Goal: Contribute content: Add original content to the website for others to see

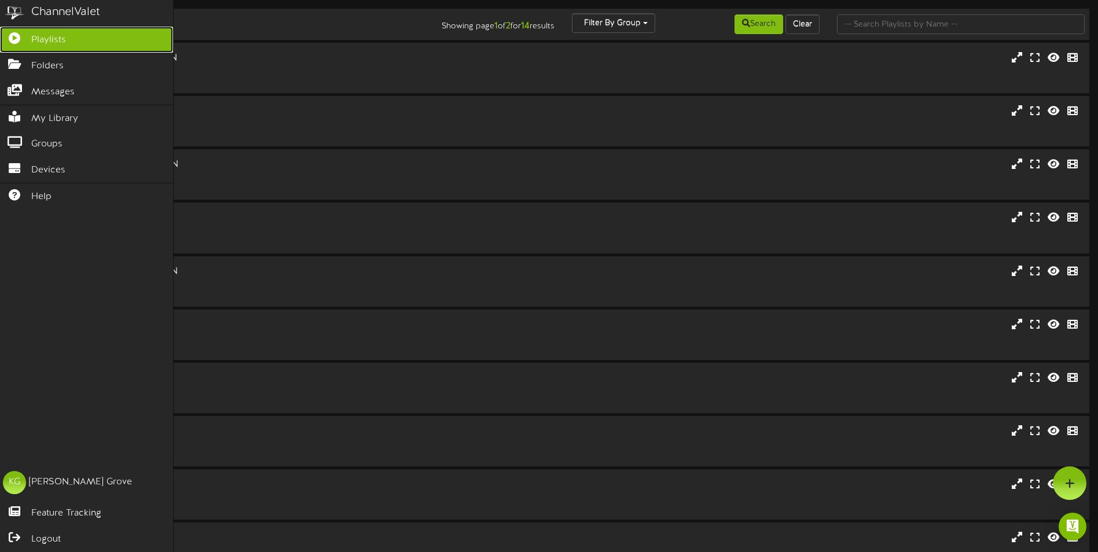
click at [41, 38] on span "Playlists" at bounding box center [48, 40] width 35 height 13
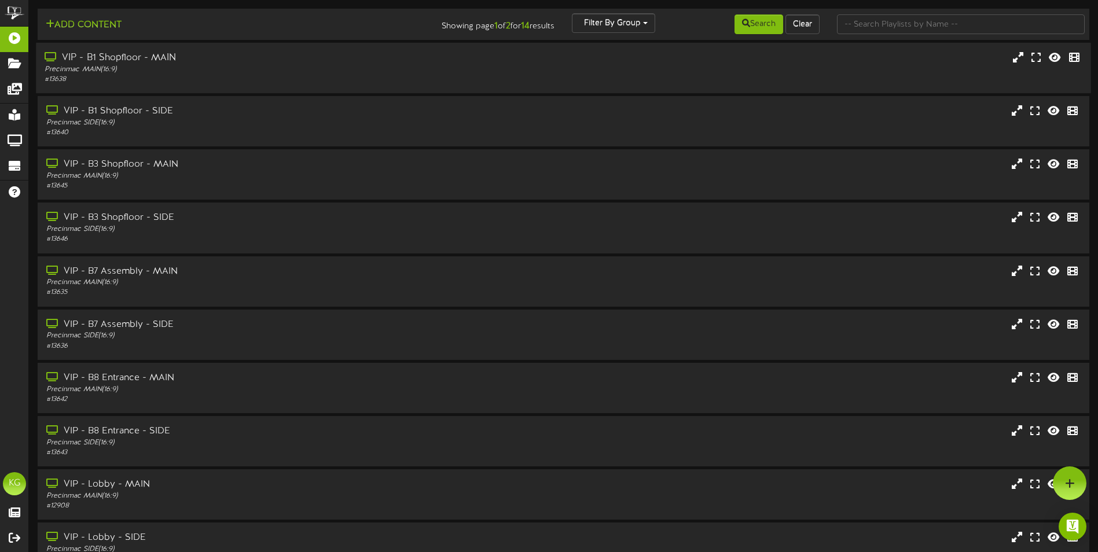
click at [263, 68] on div "Precinmac MAIN ( 16:9 )" at bounding box center [256, 70] width 422 height 10
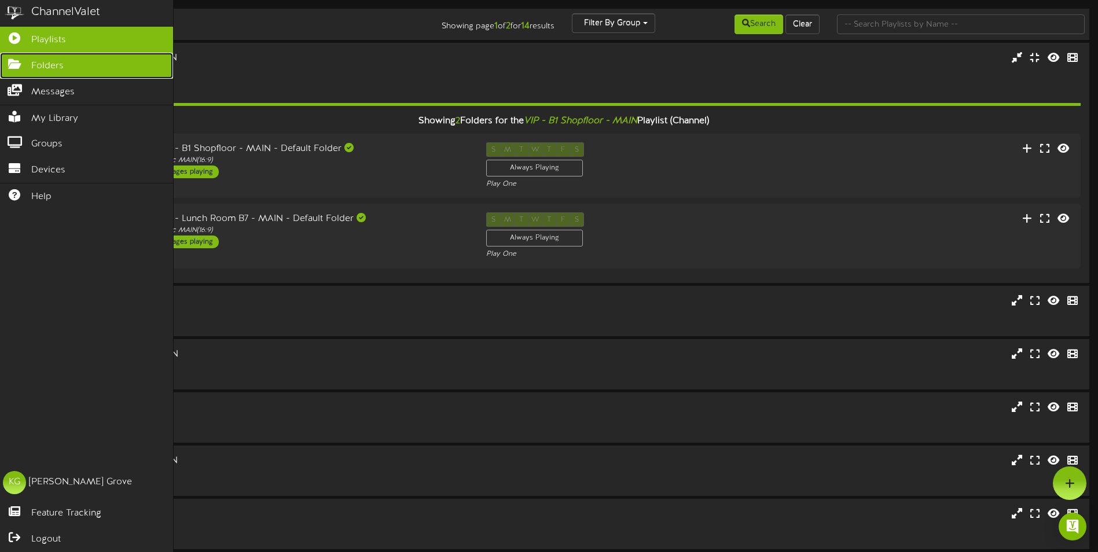
click at [42, 67] on span "Folders" at bounding box center [47, 66] width 32 height 13
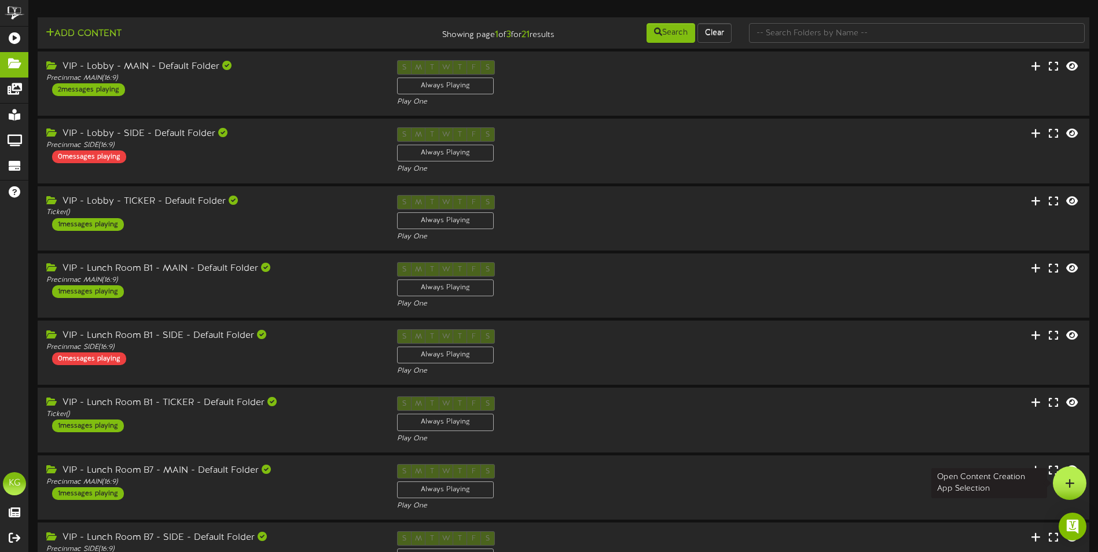
click at [1069, 481] on icon at bounding box center [1070, 483] width 10 height 10
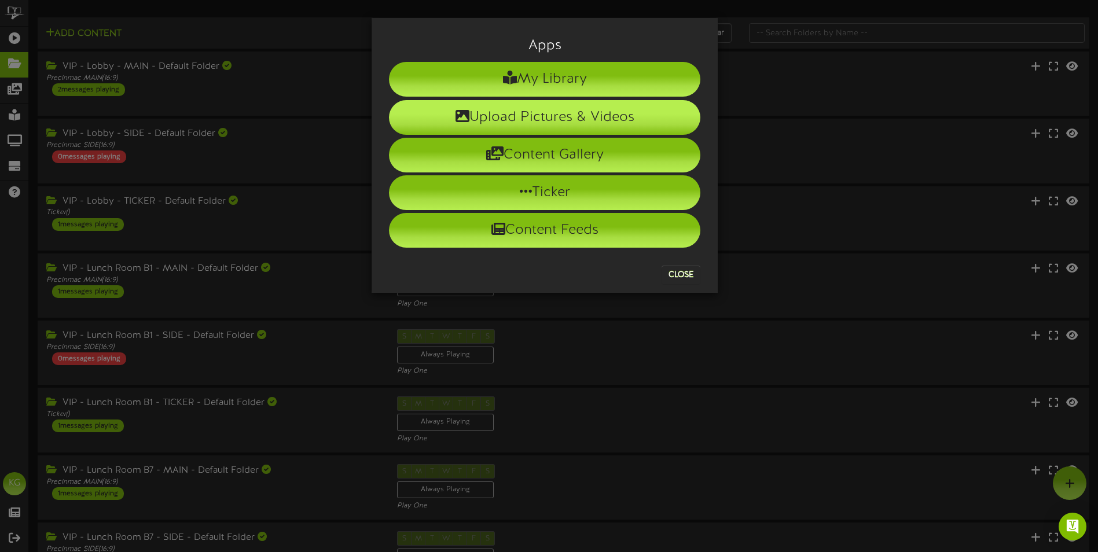
click at [532, 111] on li "Upload Pictures & Videos" at bounding box center [544, 117] width 311 height 35
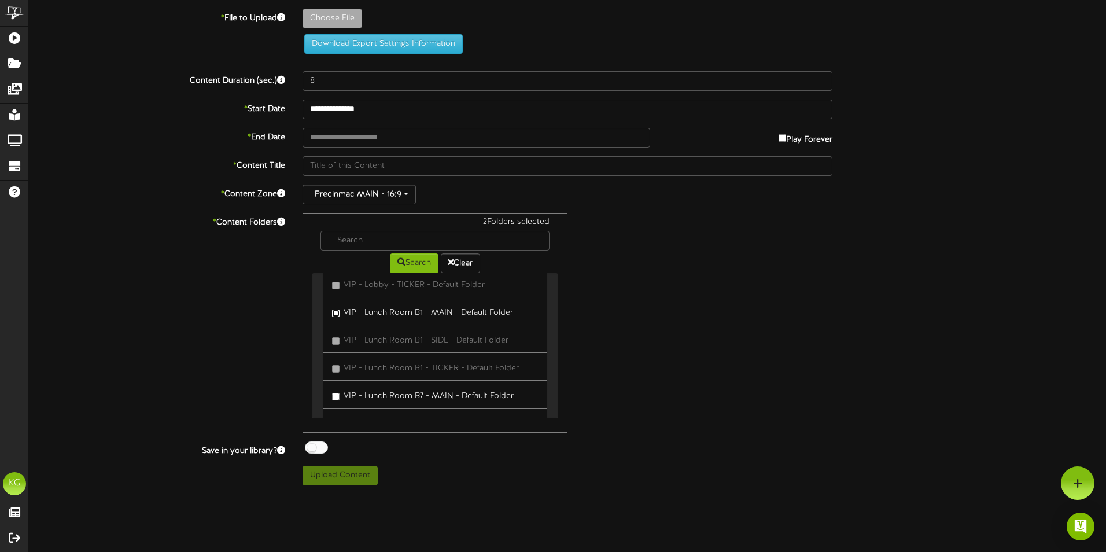
scroll to position [116, 0]
click at [352, 350] on label "VIP - Lunch Room B7 - MAIN - Default Folder" at bounding box center [423, 349] width 182 height 16
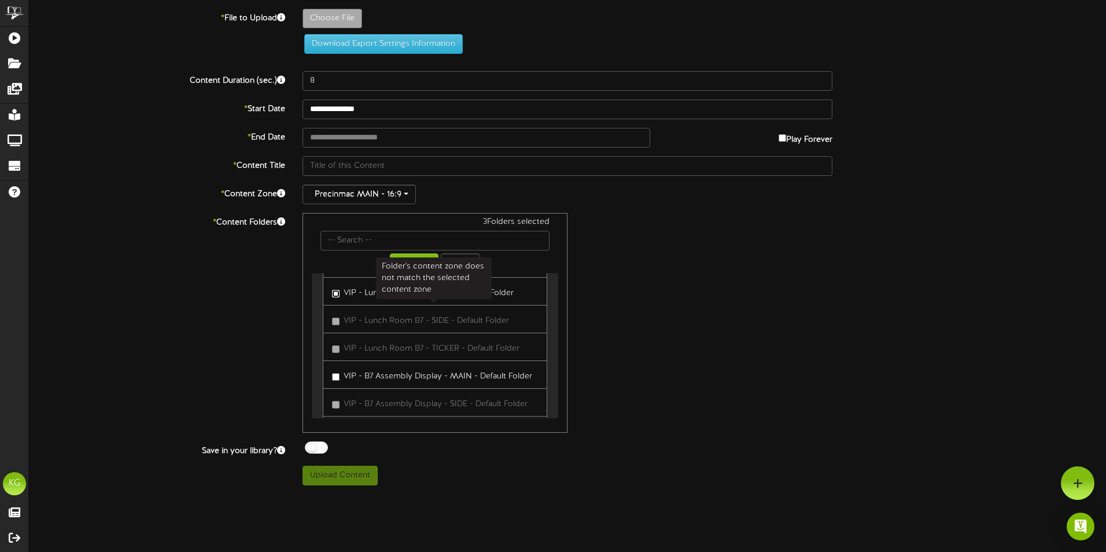
scroll to position [231, 0]
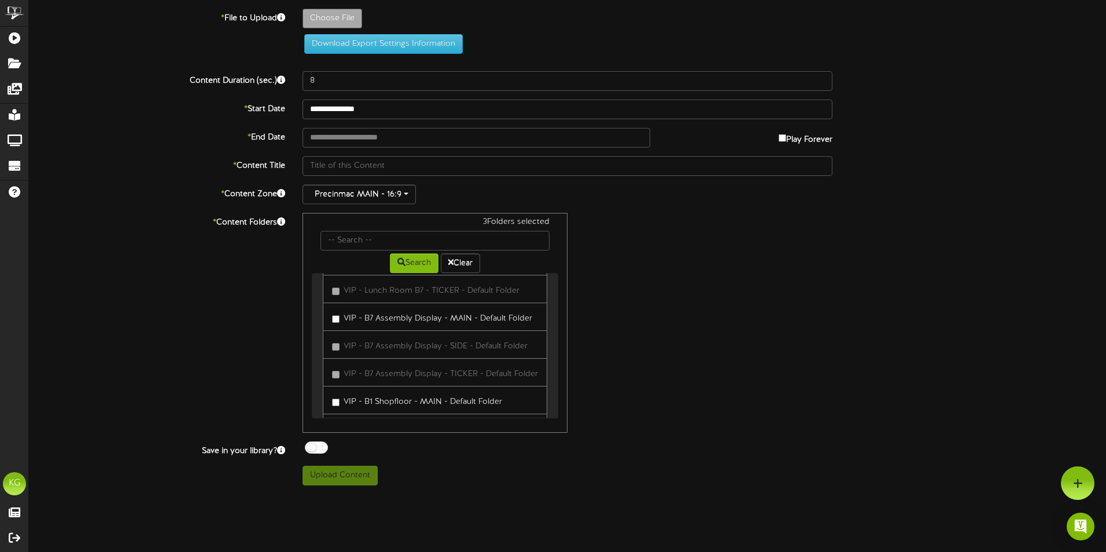
click at [393, 318] on label "VIP - B7 Assembly Display - MAIN - Default Folder" at bounding box center [432, 317] width 200 height 16
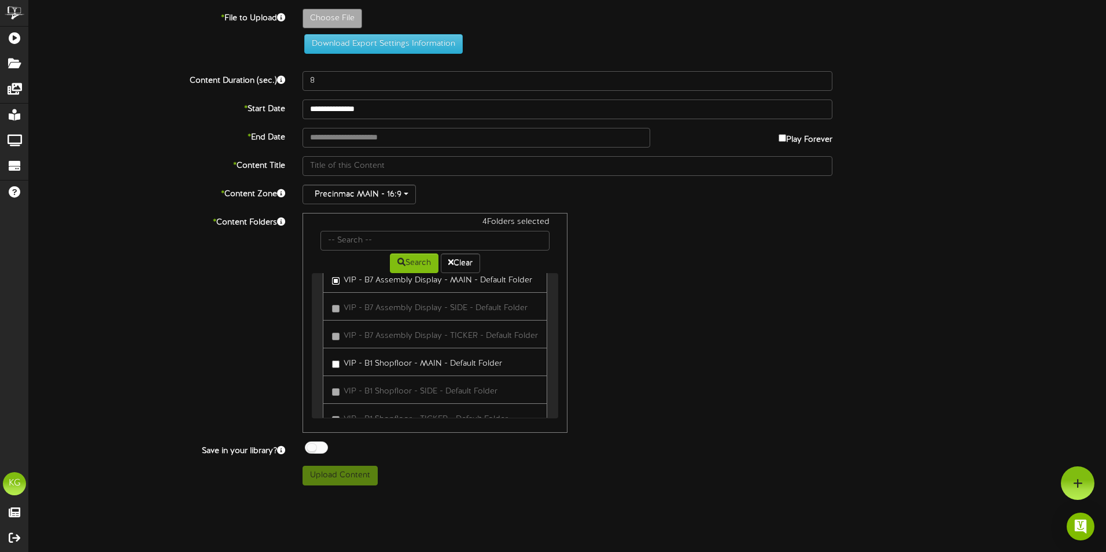
scroll to position [289, 0]
click at [366, 350] on label "VIP - B1 Shopfloor - MAIN - Default Folder" at bounding box center [417, 342] width 170 height 16
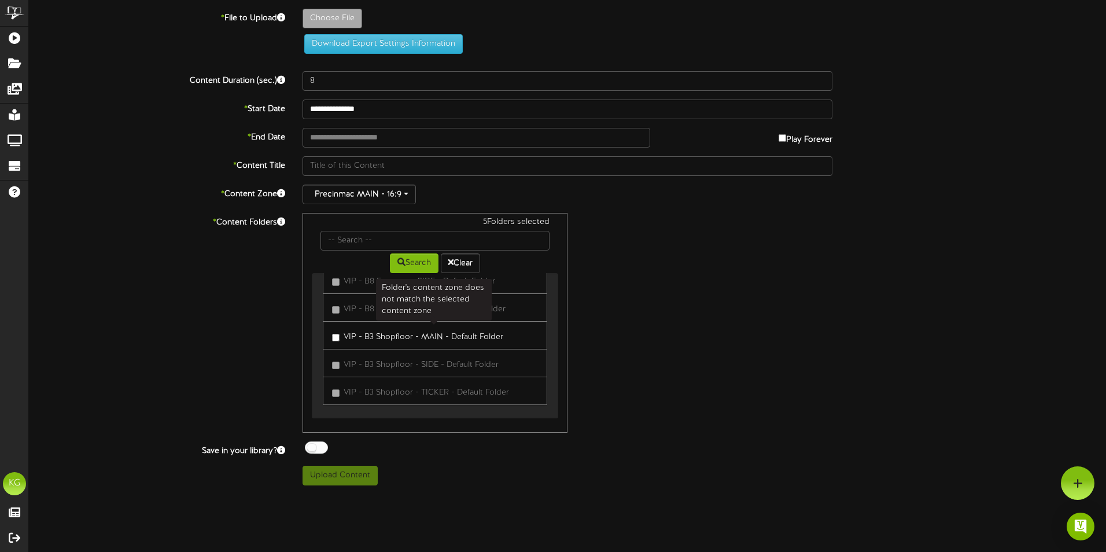
scroll to position [405, 0]
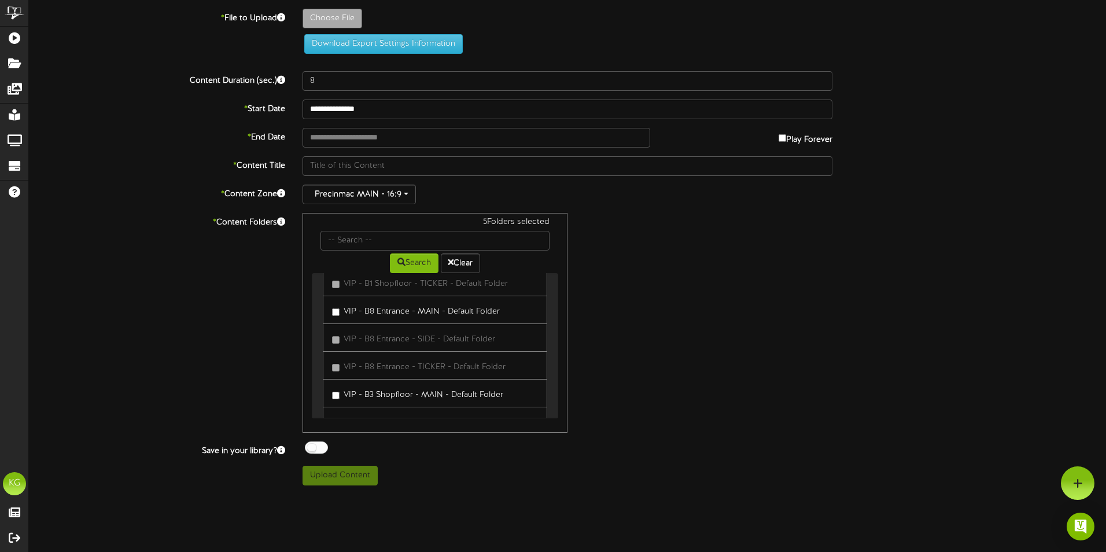
click at [362, 318] on label "VIP - B8 Entrance - MAIN - Default Folder" at bounding box center [416, 310] width 168 height 16
click at [367, 401] on label "VIP - B3 Shopfloor - MAIN - Default Folder" at bounding box center [417, 393] width 171 height 16
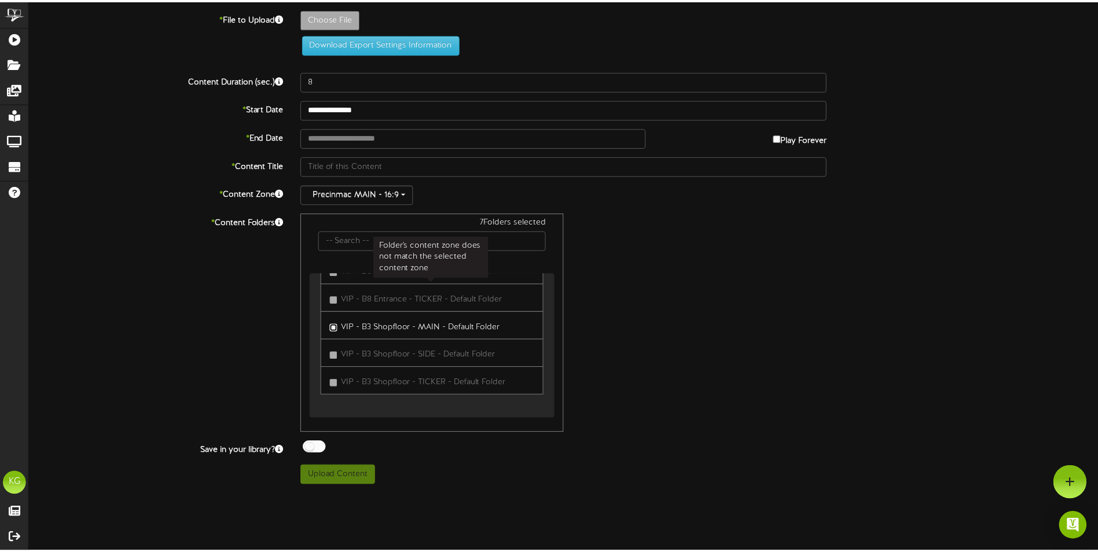
scroll to position [484, 0]
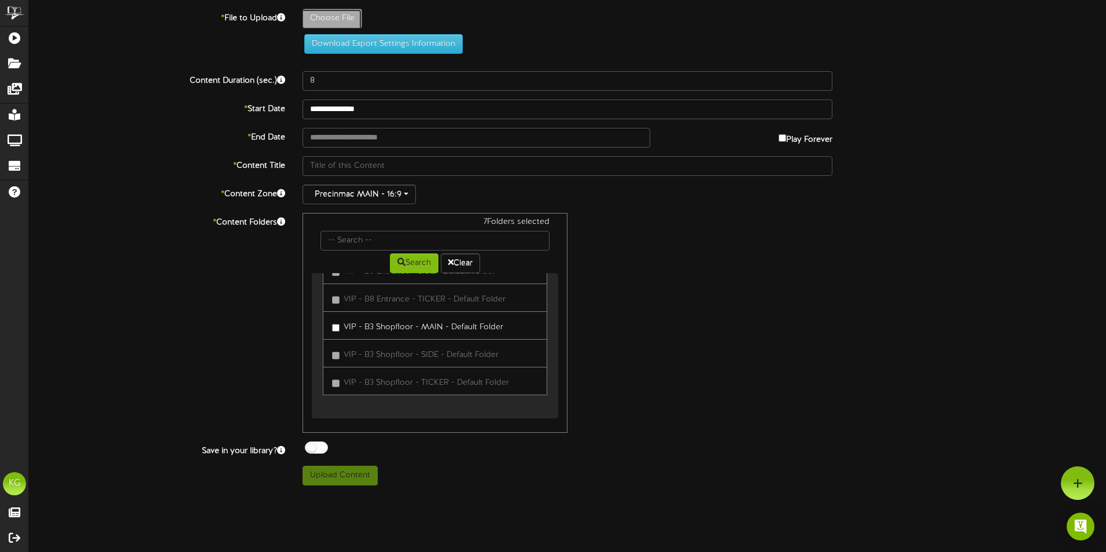
type input "**********"
type input "ManagementReviewMeetingAugust81925rev2"
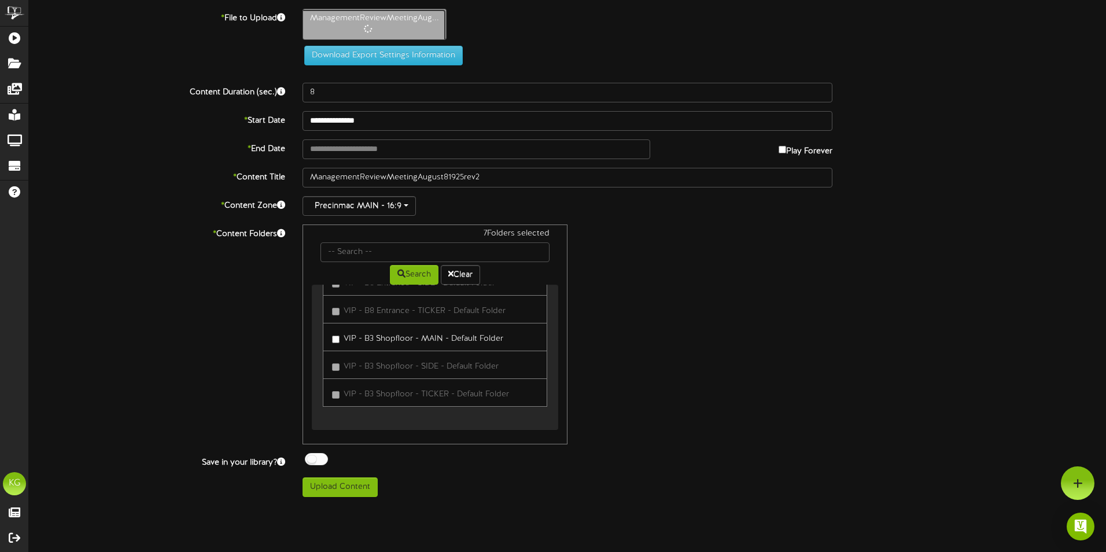
type input "147"
click at [355, 487] on button "Upload Content" at bounding box center [340, 487] width 75 height 20
type input "**********"
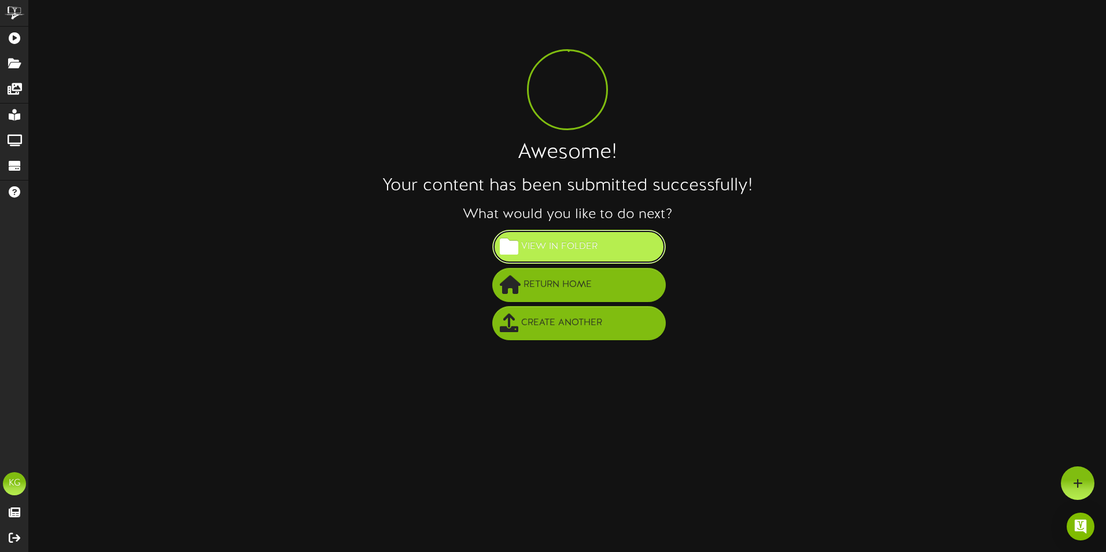
click at [566, 249] on span "View in Folder" at bounding box center [559, 246] width 82 height 19
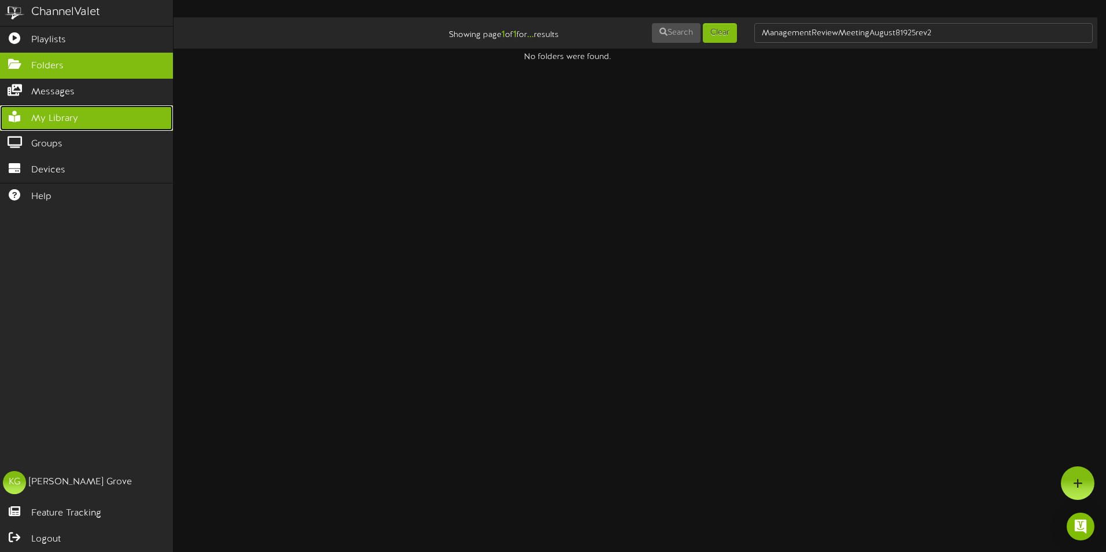
click at [58, 112] on span "My Library" at bounding box center [54, 118] width 47 height 13
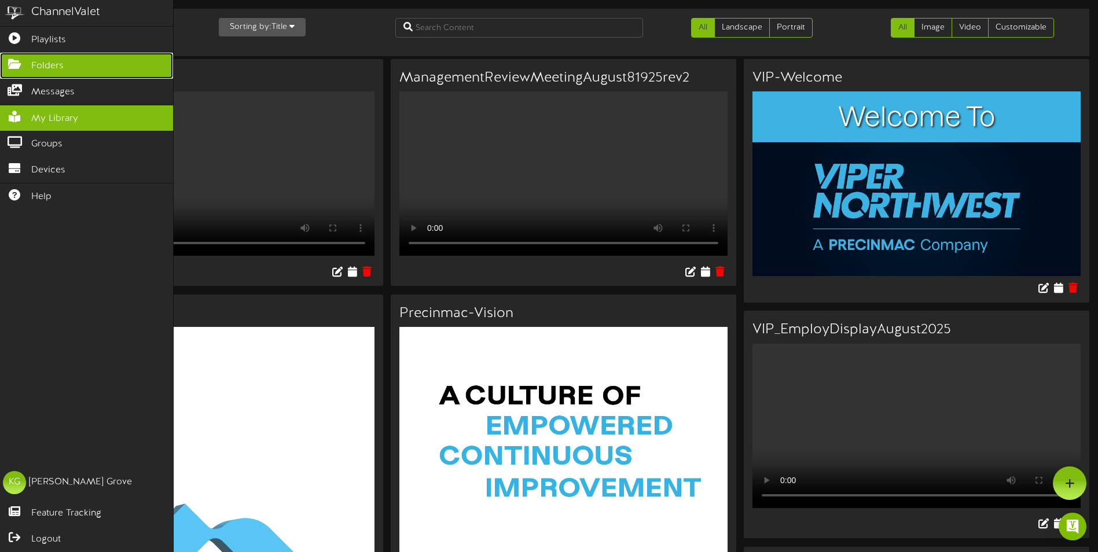
click at [54, 63] on span "Folders" at bounding box center [47, 66] width 32 height 13
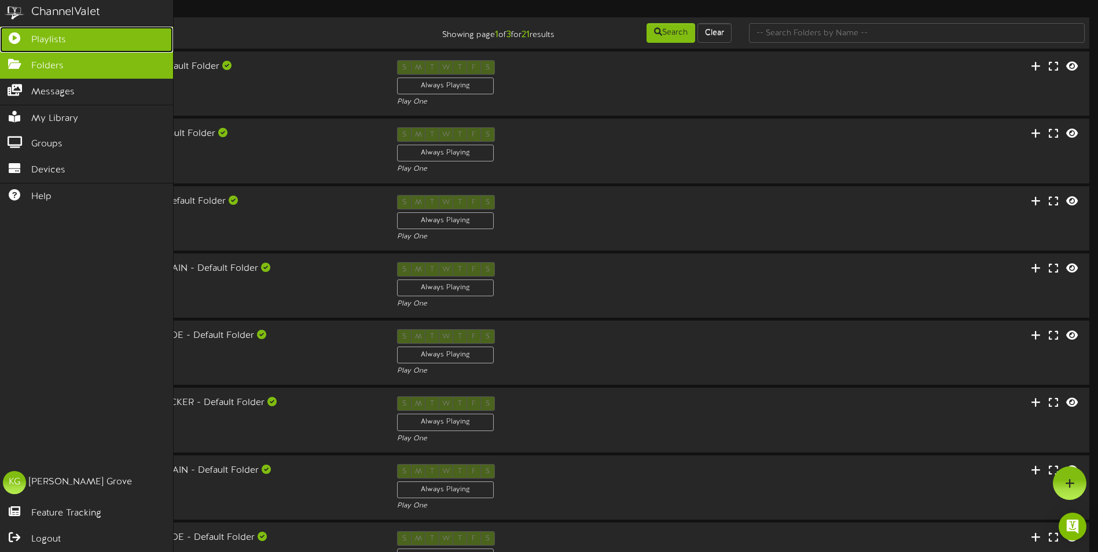
click at [69, 40] on link "Playlists" at bounding box center [86, 40] width 173 height 26
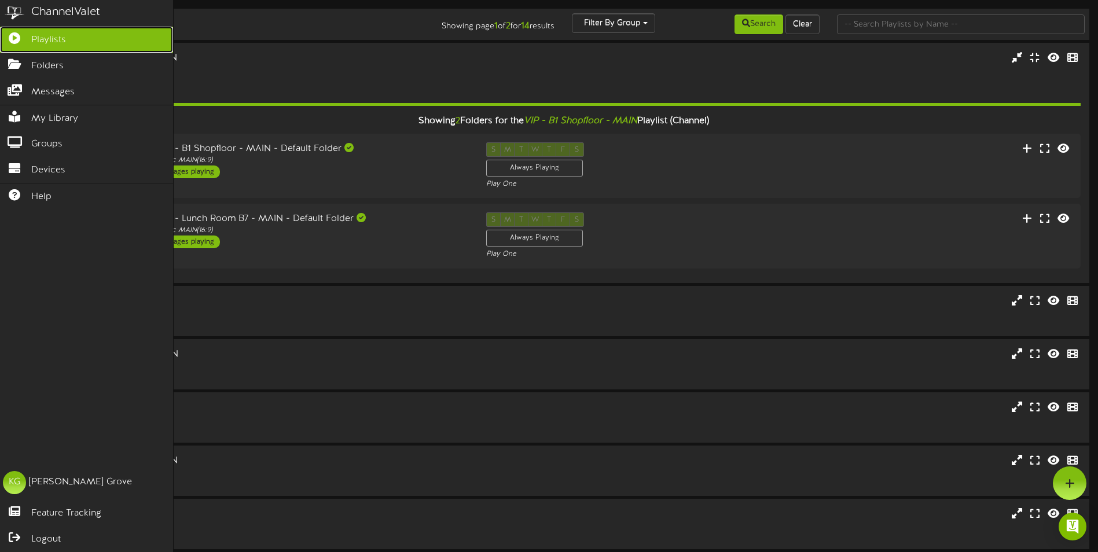
click at [57, 34] on span "Playlists" at bounding box center [48, 40] width 35 height 13
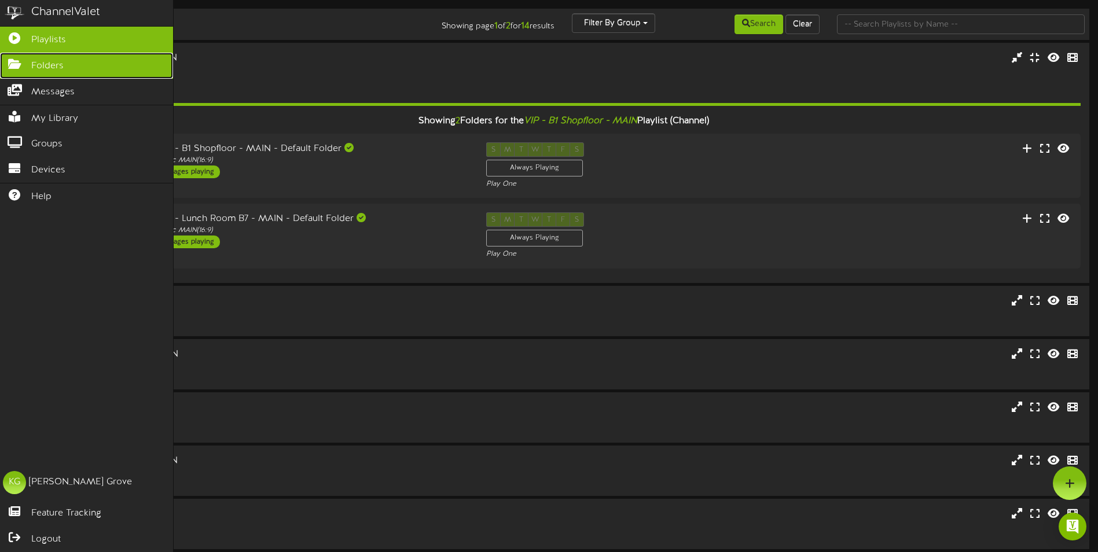
click at [65, 59] on link "Folders" at bounding box center [86, 66] width 173 height 26
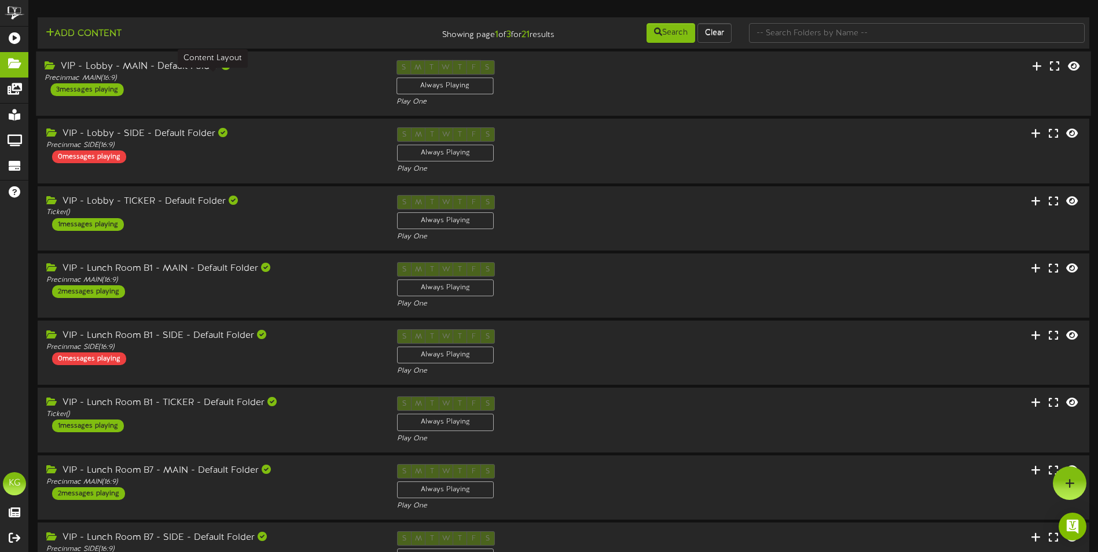
click at [287, 80] on div "Precinmac MAIN ( 16:9 )" at bounding box center [212, 78] width 334 height 10
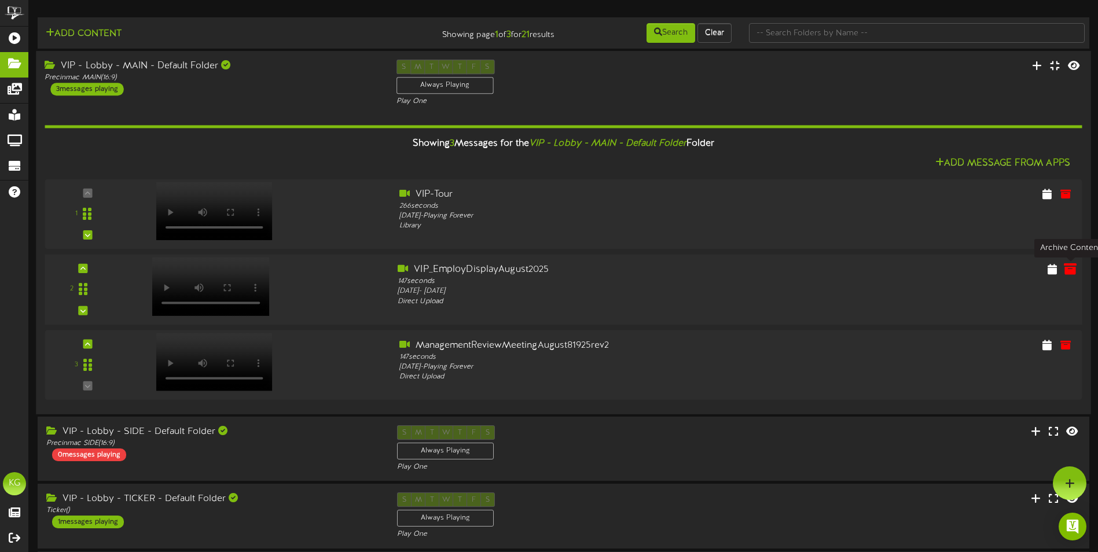
click at [1070, 273] on icon at bounding box center [1069, 268] width 13 height 13
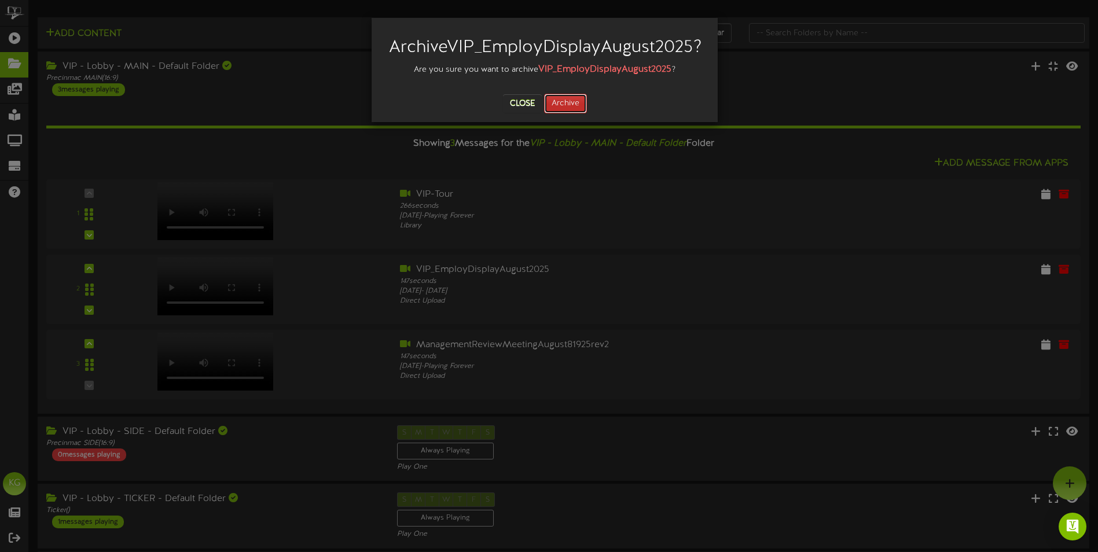
click at [558, 113] on button "Archive" at bounding box center [565, 104] width 43 height 20
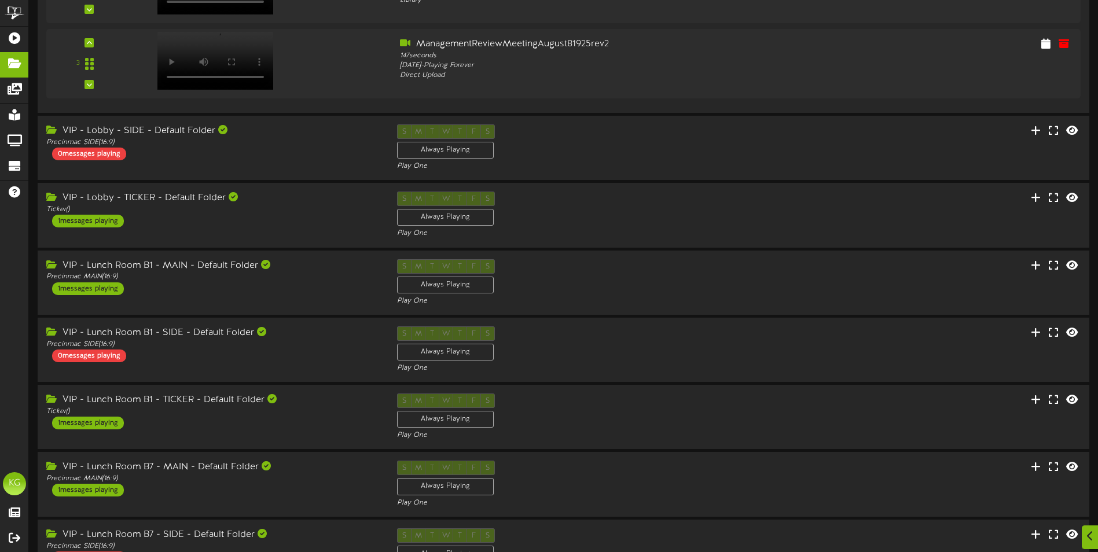
scroll to position [231, 0]
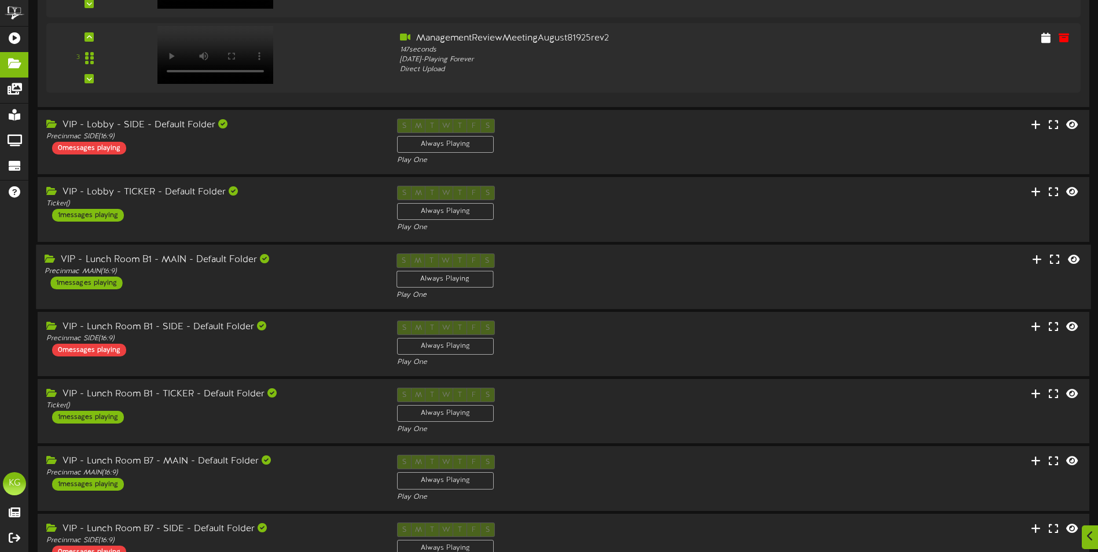
click at [731, 267] on div "S M T W T F S Always Playing Play One" at bounding box center [563, 276] width 351 height 47
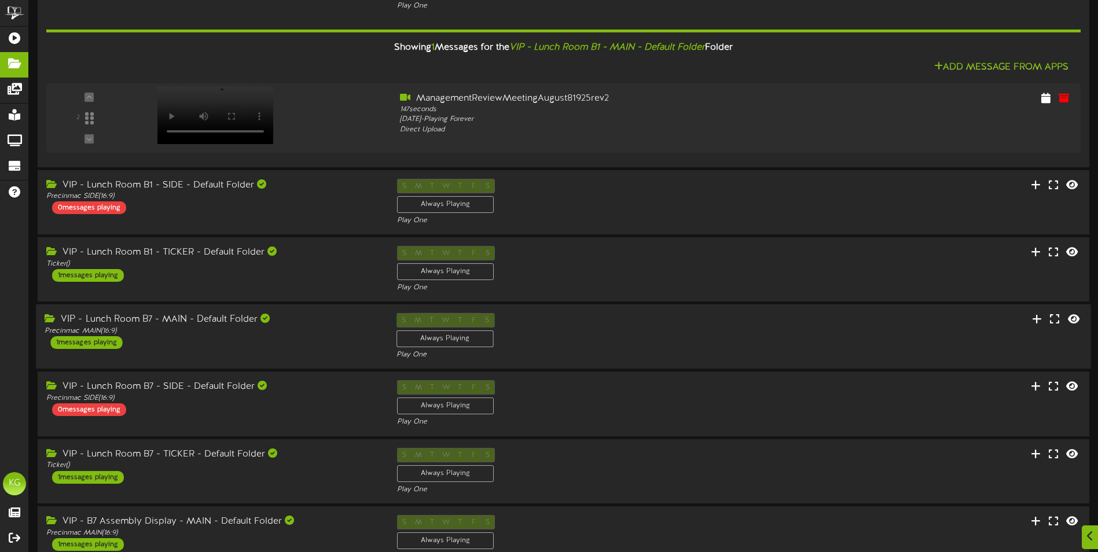
scroll to position [579, 0]
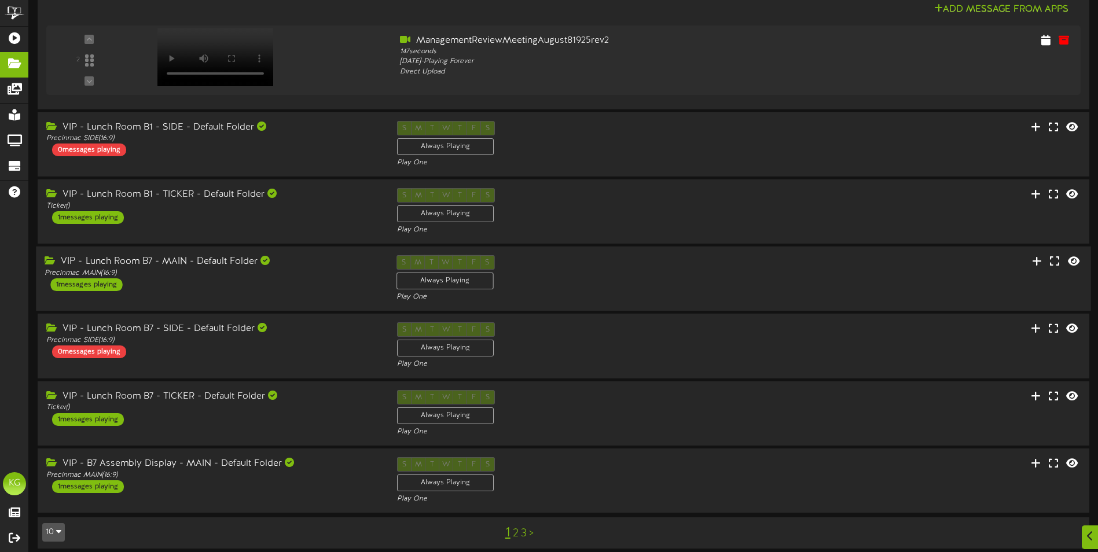
click at [769, 262] on div "VIP - Lunch Room B7 - MAIN - Default Folder Precinmac MAIN ( 16:9 ) 1 messages …" at bounding box center [563, 278] width 1054 height 47
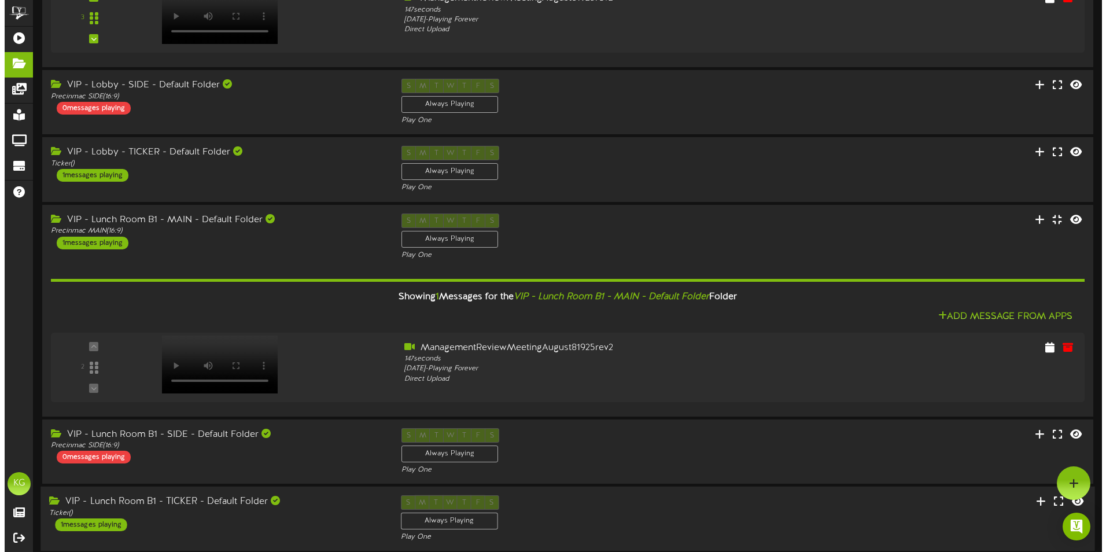
scroll to position [0, 0]
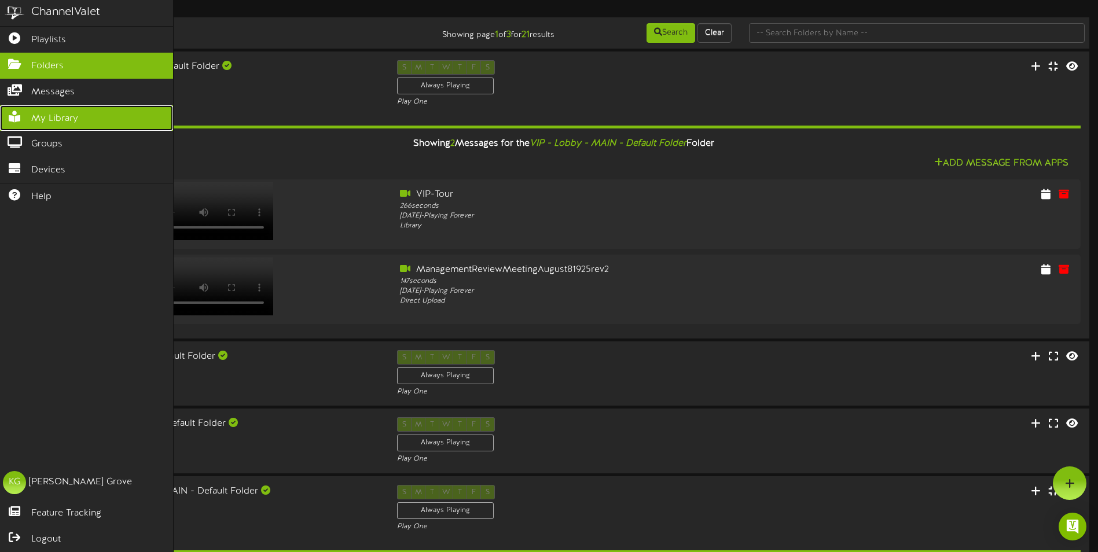
click at [58, 113] on span "My Library" at bounding box center [54, 118] width 47 height 13
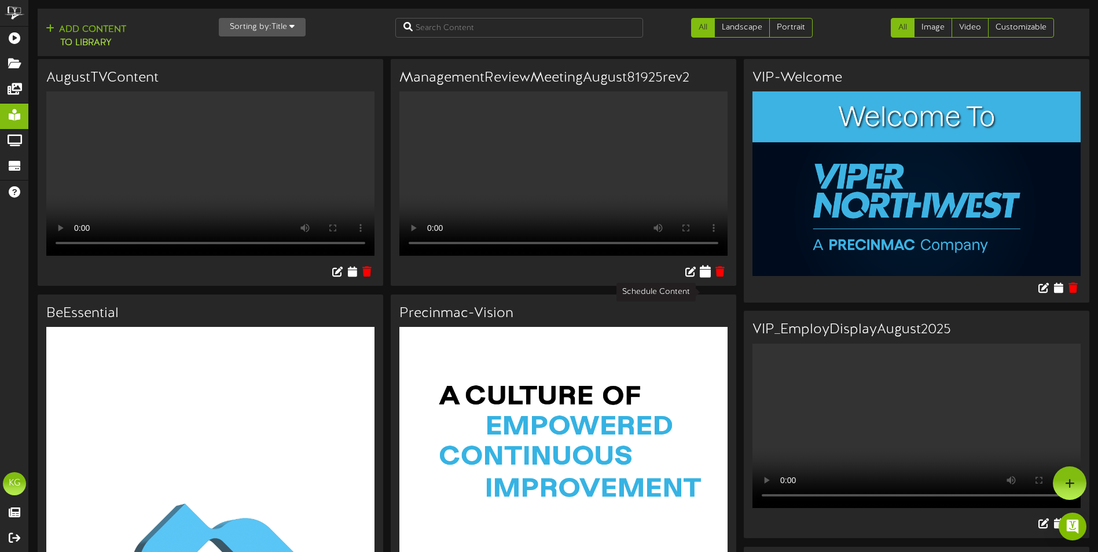
click at [707, 277] on icon at bounding box center [705, 270] width 11 height 13
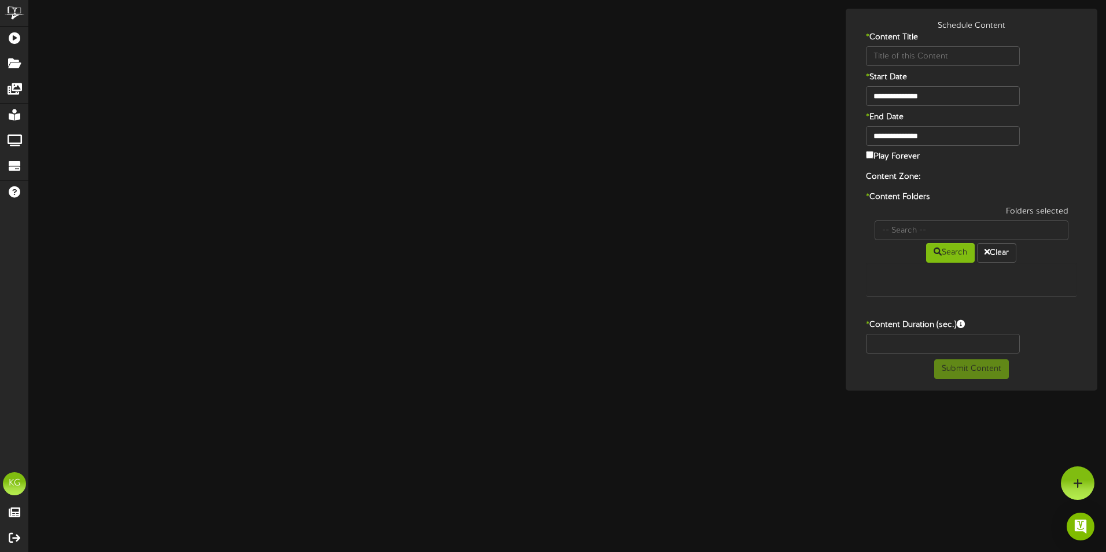
type input "ManagementReviewMeetingAugust81925rev2"
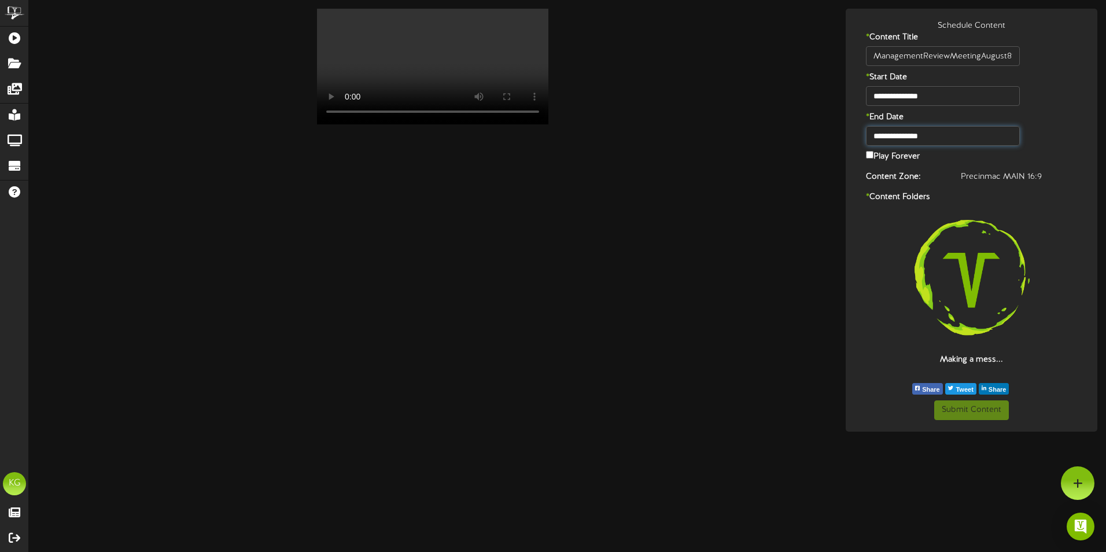
click at [944, 138] on input "**********" at bounding box center [943, 136] width 154 height 20
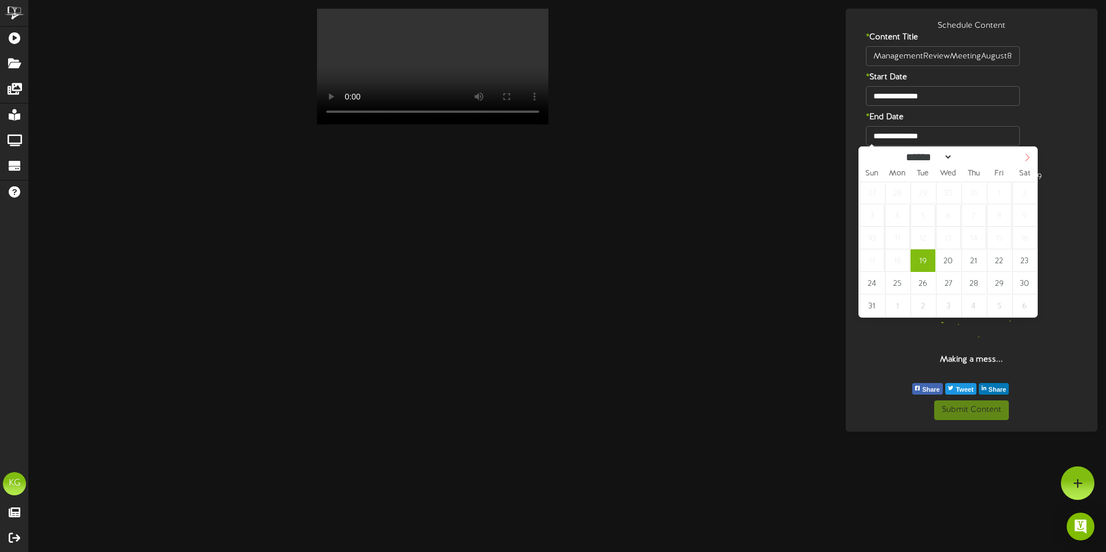
select select "*"
click at [1029, 159] on icon at bounding box center [1028, 157] width 8 height 8
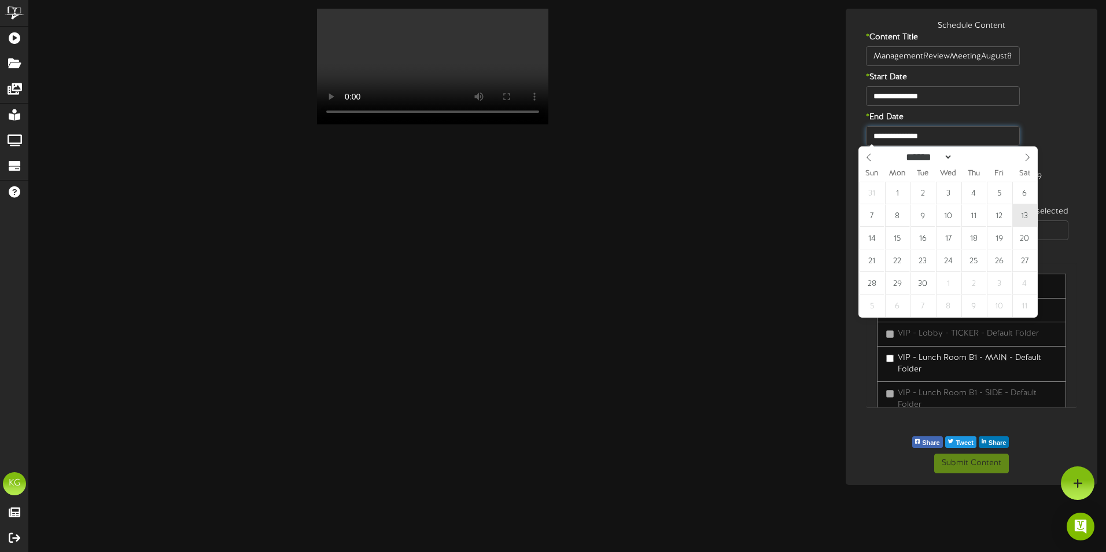
type input "**********"
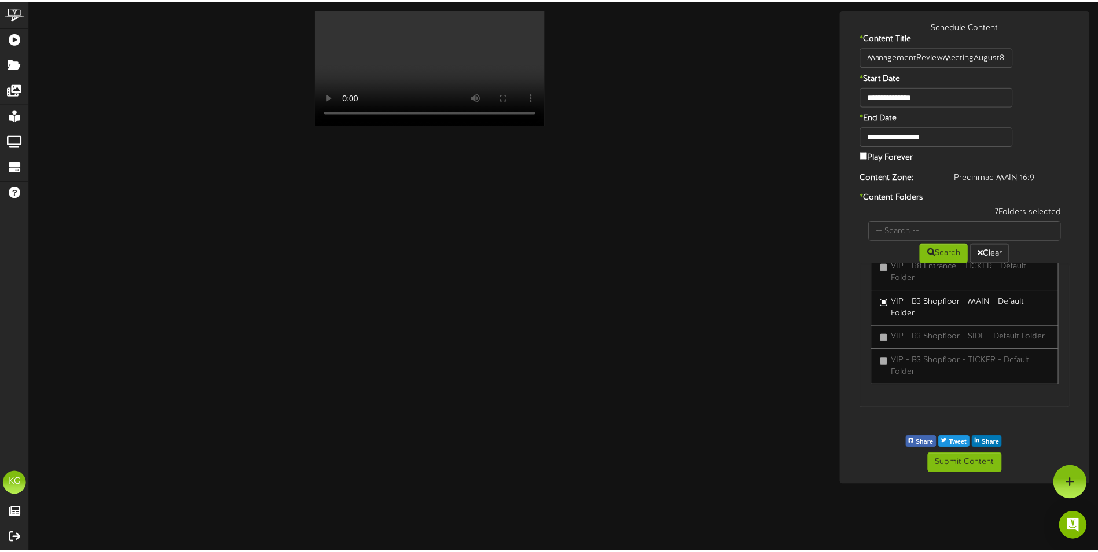
scroll to position [566, 0]
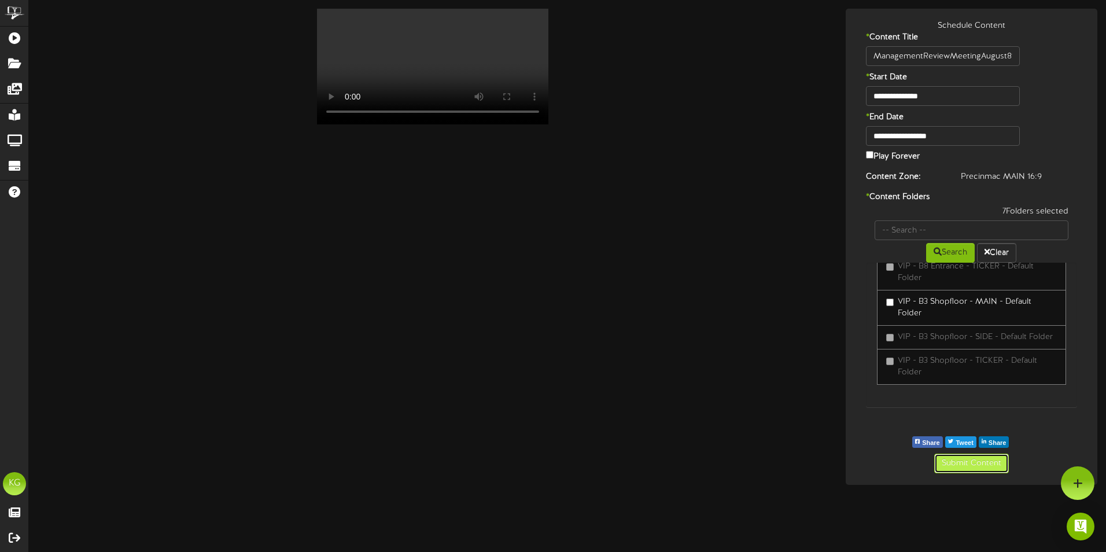
click at [973, 462] on button "Submit Content" at bounding box center [971, 464] width 75 height 20
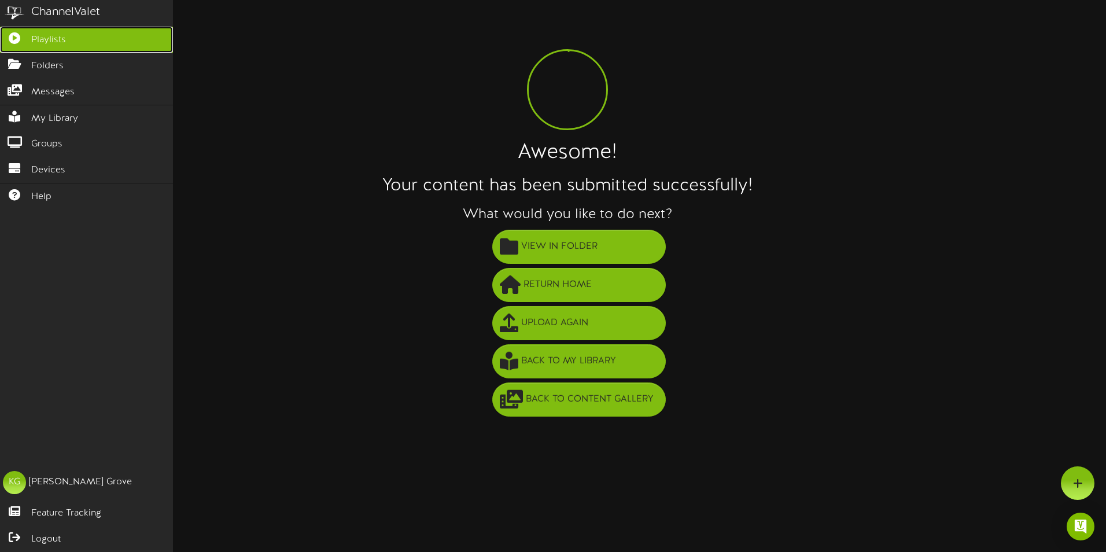
click at [80, 38] on link "Playlists" at bounding box center [86, 40] width 173 height 26
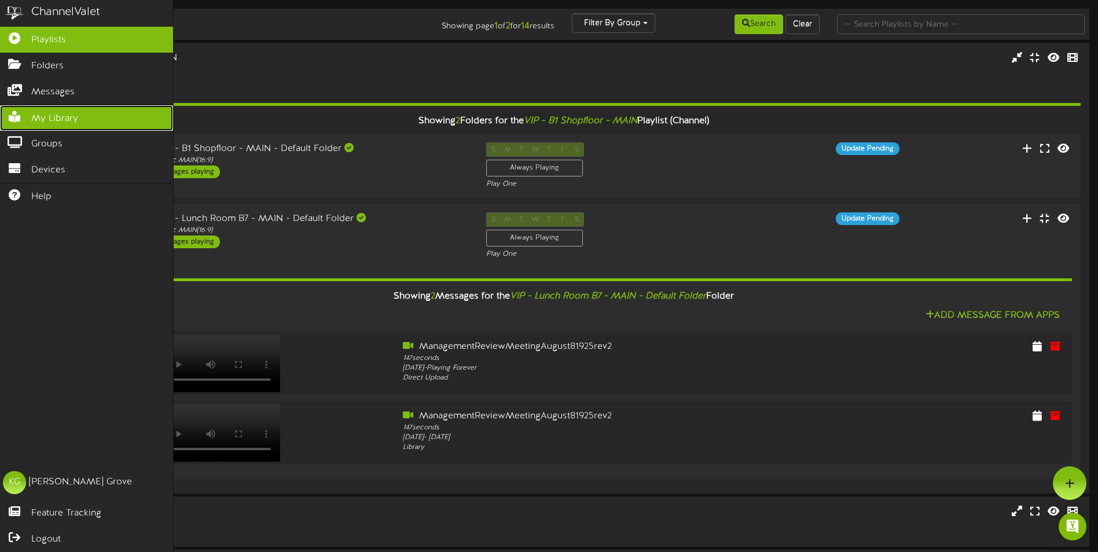
click at [69, 116] on span "My Library" at bounding box center [54, 118] width 47 height 13
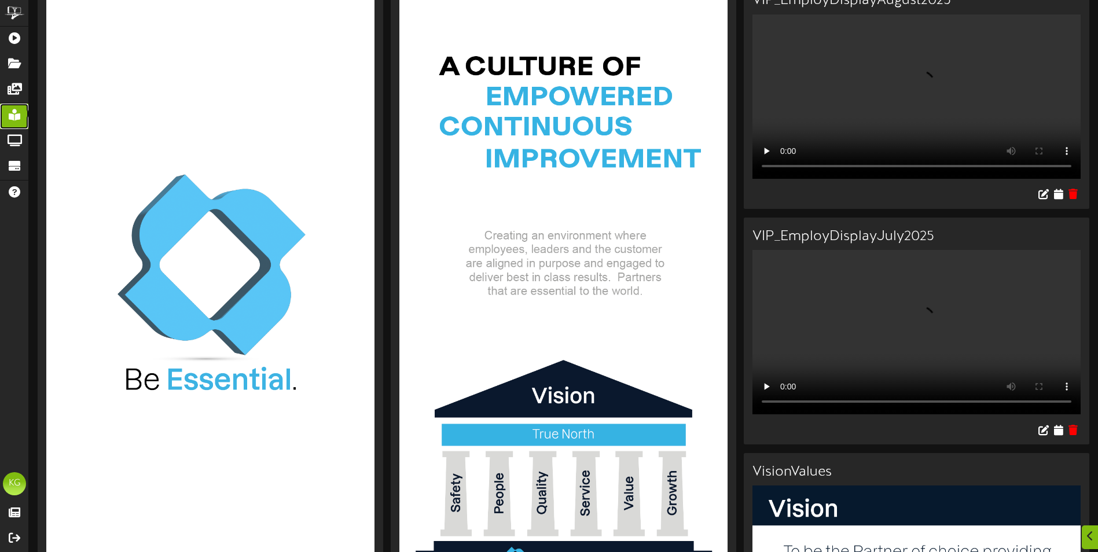
scroll to position [347, 0]
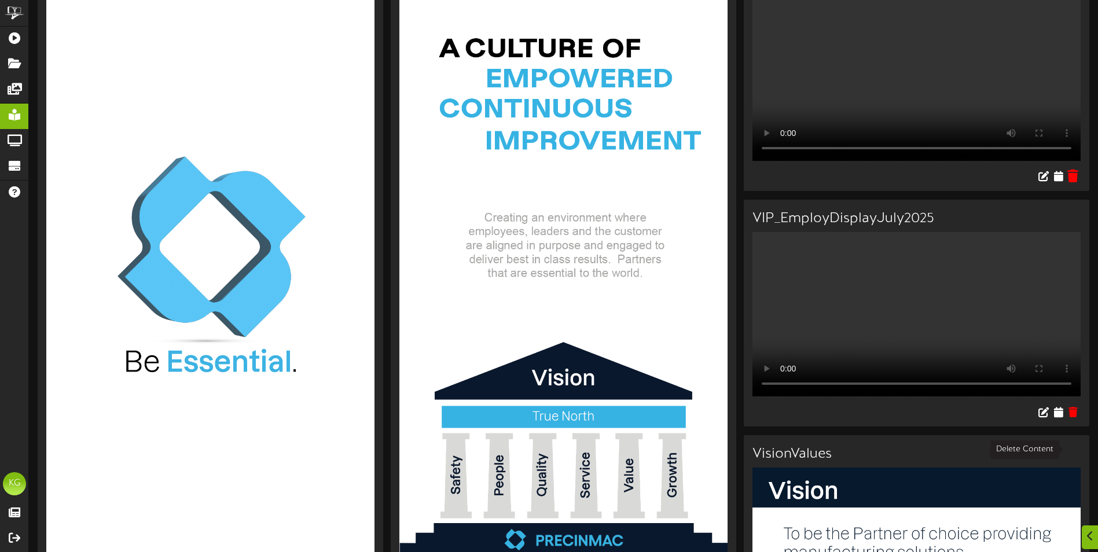
click at [1077, 182] on icon at bounding box center [1072, 176] width 11 height 13
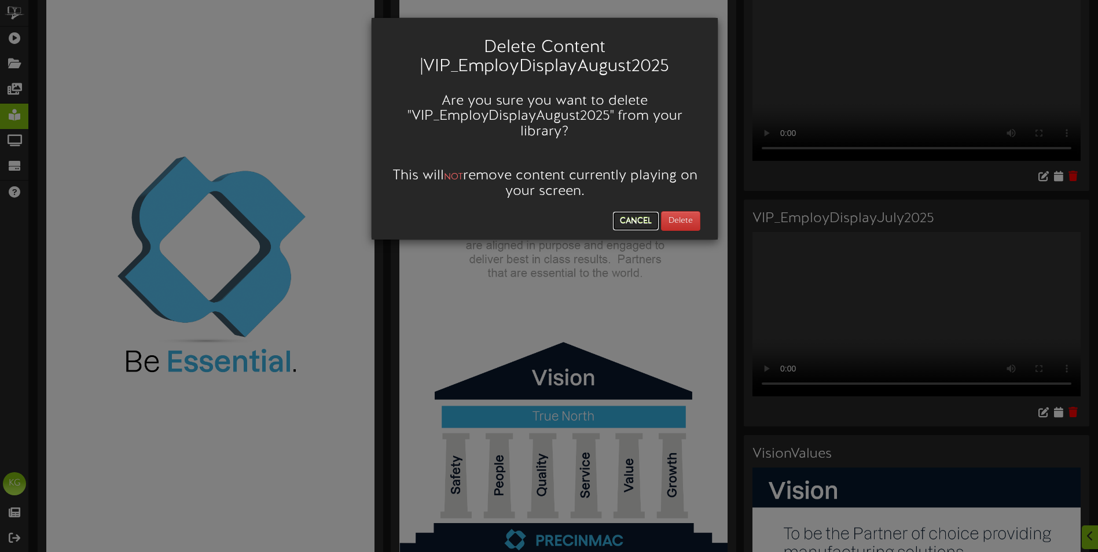
click at [642, 223] on button "Cancel" at bounding box center [636, 221] width 46 height 19
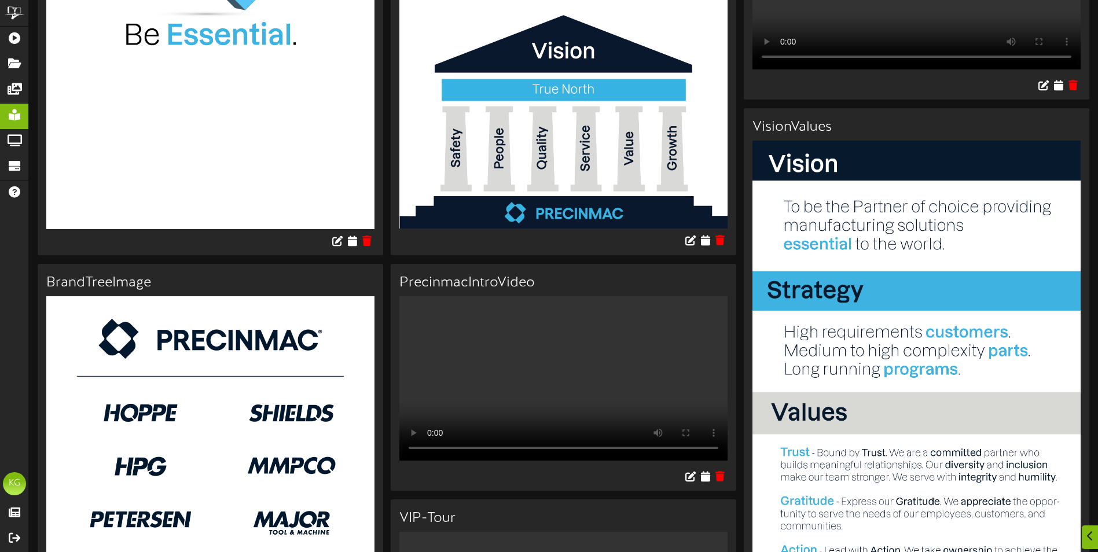
scroll to position [694, 0]
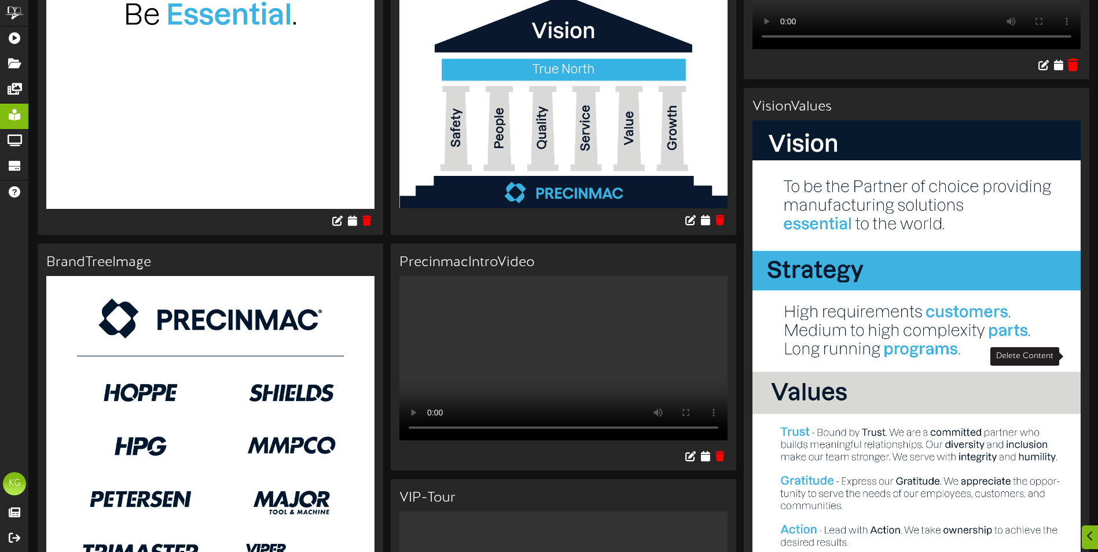
click at [1070, 71] on icon at bounding box center [1072, 64] width 11 height 13
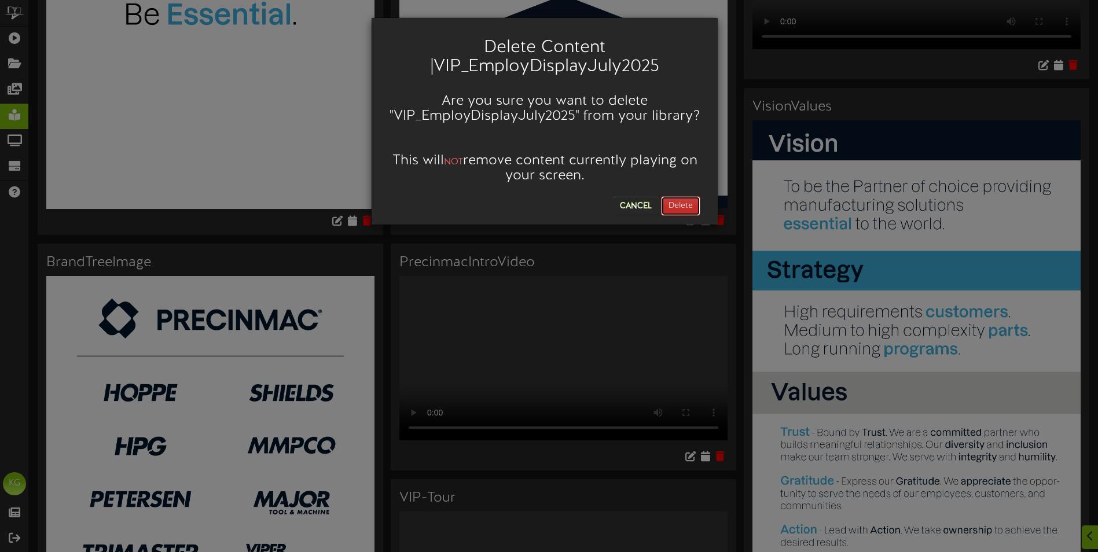
click at [679, 202] on button "Delete" at bounding box center [680, 206] width 39 height 20
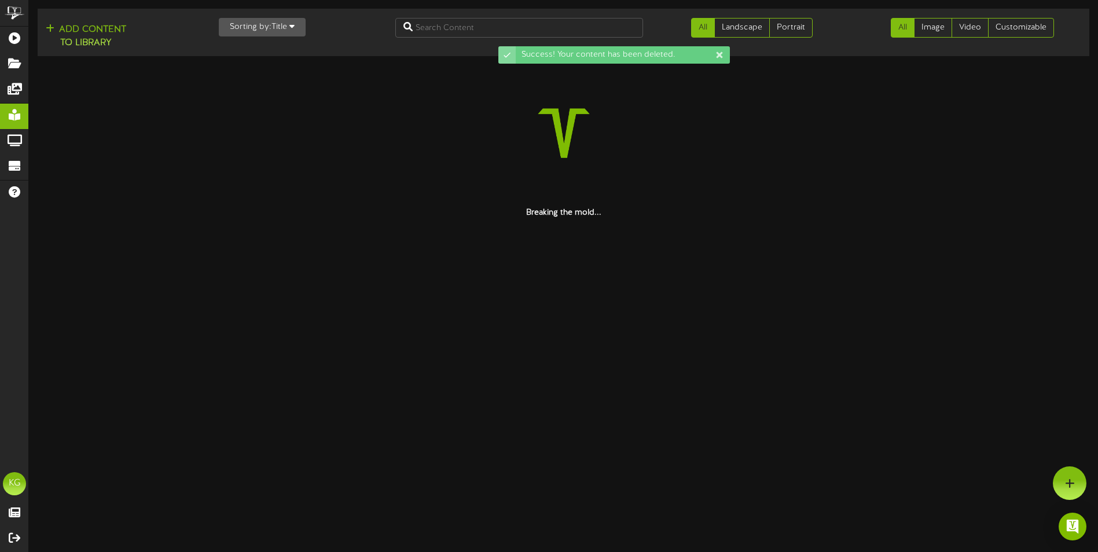
scroll to position [0, 0]
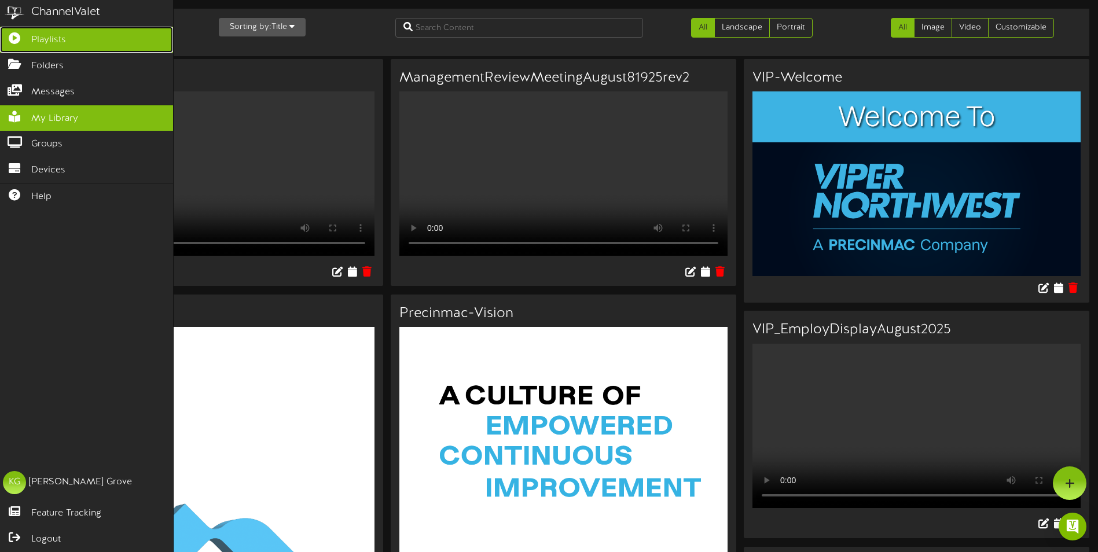
click at [60, 41] on span "Playlists" at bounding box center [48, 40] width 35 height 13
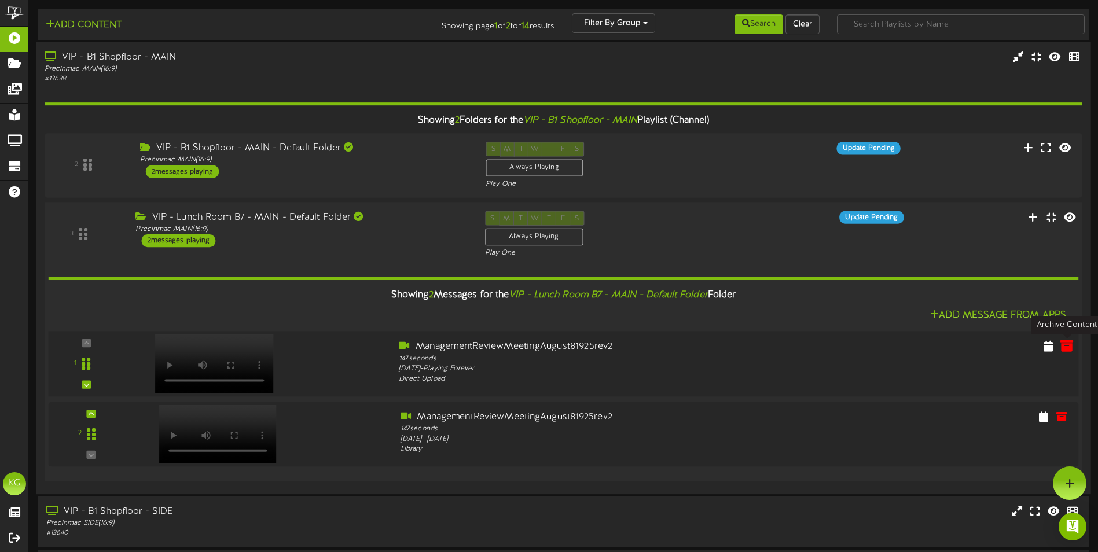
click at [1066, 344] on icon at bounding box center [1066, 346] width 13 height 13
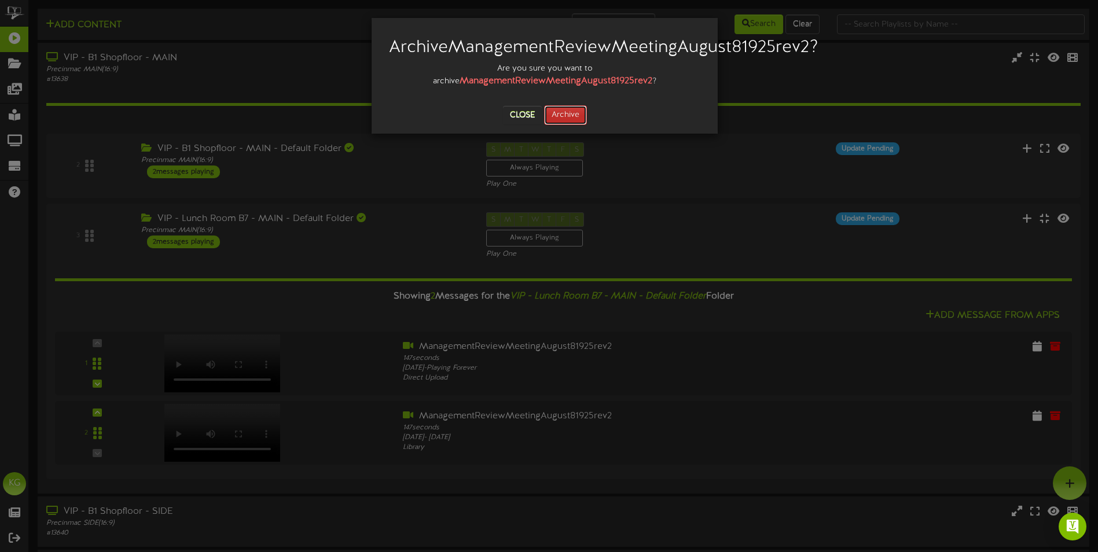
click at [566, 125] on button "Archive" at bounding box center [565, 115] width 43 height 20
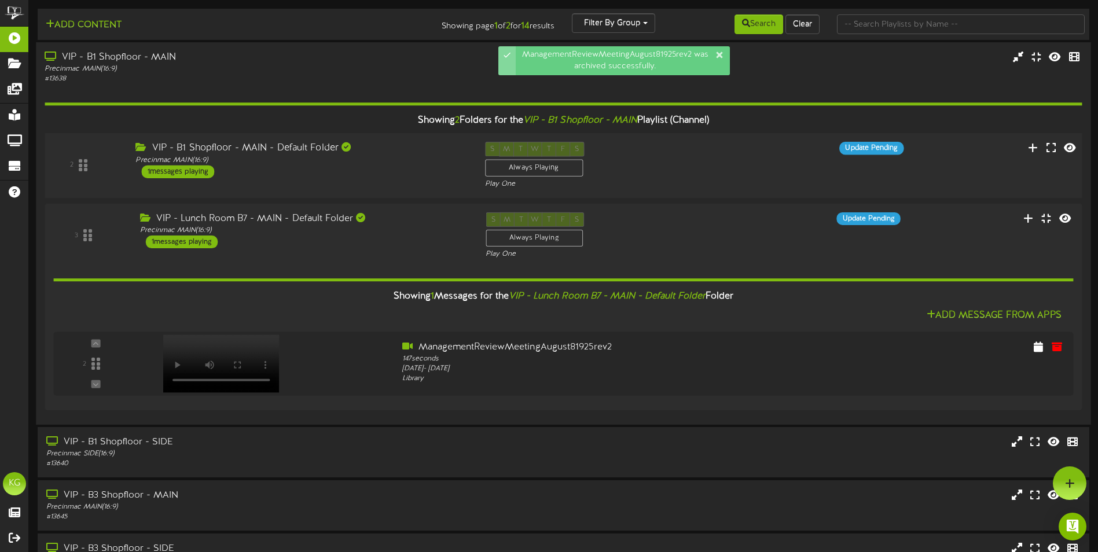
click at [684, 171] on div "S M T W T F S Always Playing Play One" at bounding box center [607, 165] width 262 height 47
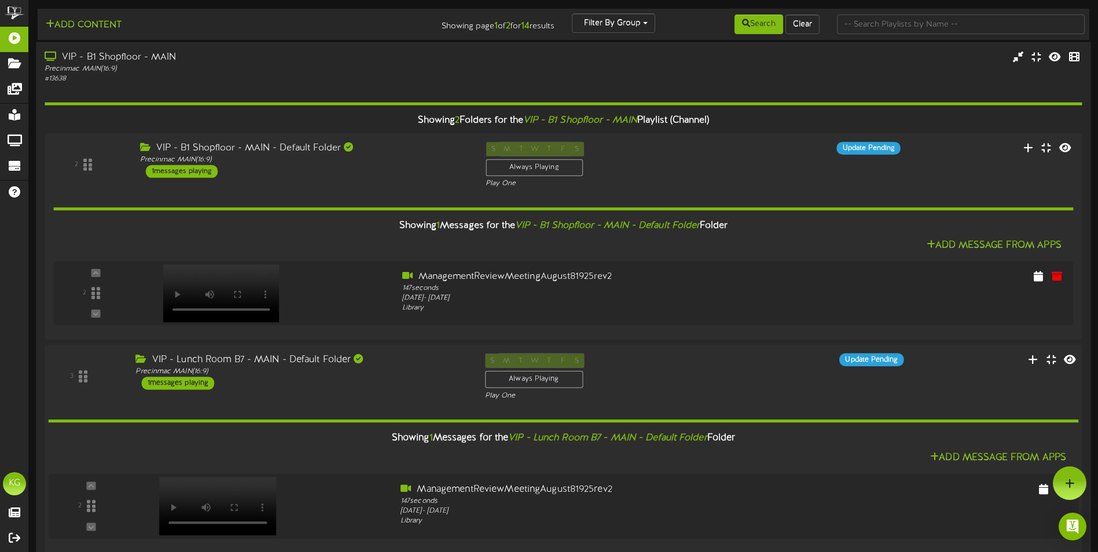
click at [713, 389] on div "S M T W T F S Always Playing Play One" at bounding box center [607, 377] width 262 height 47
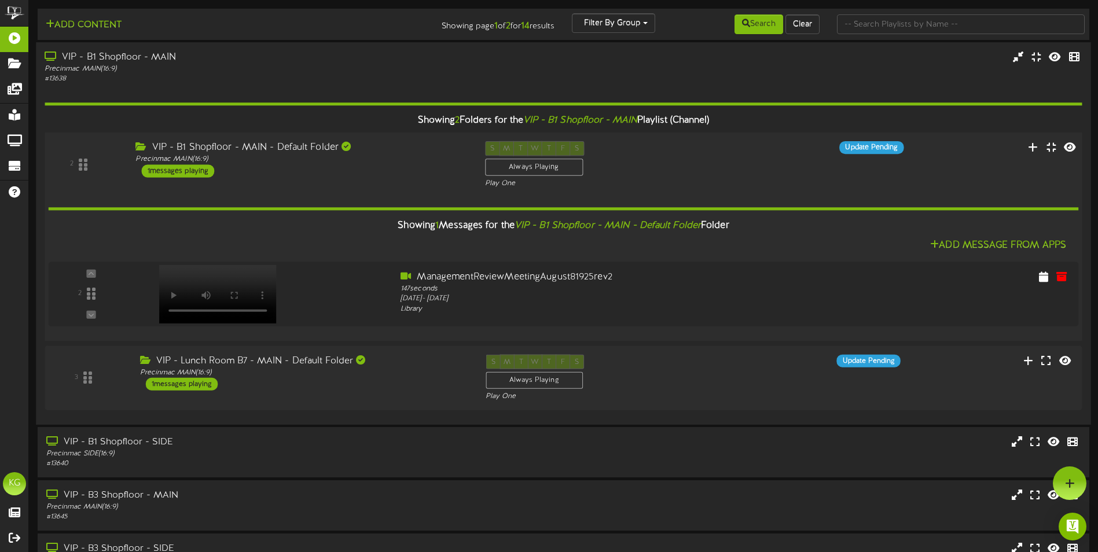
click at [737, 144] on div "S M T W T F S Always Playing Play One" at bounding box center [607, 164] width 262 height 47
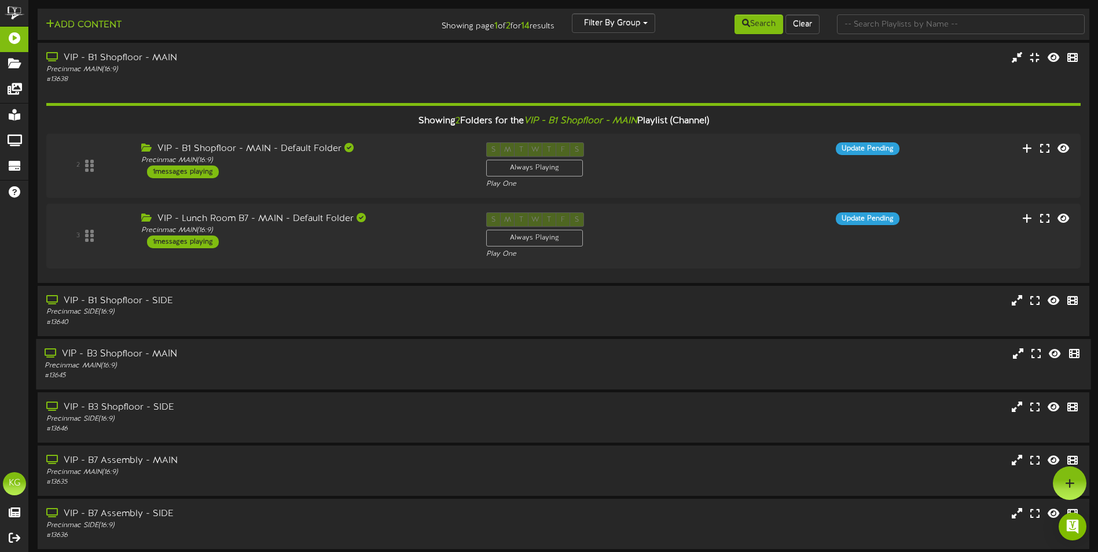
click at [716, 359] on div "VIP - B3 Shopfloor - MAIN Precinmac MAIN ( 16:9 ) # 13645" at bounding box center [563, 364] width 1054 height 33
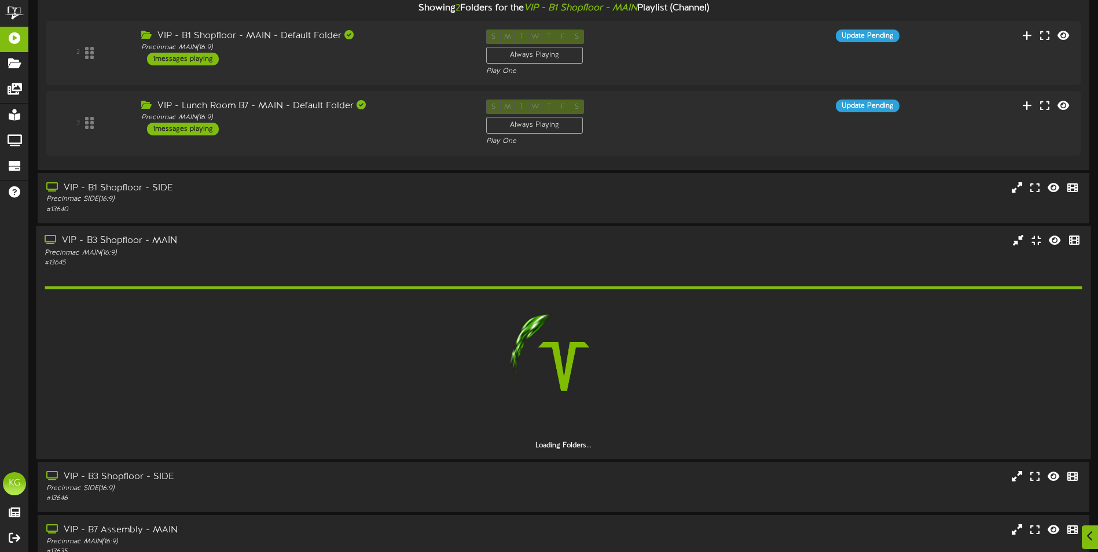
scroll to position [116, 0]
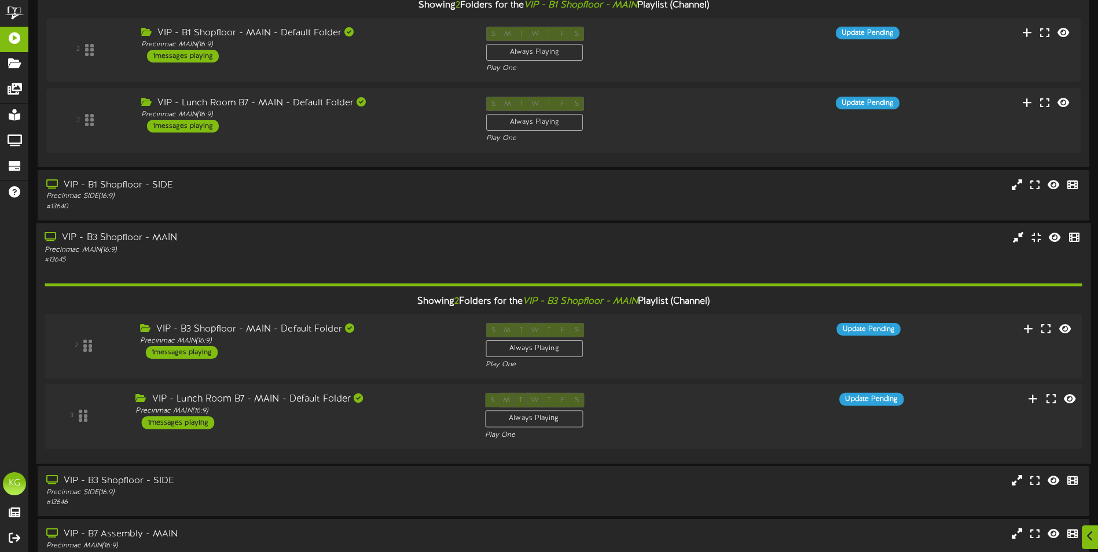
click at [771, 414] on div "3 VIP - Lunch Room B7 - MAIN - Default Folder Precinmac MAIN ( 16:9" at bounding box center [562, 416] width 1047 height 47
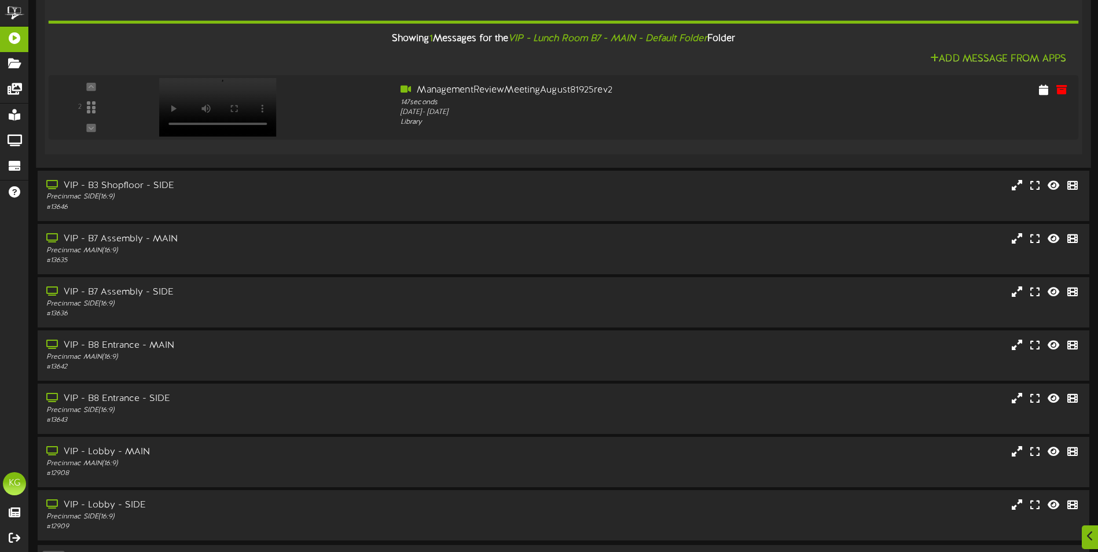
scroll to position [731, 0]
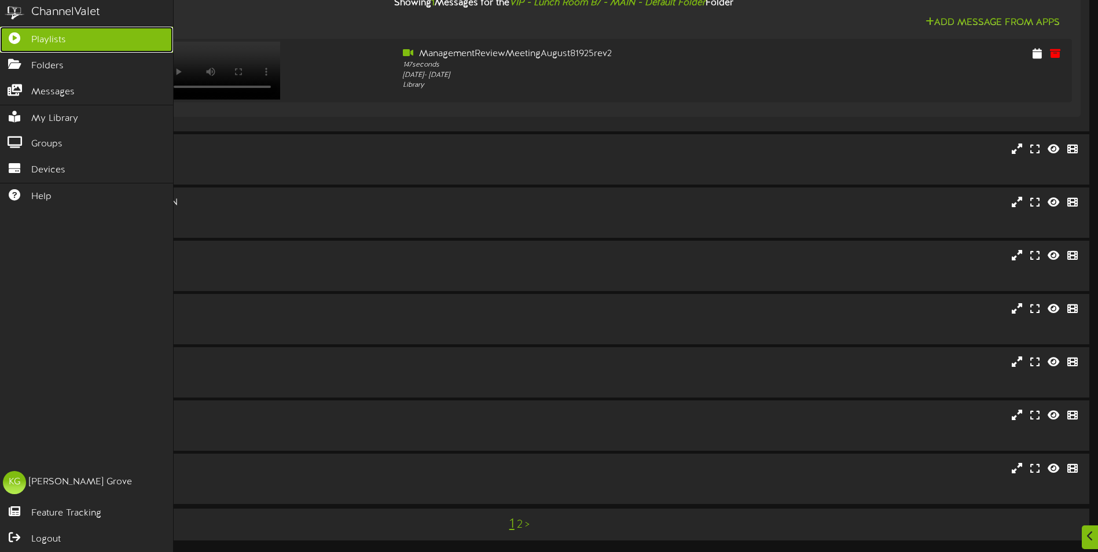
click at [123, 37] on link "Playlists" at bounding box center [86, 40] width 173 height 26
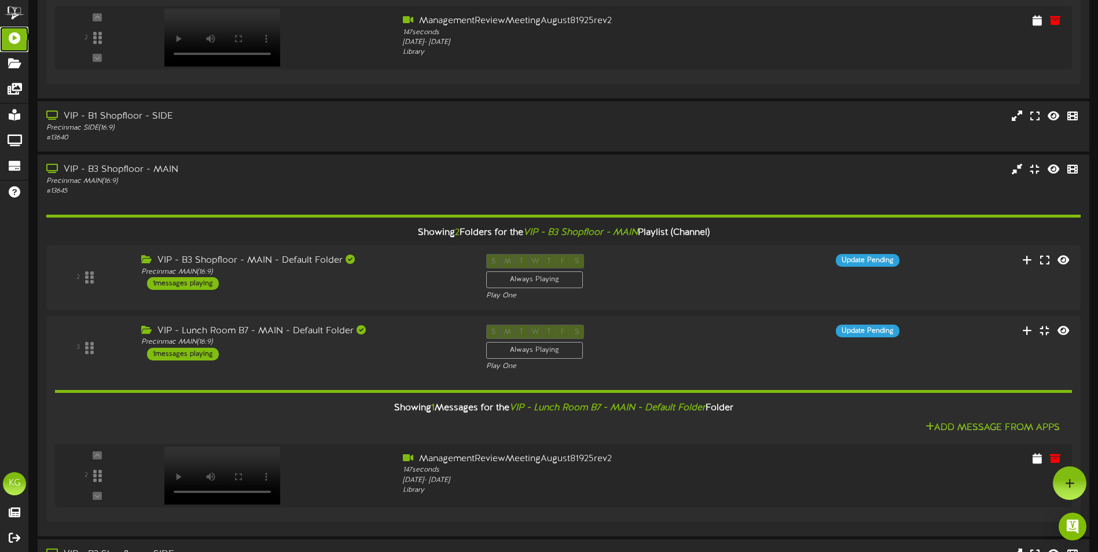
scroll to position [0, 0]
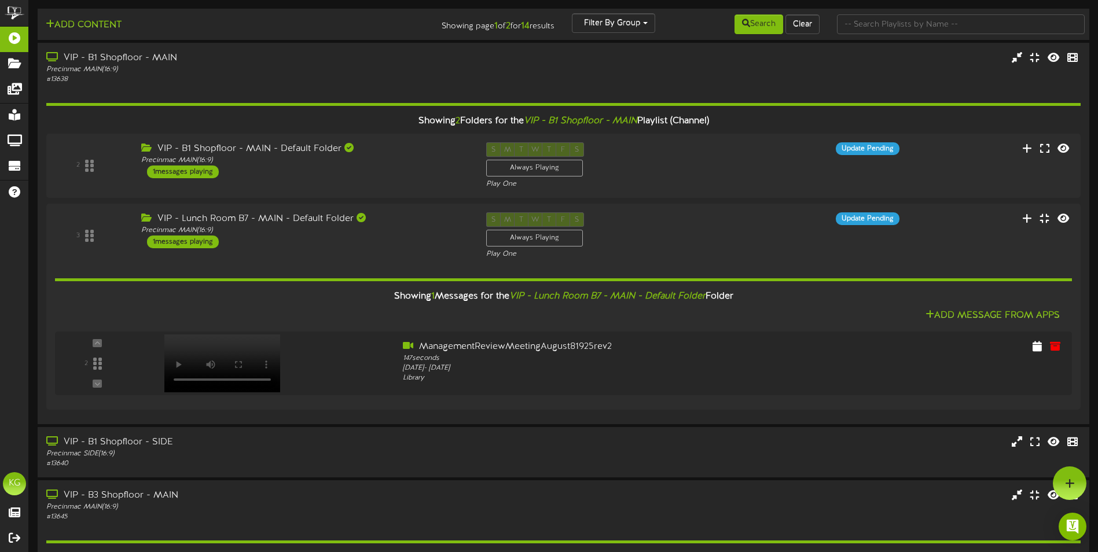
click at [279, 22] on div "Add Content" at bounding box center [210, 23] width 353 height 20
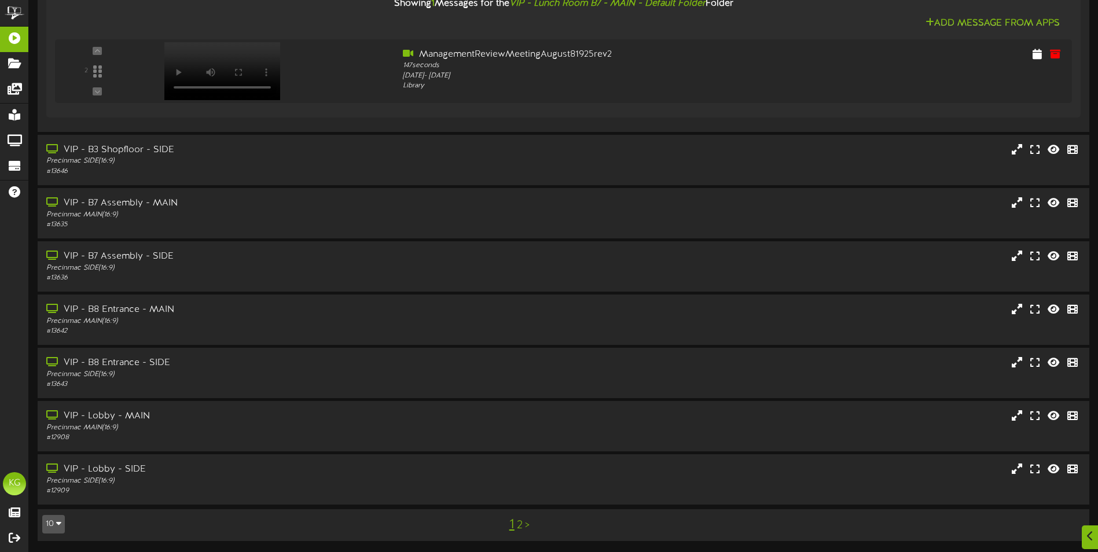
scroll to position [731, 0]
click at [792, 203] on div "VIP - B7 Assembly - MAIN Precinmac MAIN ( 16:9 ) # 13635" at bounding box center [563, 212] width 1054 height 33
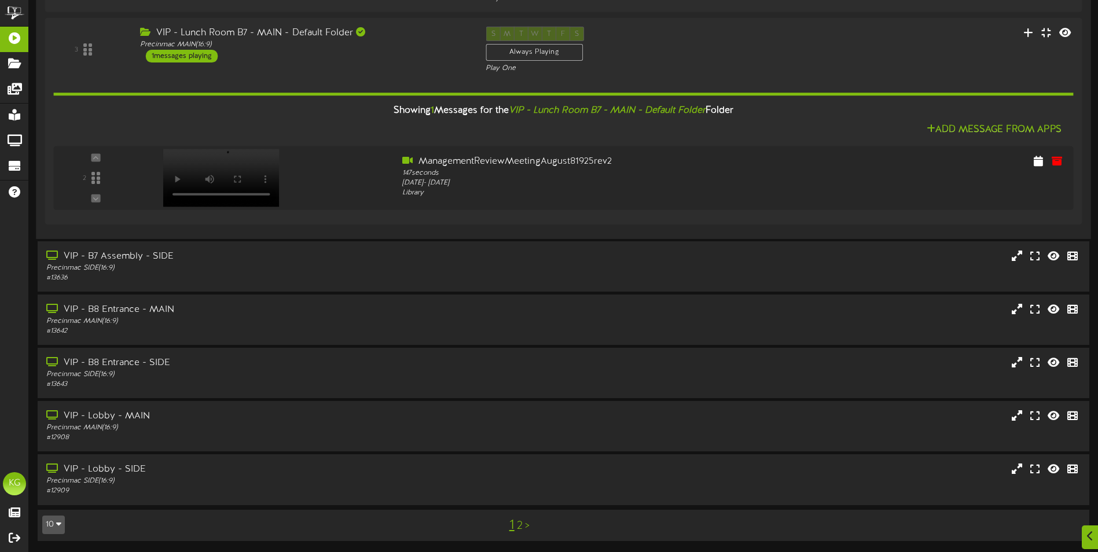
scroll to position [1062, 0]
click at [802, 308] on div "VIP - B8 Entrance - MAIN Precinmac MAIN ( 16:9 ) # 13642" at bounding box center [563, 319] width 1054 height 33
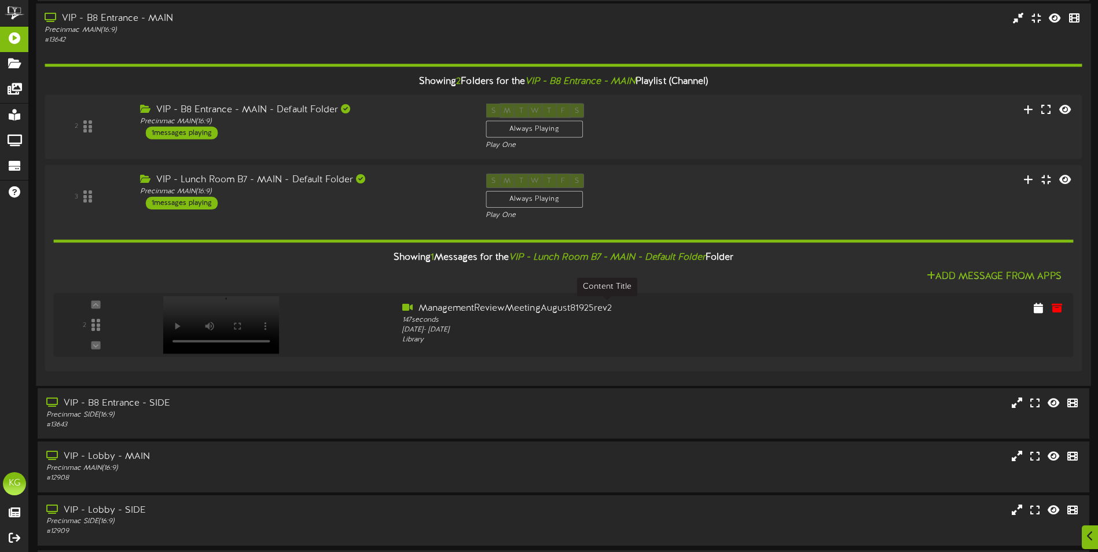
scroll to position [1393, 0]
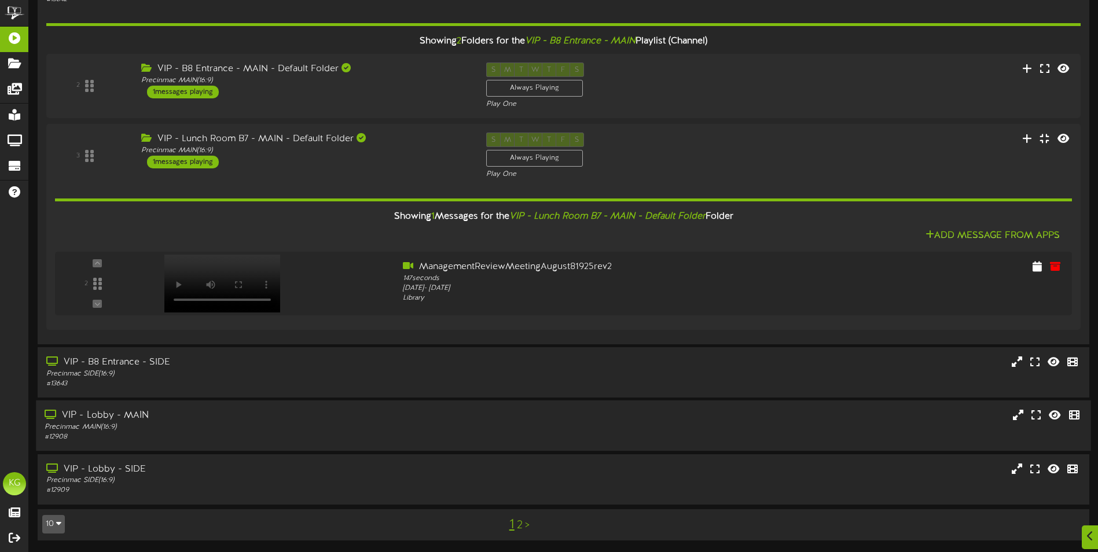
click at [826, 411] on div "VIP - Lobby - MAIN Precinmac MAIN ( 16:9 ) # 12908" at bounding box center [563, 425] width 1054 height 33
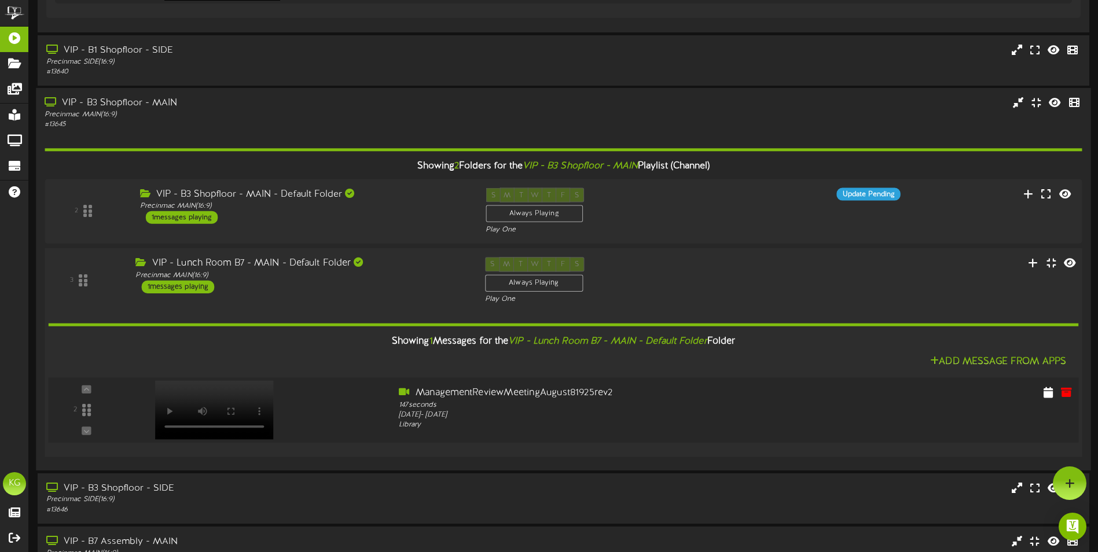
scroll to position [0, 0]
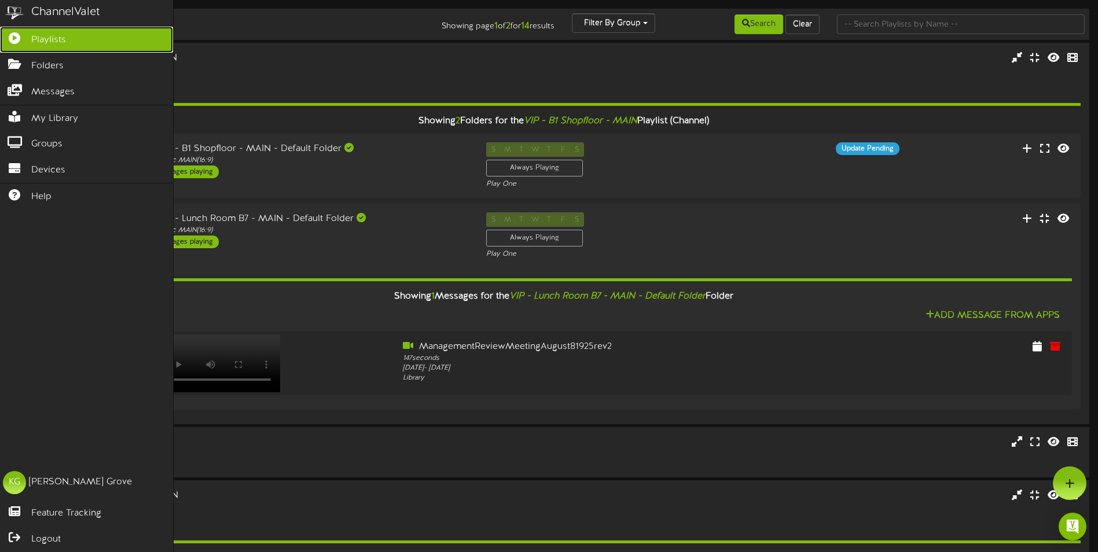
click at [84, 39] on link "Playlists" at bounding box center [86, 40] width 173 height 26
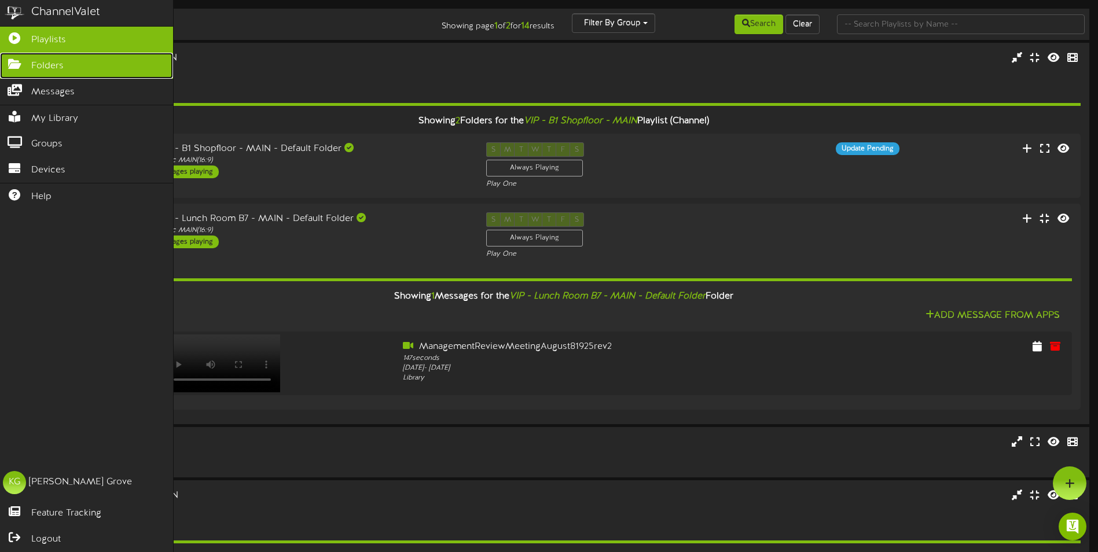
click at [50, 67] on span "Folders" at bounding box center [47, 66] width 32 height 13
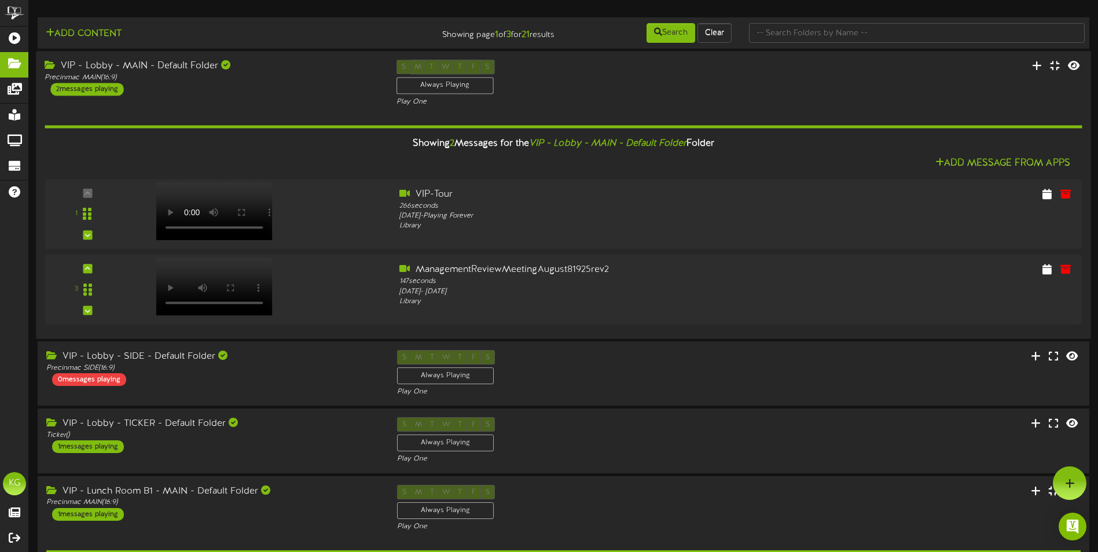
click at [701, 83] on div "S M T W T F S Always Playing Play One" at bounding box center [563, 83] width 351 height 47
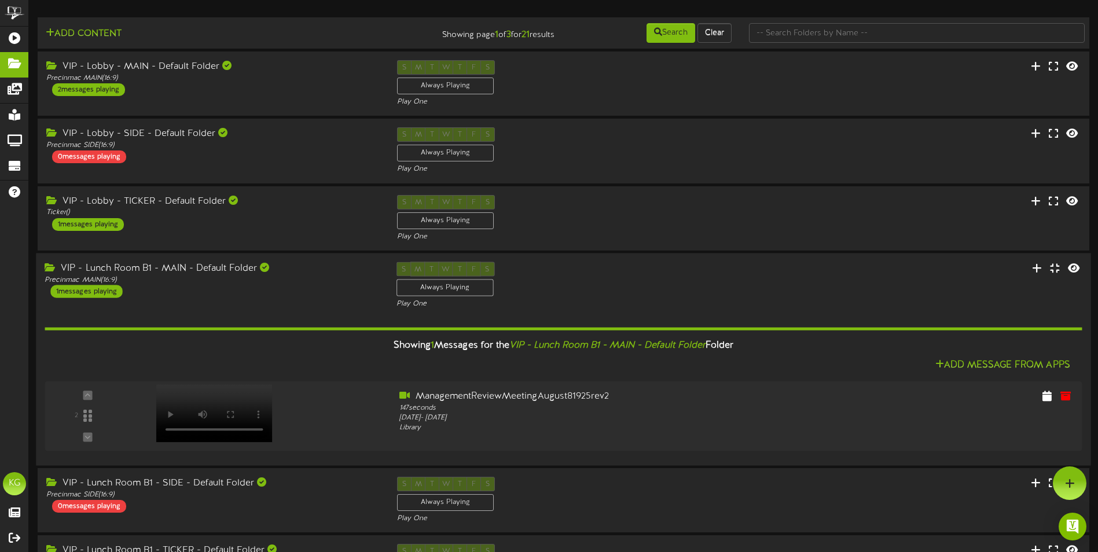
click at [863, 288] on div "VIP - Lunch Room B1 - MAIN - Default Folder Precinmac MAIN ( 16:9 ) 1 messages …" at bounding box center [563, 285] width 1054 height 47
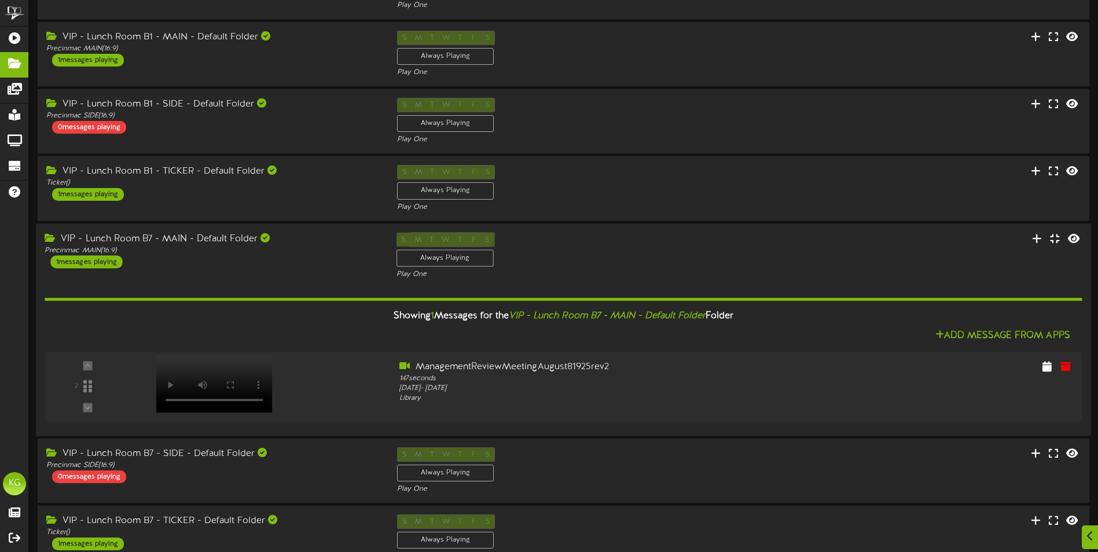
click at [838, 246] on div "VIP - Lunch Room B7 - MAIN - Default Folder Precinmac MAIN ( 16:9 ) 1 messages …" at bounding box center [563, 255] width 1054 height 47
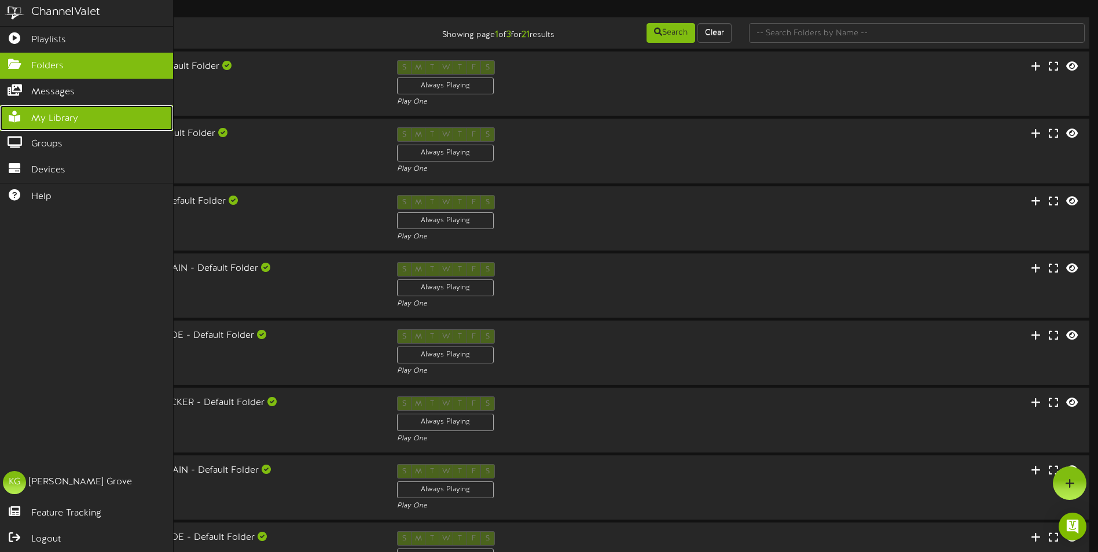
click at [21, 113] on icon at bounding box center [14, 115] width 29 height 9
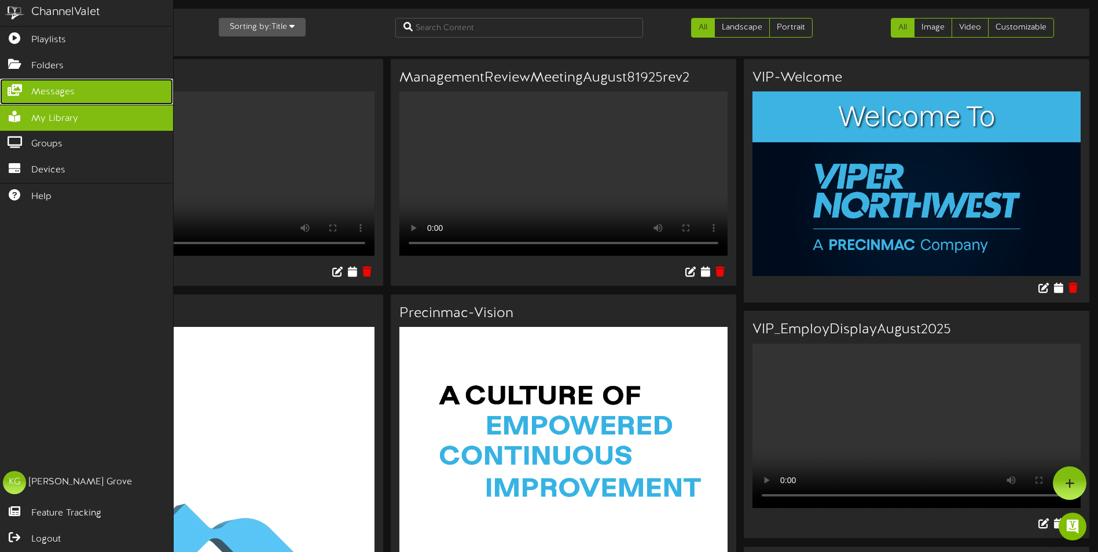
click at [25, 84] on icon at bounding box center [14, 88] width 29 height 9
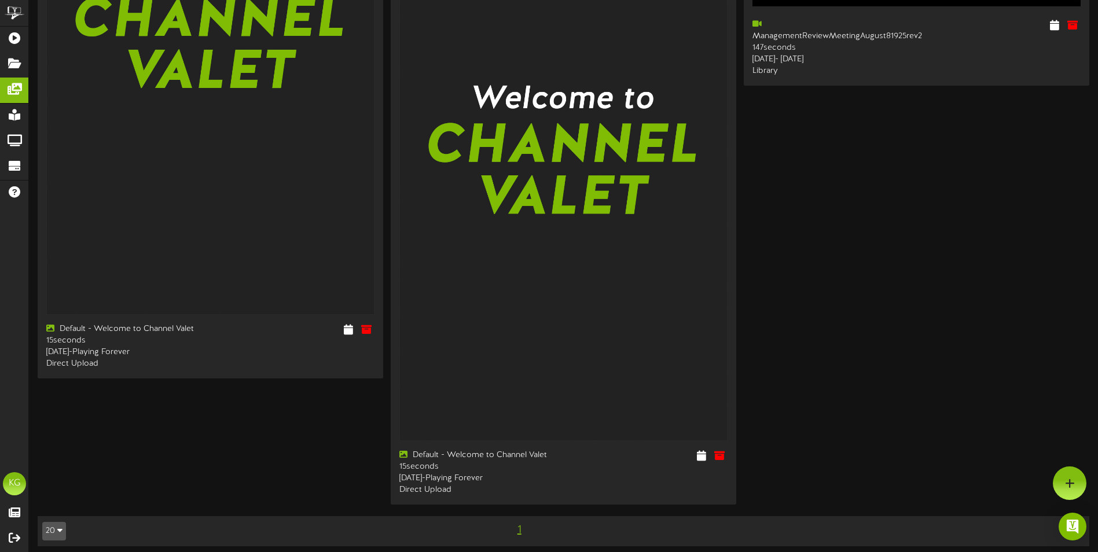
scroll to position [1562, 0]
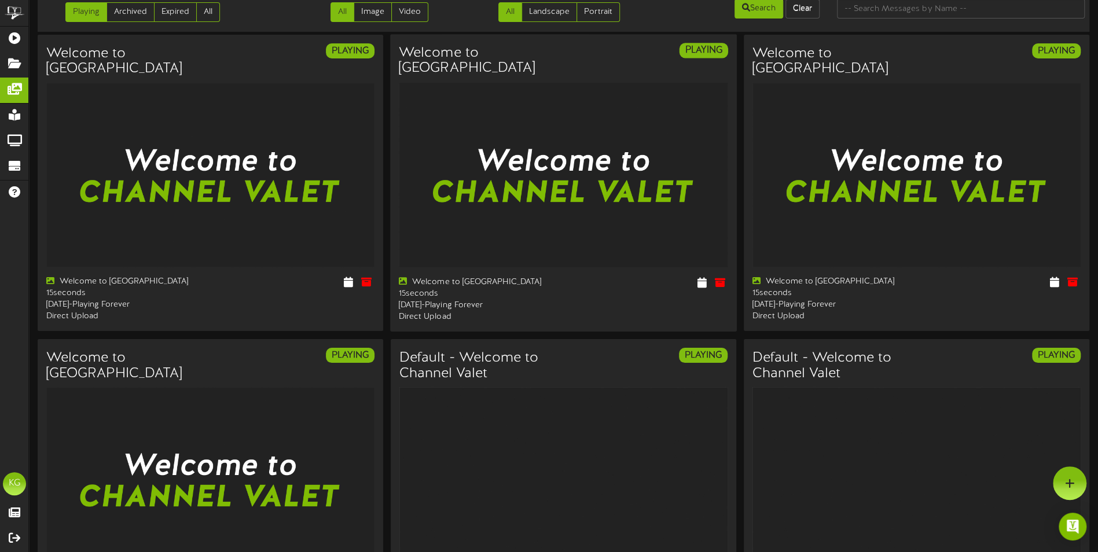
scroll to position [0, 0]
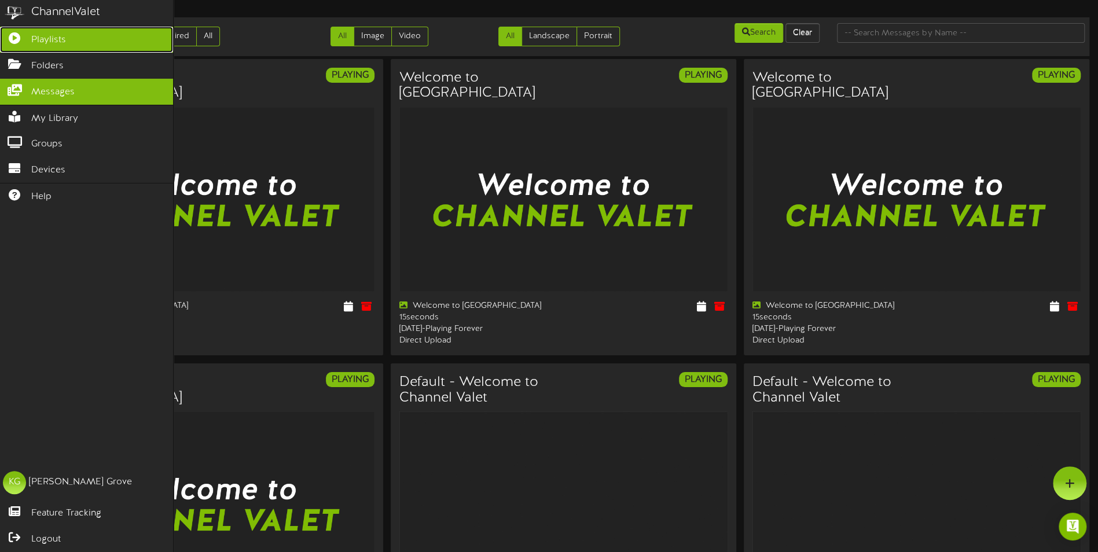
click at [47, 38] on span "Playlists" at bounding box center [48, 40] width 35 height 13
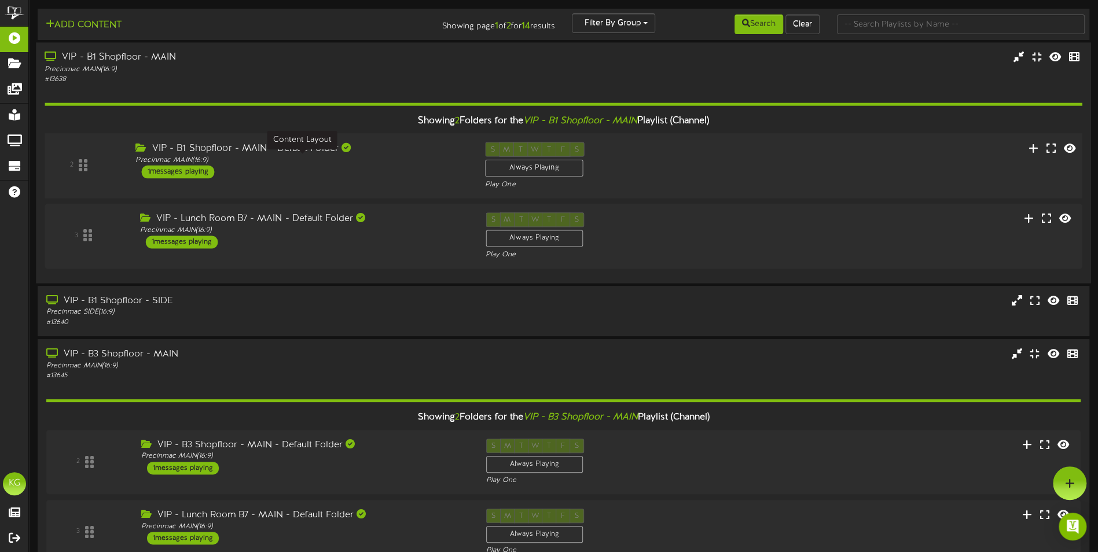
click at [416, 157] on div "Precinmac MAIN ( 16:9 )" at bounding box center [301, 161] width 332 height 10
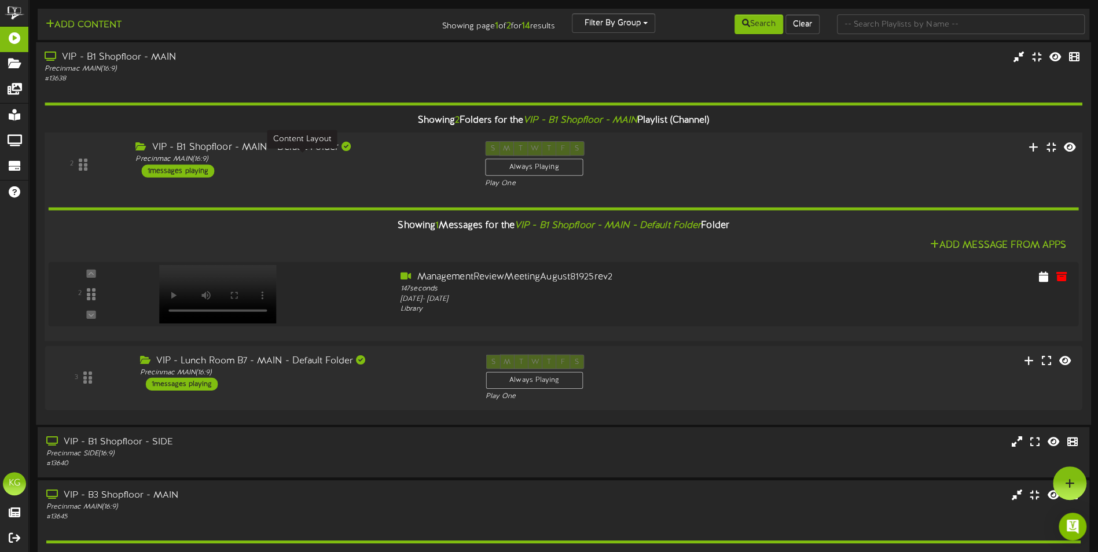
click at [400, 161] on div "Precinmac MAIN ( 16:9 )" at bounding box center [301, 159] width 332 height 10
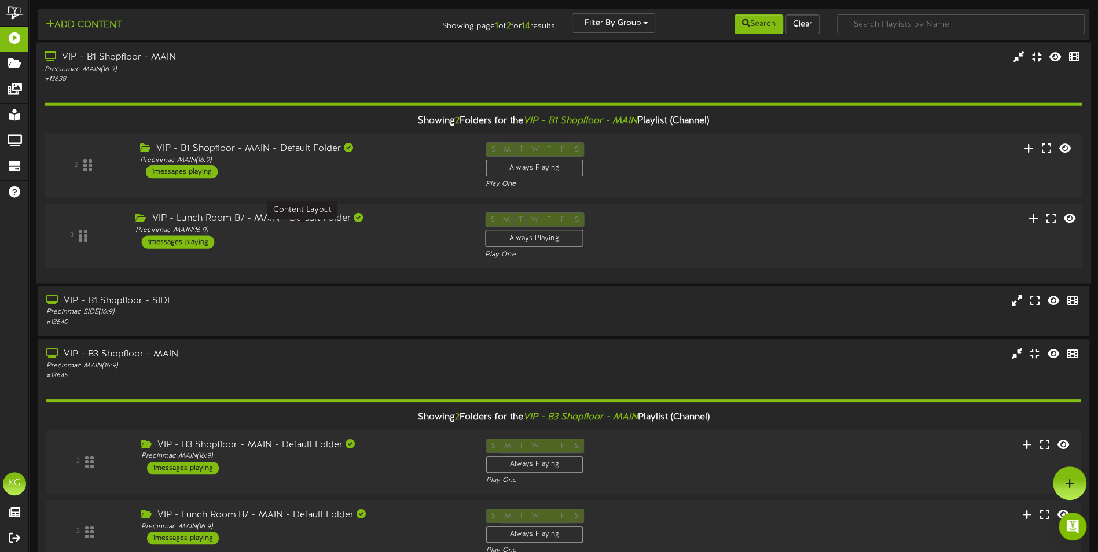
click at [406, 229] on div "Precinmac MAIN ( 16:9 )" at bounding box center [301, 231] width 332 height 10
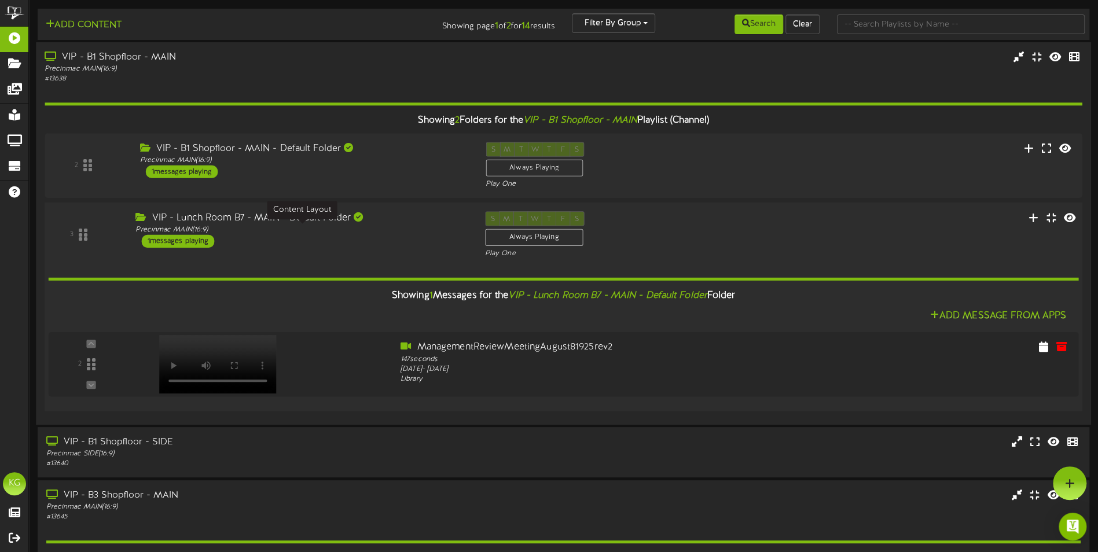
click at [406, 229] on div "Precinmac MAIN ( 16:9 )" at bounding box center [301, 230] width 332 height 10
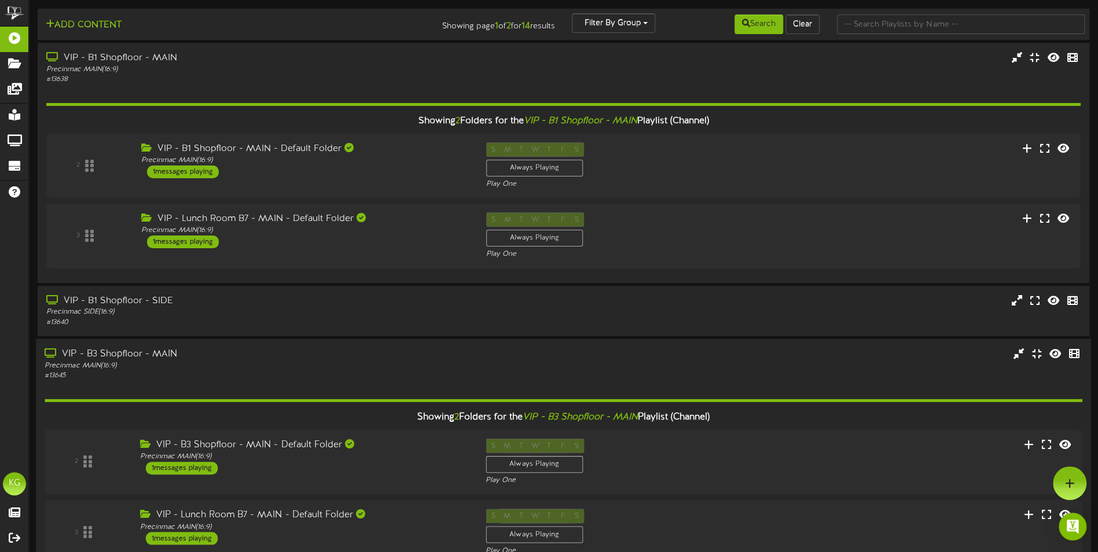
click at [433, 359] on div "VIP - B3 Shopfloor - MAIN" at bounding box center [256, 353] width 422 height 13
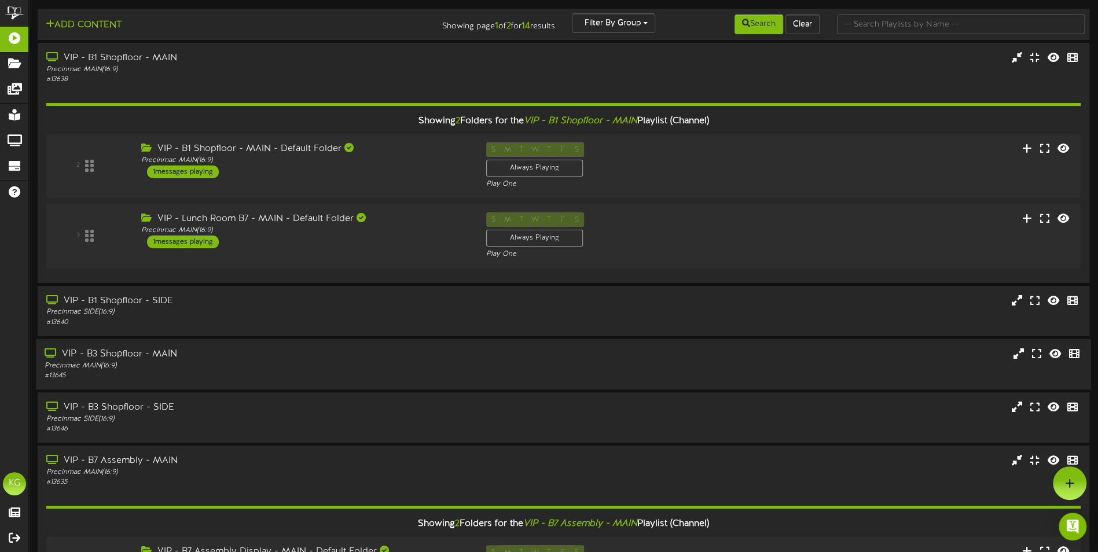
click at [433, 359] on div "VIP - B3 Shopfloor - MAIN" at bounding box center [256, 354] width 422 height 13
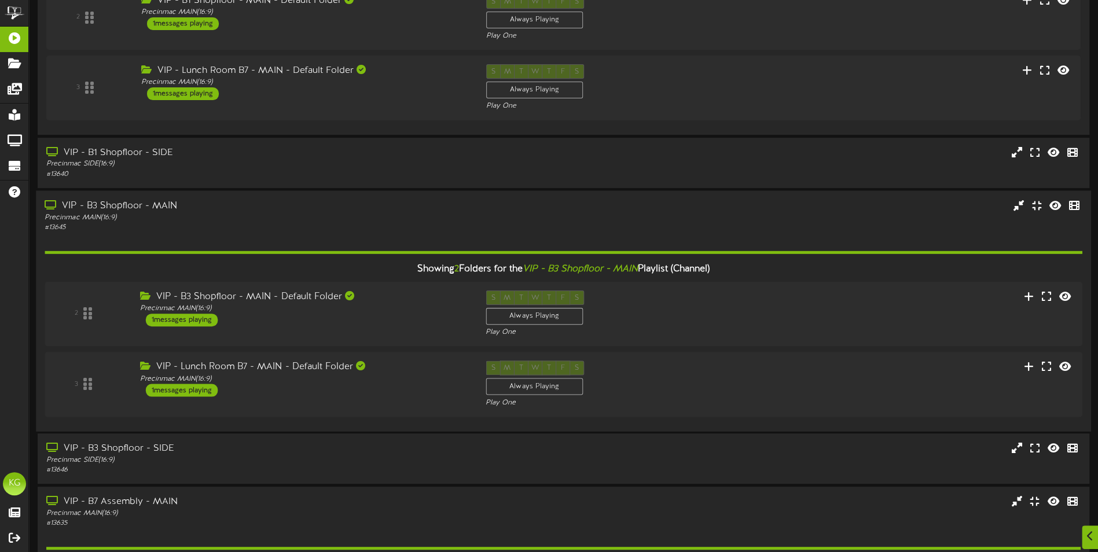
scroll to position [174, 0]
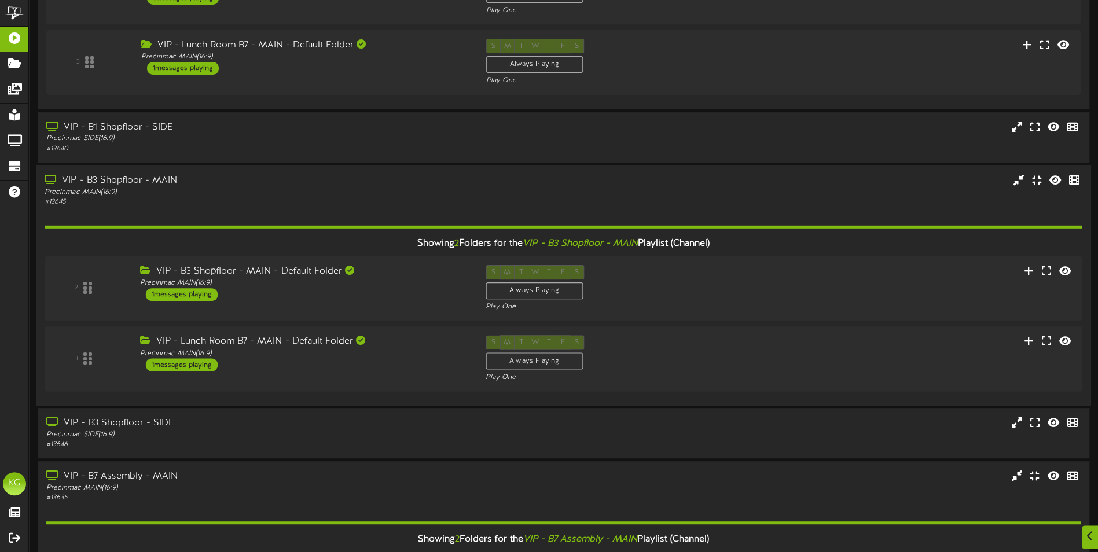
click at [432, 182] on div "VIP - B3 Shopfloor - MAIN" at bounding box center [256, 180] width 422 height 13
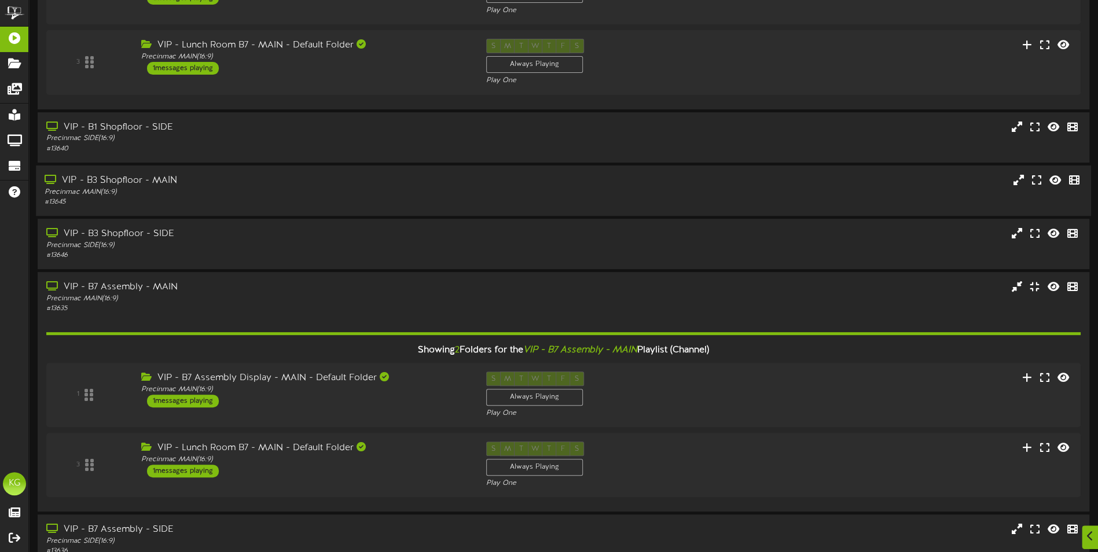
click at [432, 182] on div "VIP - B3 Shopfloor - MAIN" at bounding box center [256, 180] width 422 height 13
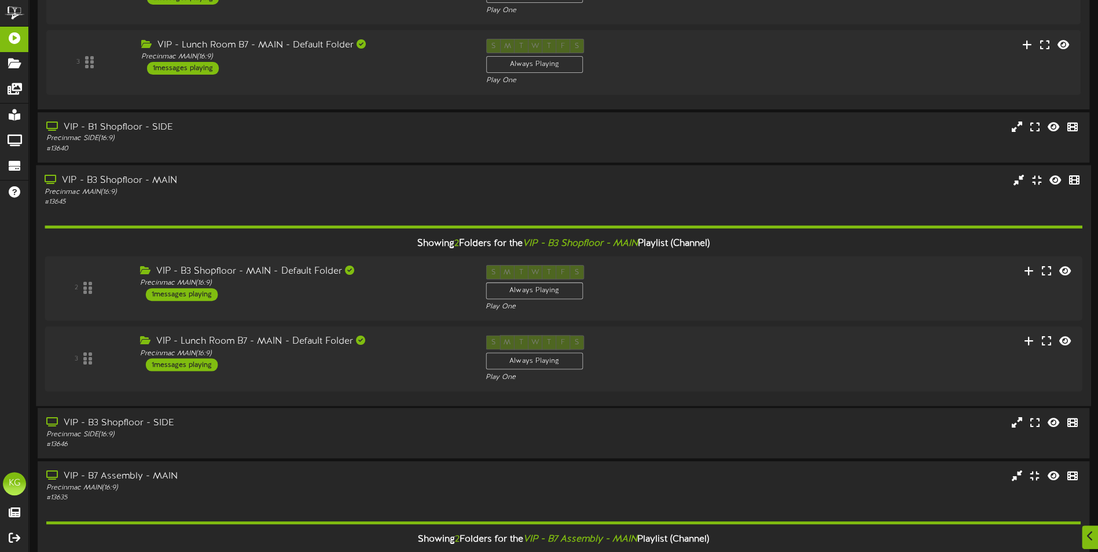
click at [432, 182] on div "VIP - B3 Shopfloor - MAIN" at bounding box center [256, 180] width 422 height 13
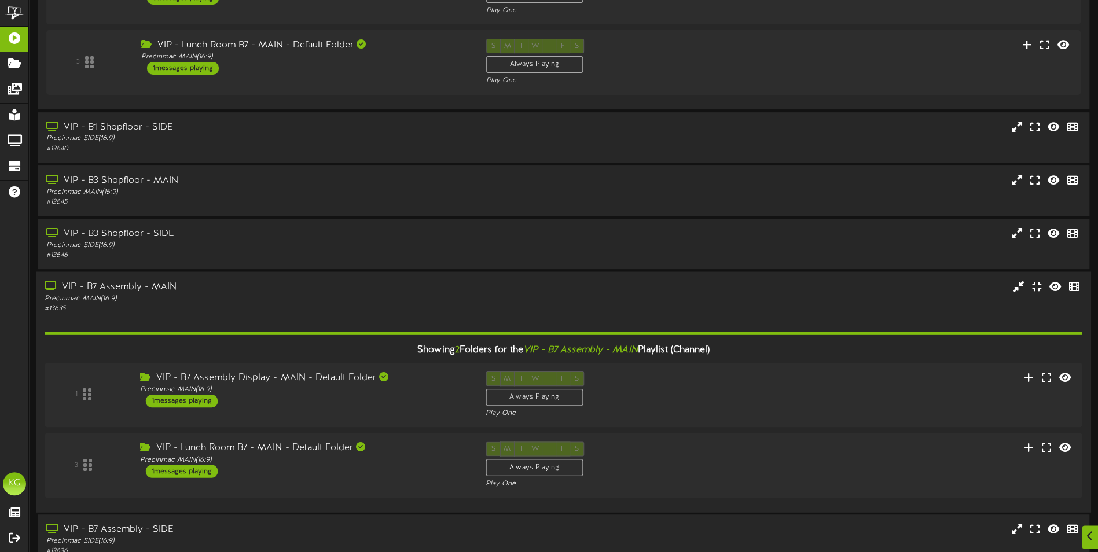
click at [425, 310] on div "# 13635" at bounding box center [256, 308] width 422 height 10
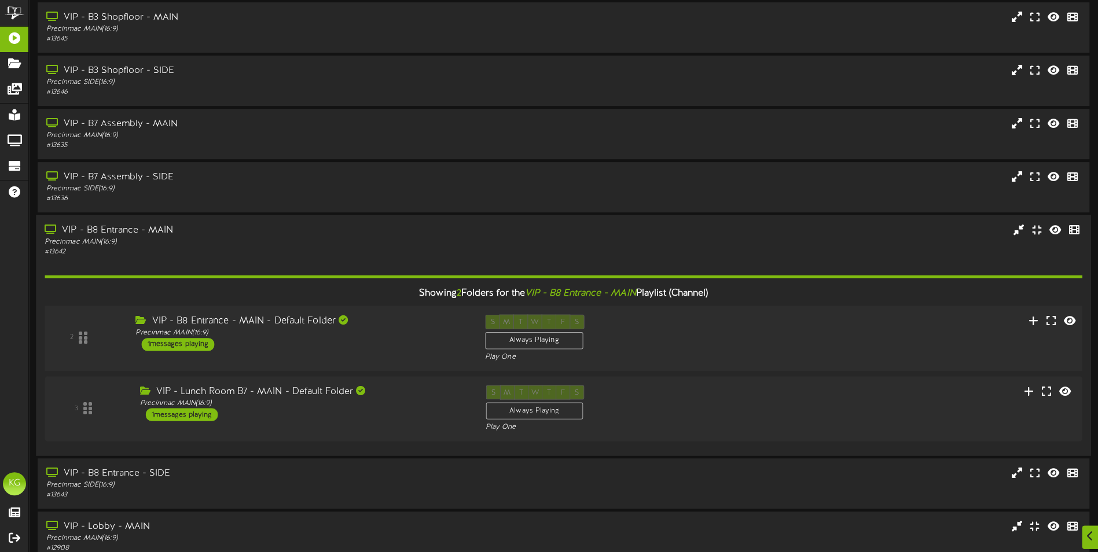
scroll to position [405, 0]
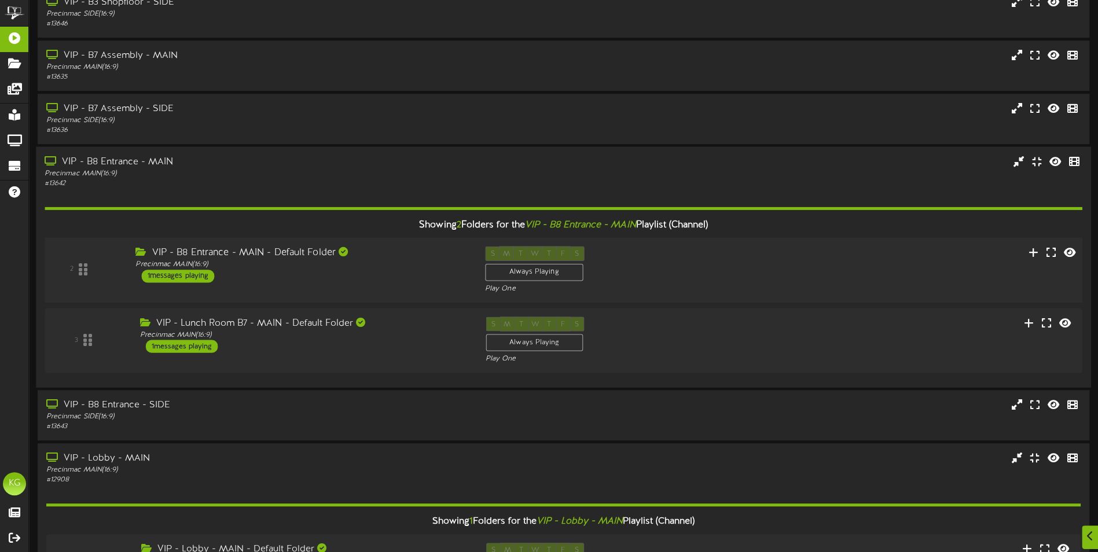
click at [415, 268] on div "VIP - B8 Entrance - MAIN - Default Folder Precinmac MAIN ( 16:9 ) 1 messages pl…" at bounding box center [301, 264] width 349 height 36
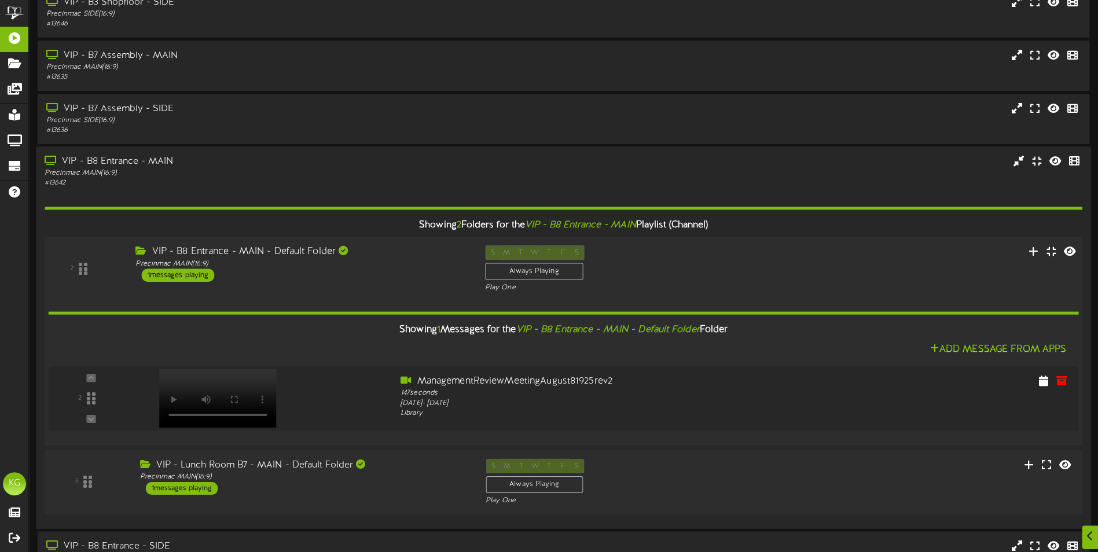
click at [415, 268] on div "VIP - B8 Entrance - MAIN - Default Folder Precinmac MAIN ( 16:9 ) 1 messages pl…" at bounding box center [301, 263] width 349 height 36
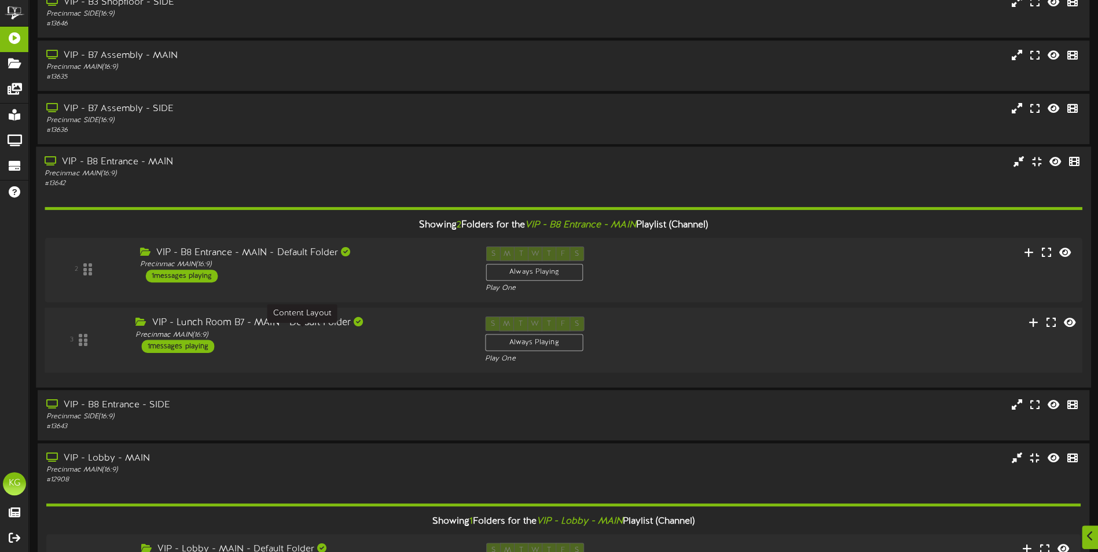
click at [419, 332] on div "Precinmac MAIN ( 16:9 )" at bounding box center [301, 335] width 332 height 10
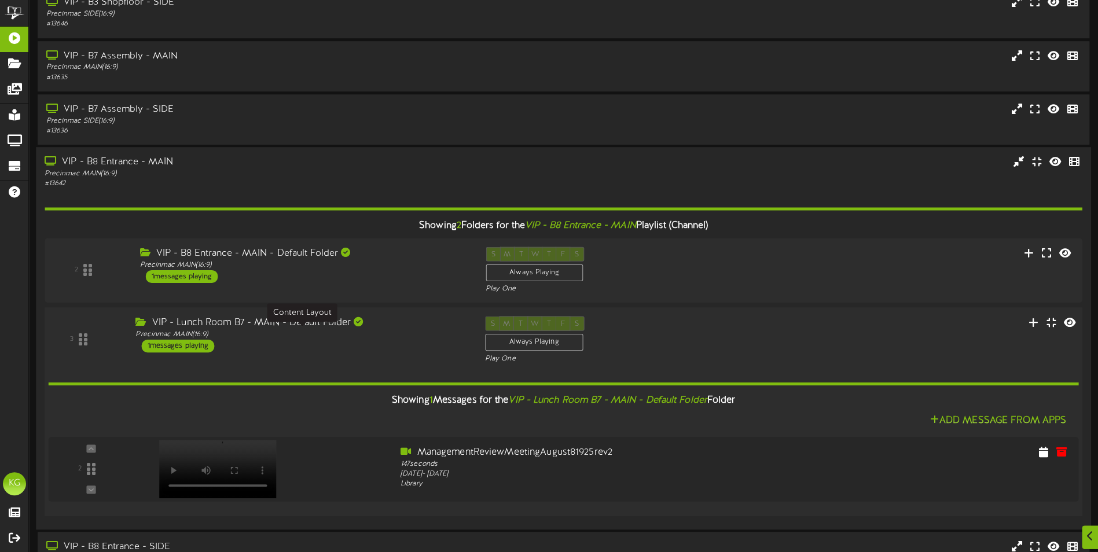
click at [419, 332] on div "Precinmac MAIN ( 16:9 )" at bounding box center [301, 334] width 332 height 10
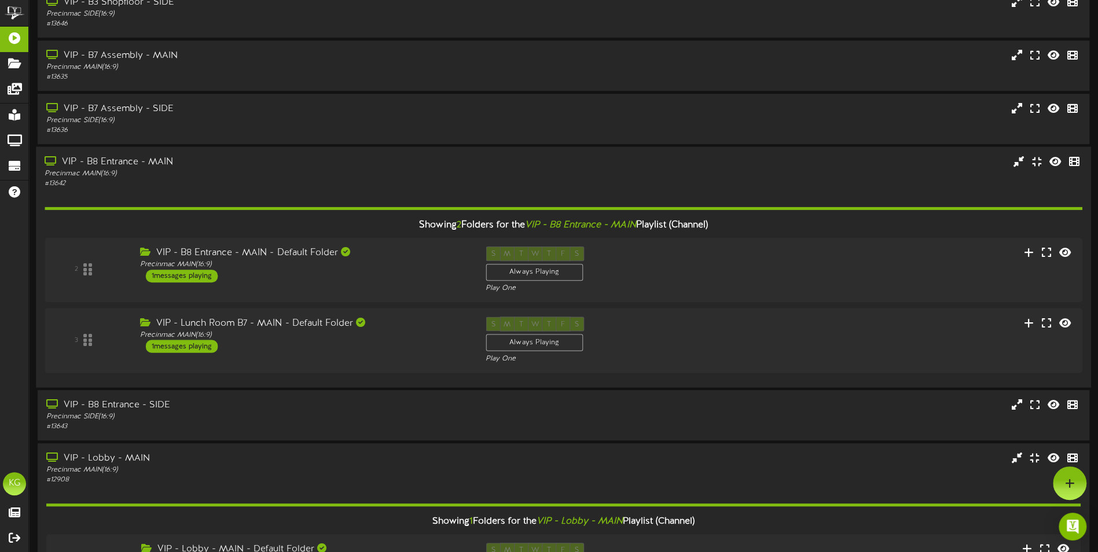
click at [427, 170] on div "Precinmac MAIN ( 16:9 )" at bounding box center [256, 173] width 422 height 10
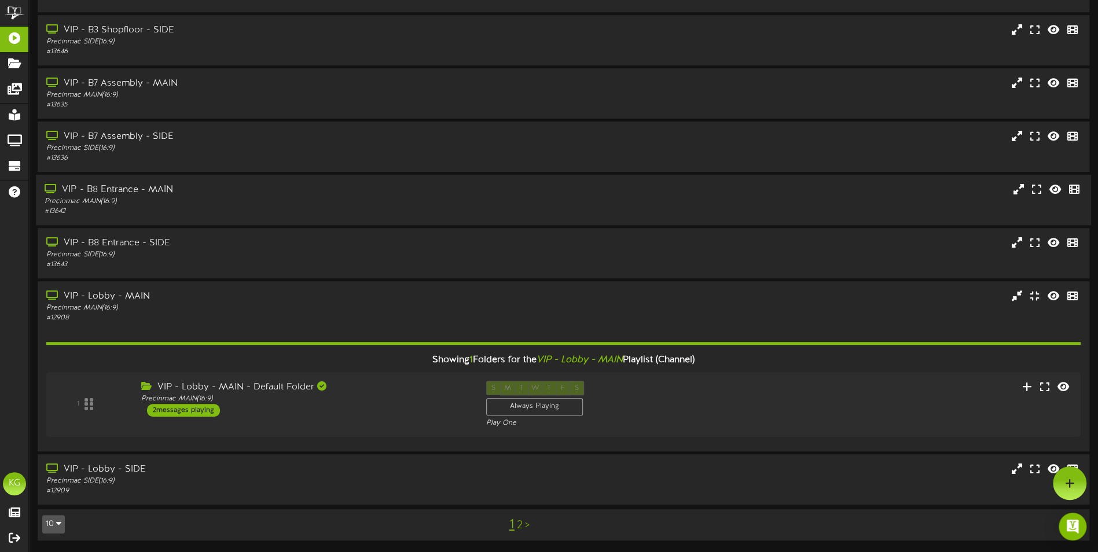
scroll to position [375, 0]
click at [429, 390] on div "VIP - Lobby - MAIN - Default Folder" at bounding box center [301, 388] width 332 height 13
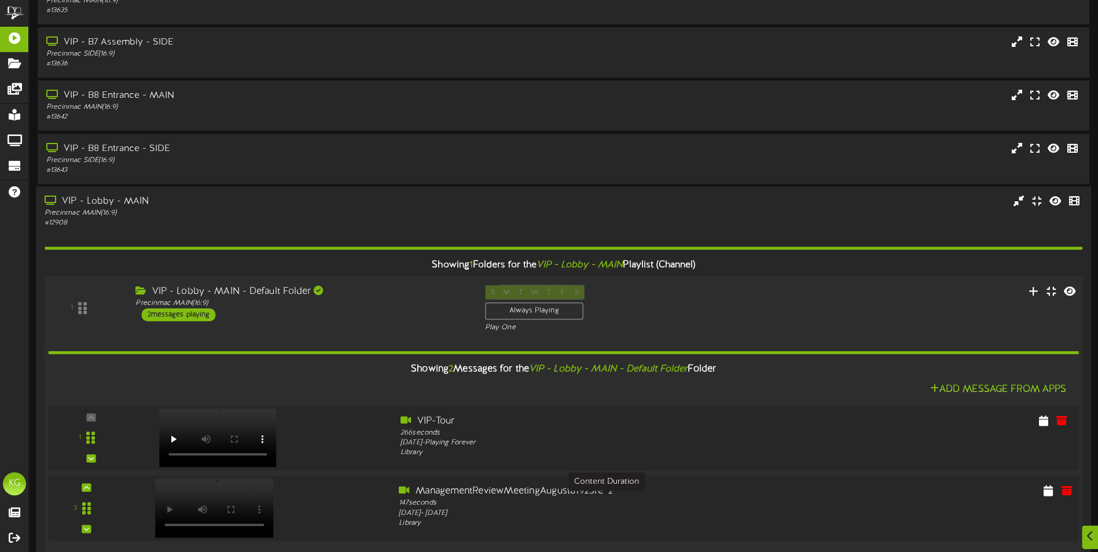
scroll to position [587, 0]
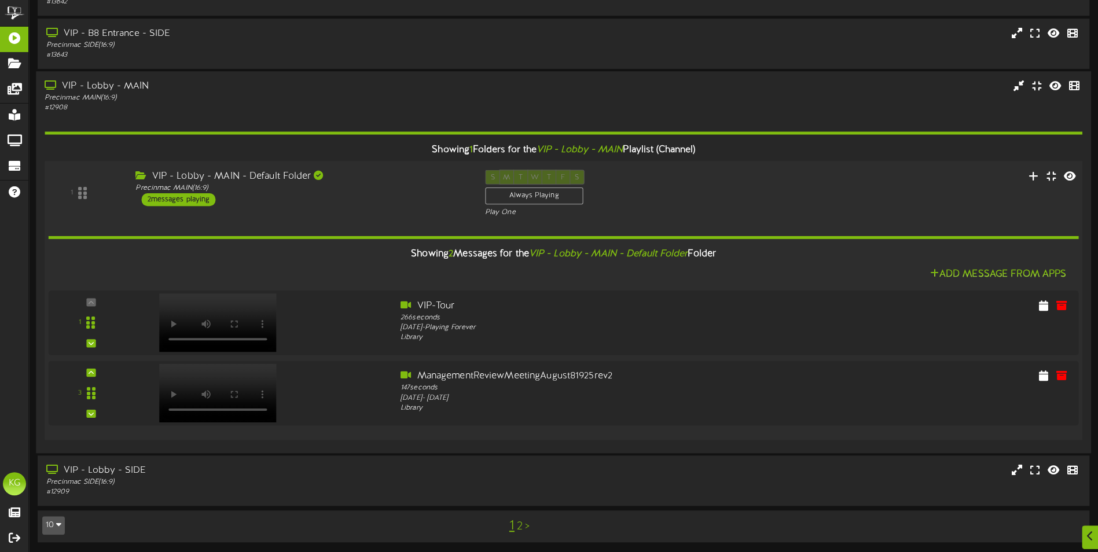
click at [428, 192] on div "VIP - Lobby - MAIN - Default Folder Precinmac MAIN ( 16:9 ) 2 messages playing" at bounding box center [301, 188] width 349 height 36
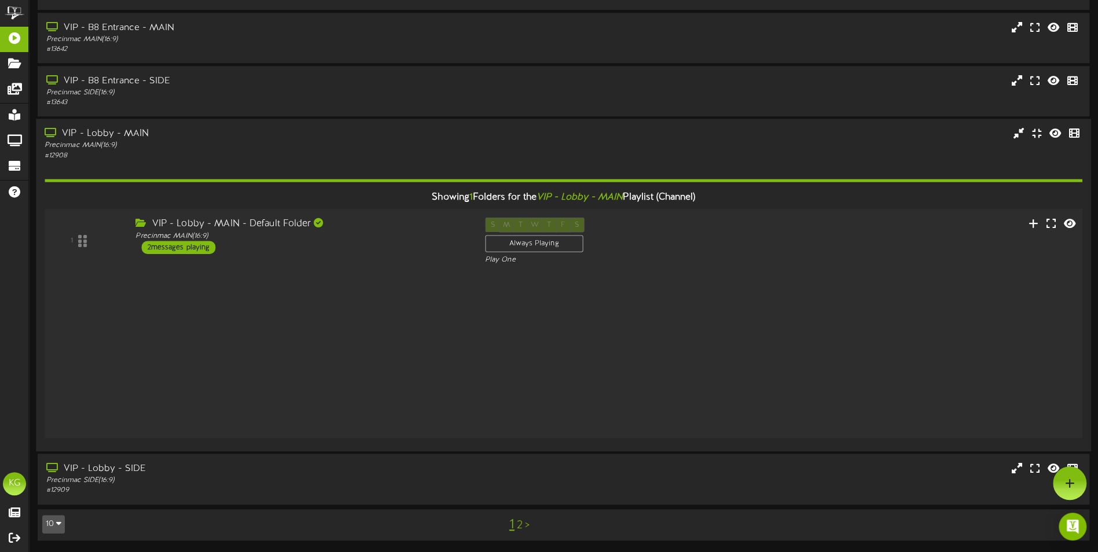
scroll to position [375, 0]
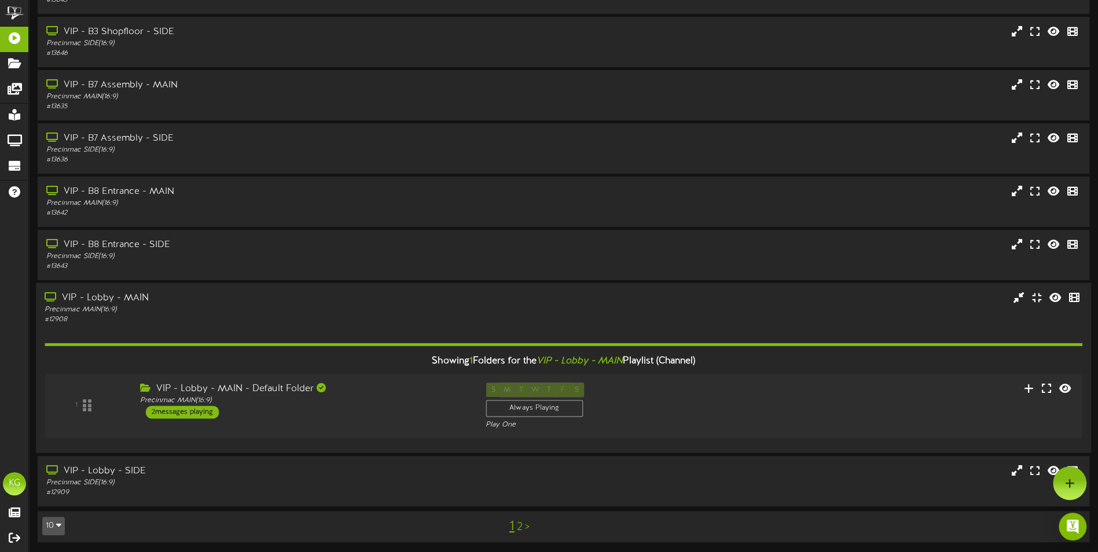
click at [370, 319] on div "# 12908" at bounding box center [256, 320] width 422 height 10
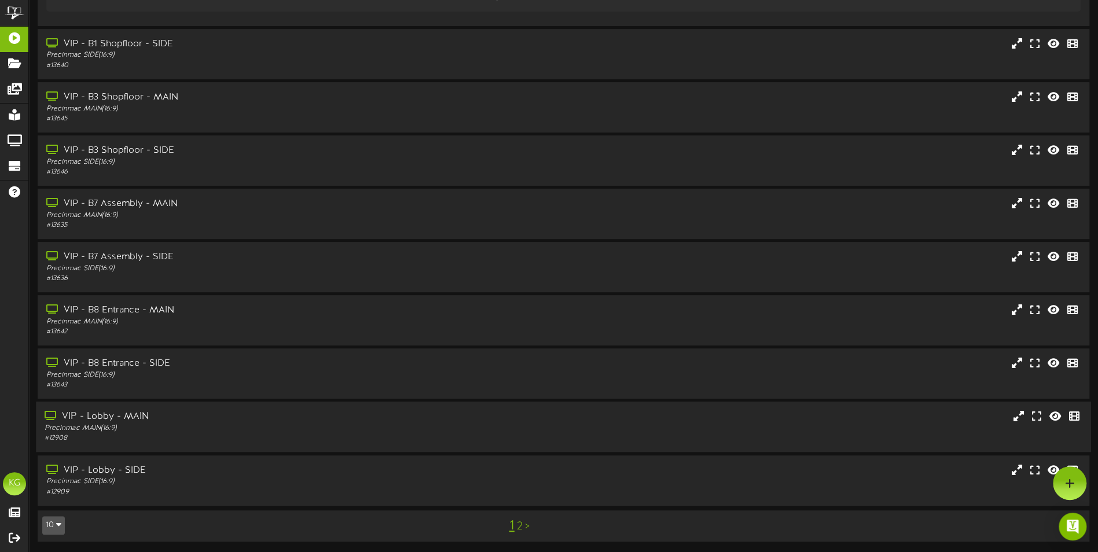
scroll to position [0, 0]
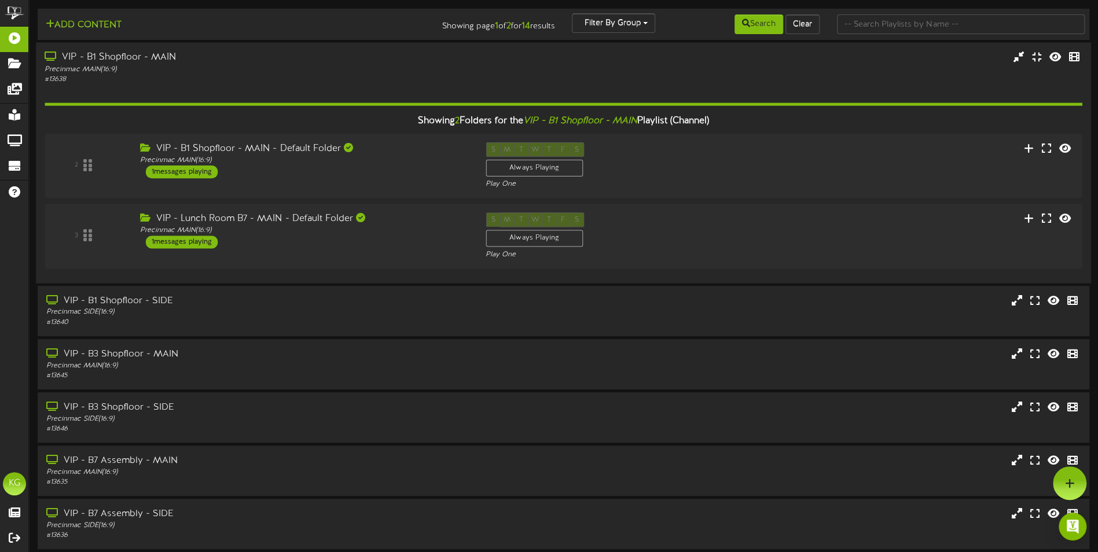
click at [382, 69] on div "Precinmac MAIN ( 16:9 )" at bounding box center [256, 69] width 422 height 10
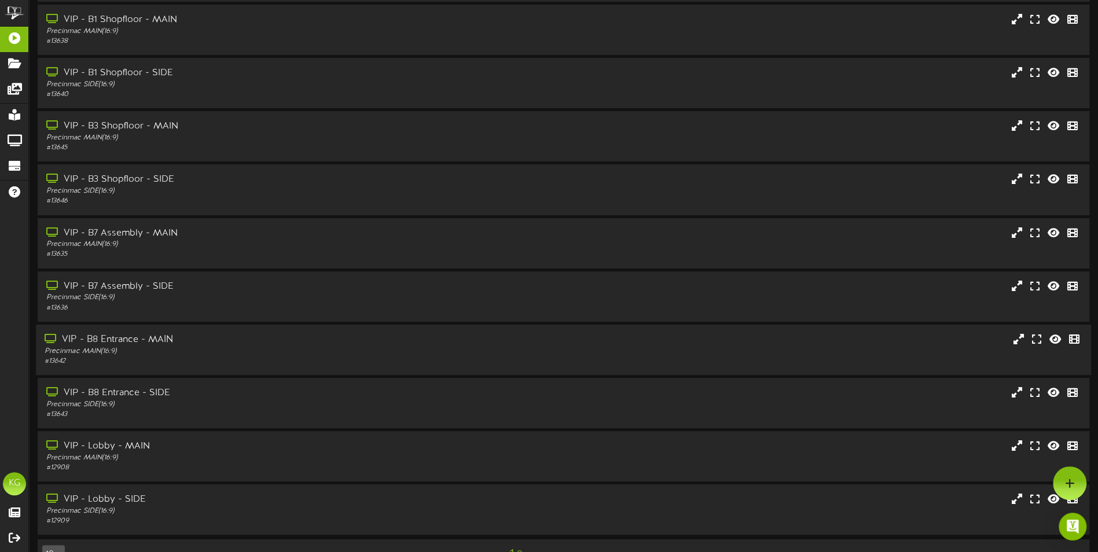
scroll to position [68, 0]
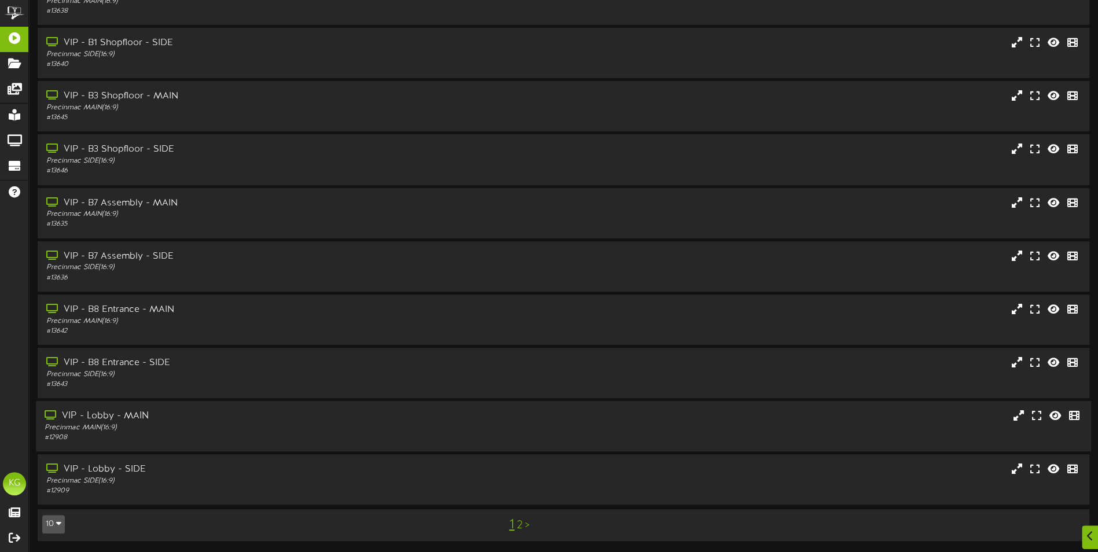
click at [278, 421] on div "VIP - Lobby - MAIN" at bounding box center [256, 416] width 422 height 13
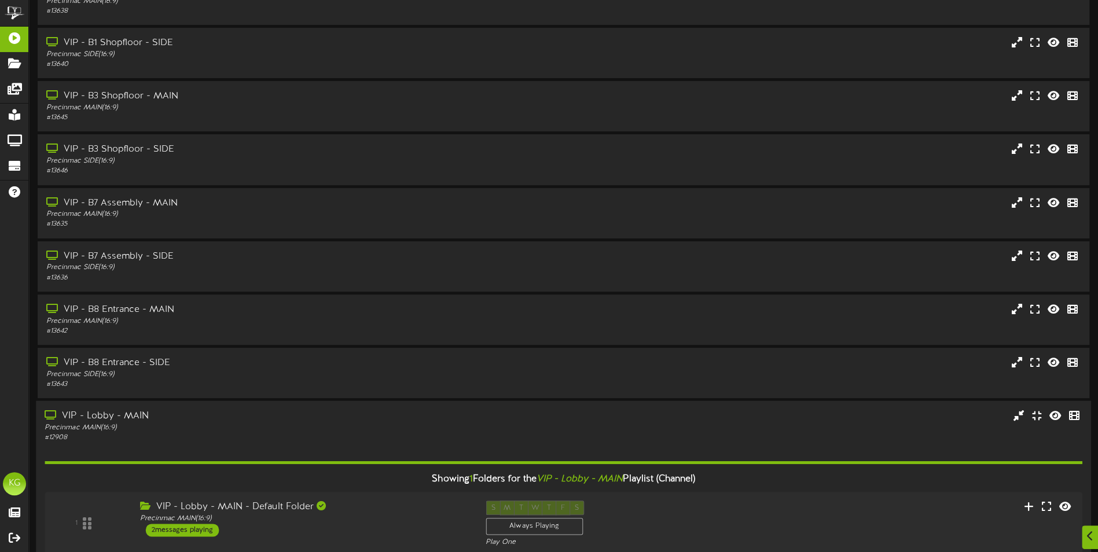
click at [278, 421] on div "VIP - Lobby - MAIN" at bounding box center [256, 416] width 422 height 13
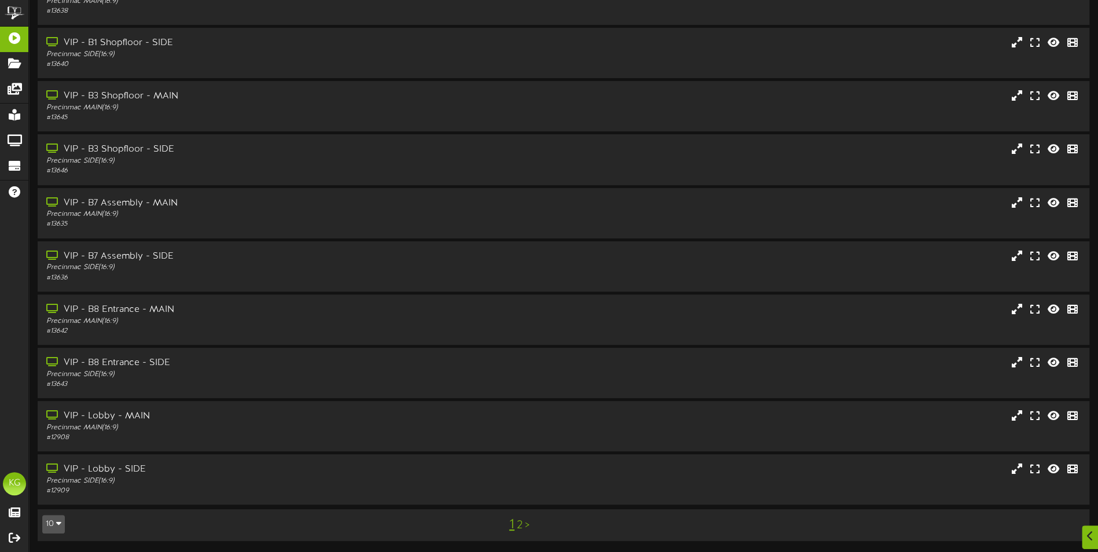
click at [518, 524] on link "2" at bounding box center [520, 525] width 6 height 13
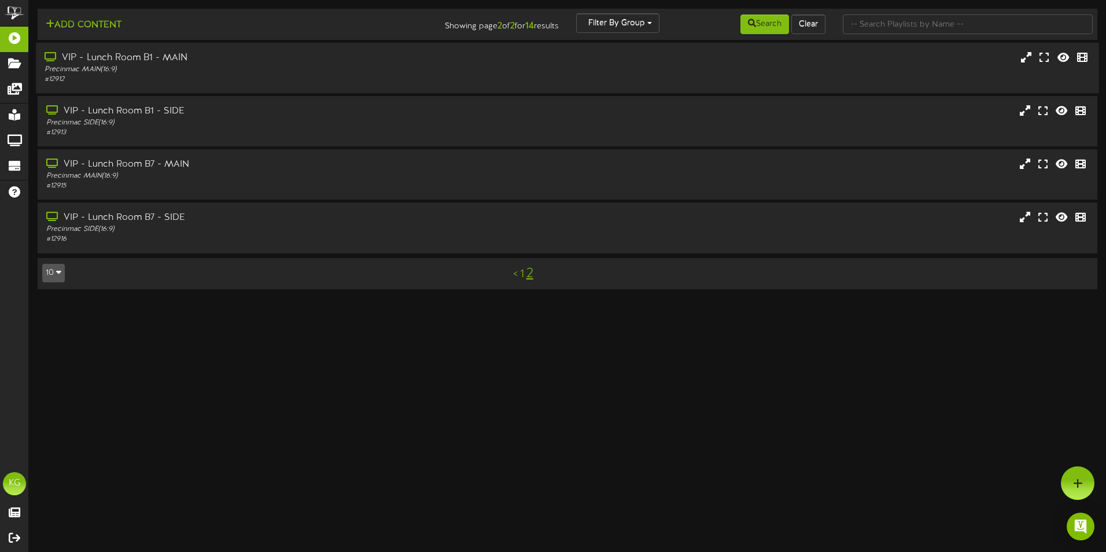
click at [409, 69] on div "Precinmac MAIN ( 16:9 )" at bounding box center [258, 70] width 426 height 10
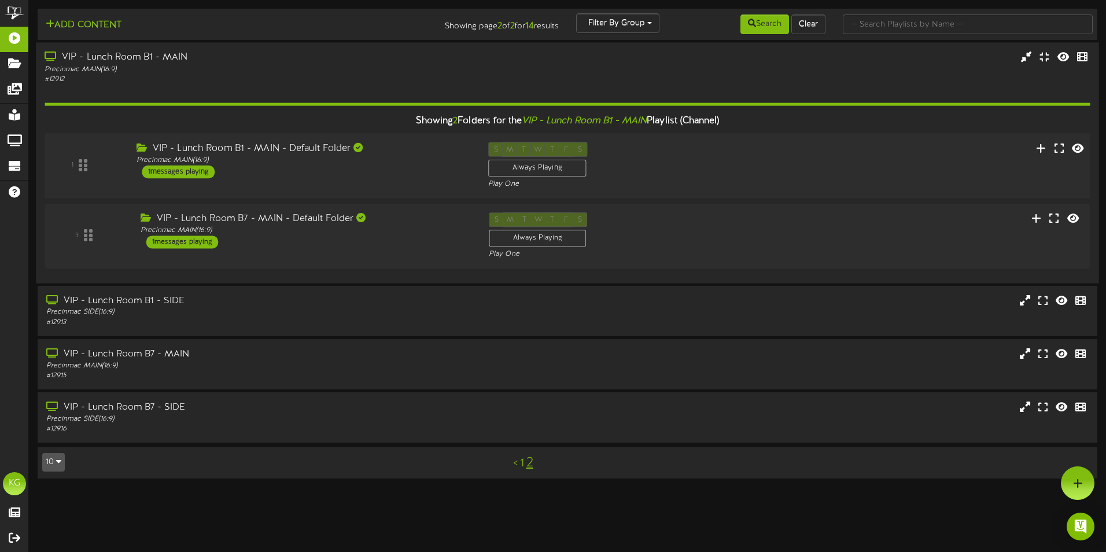
click at [424, 151] on div "VIP - Lunch Room B1 - MAIN - Default Folder" at bounding box center [304, 148] width 334 height 13
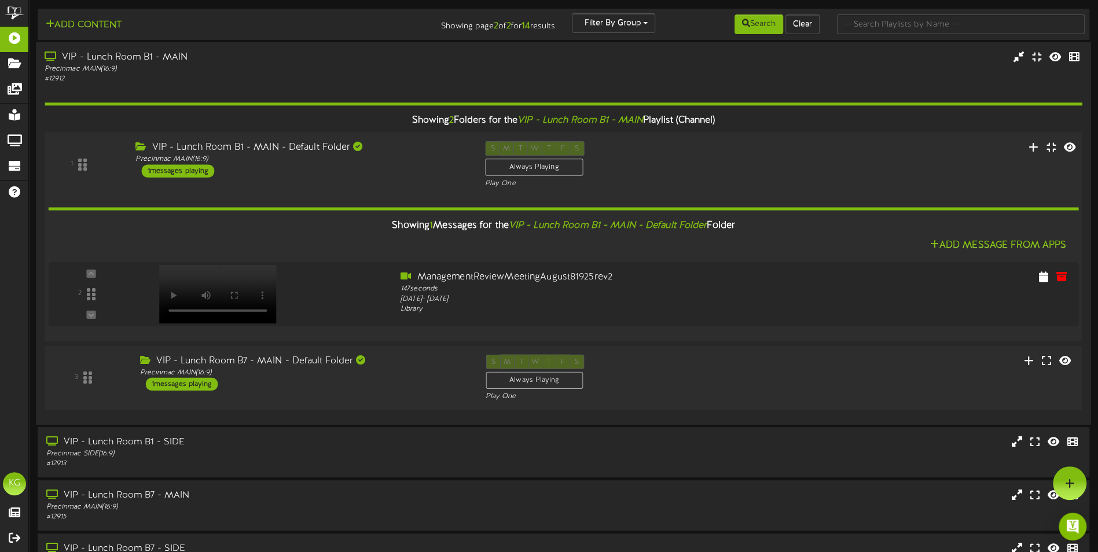
click at [424, 151] on div "VIP - Lunch Room B1 - MAIN - Default Folder" at bounding box center [301, 147] width 332 height 13
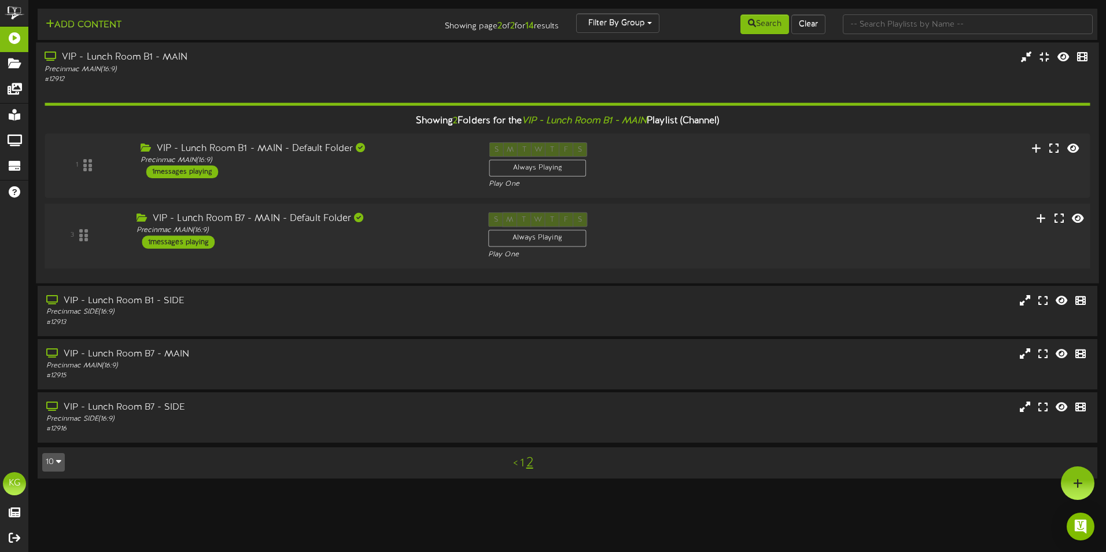
click at [417, 209] on div "3 VIP - Lunch Room B7 - MAIN - Default Folder Precinmac MAIN ( 16:9 ) 1 S" at bounding box center [567, 236] width 1056 height 65
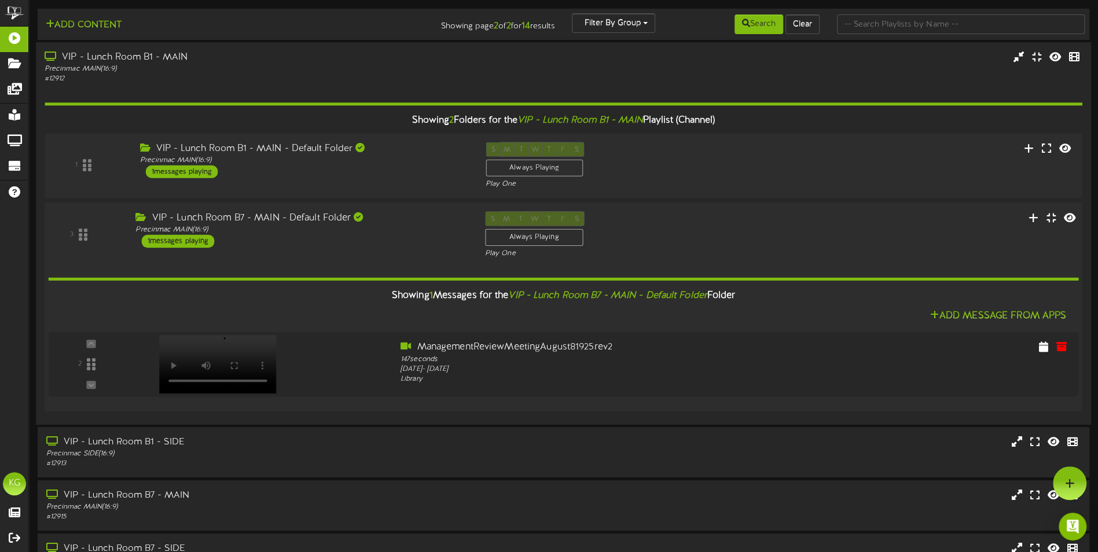
click at [415, 222] on div "VIP - Lunch Room B7 - MAIN - Default Folder" at bounding box center [301, 218] width 332 height 13
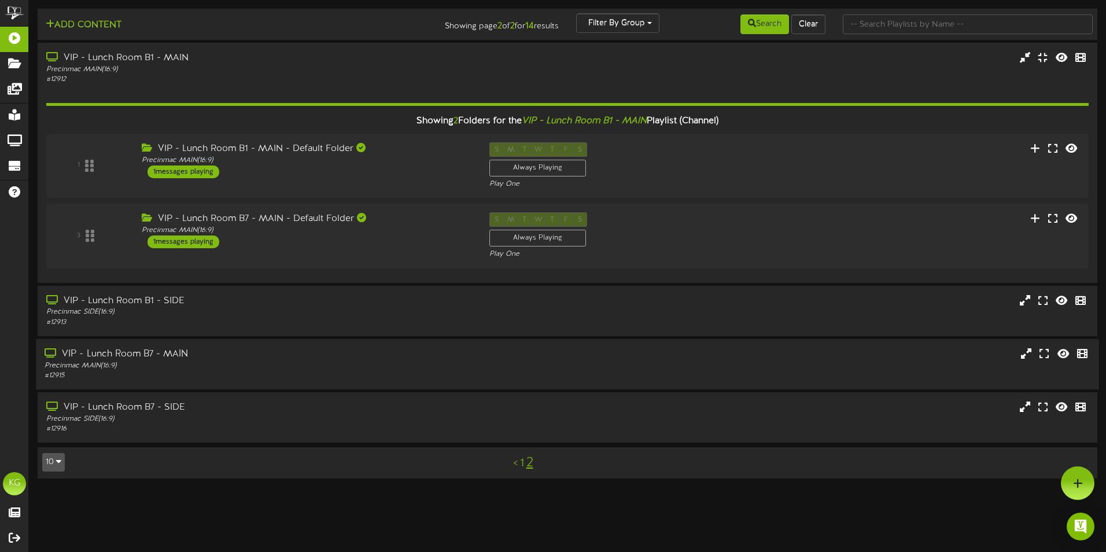
click at [394, 369] on div "Precinmac MAIN ( 16:9 )" at bounding box center [258, 365] width 426 height 10
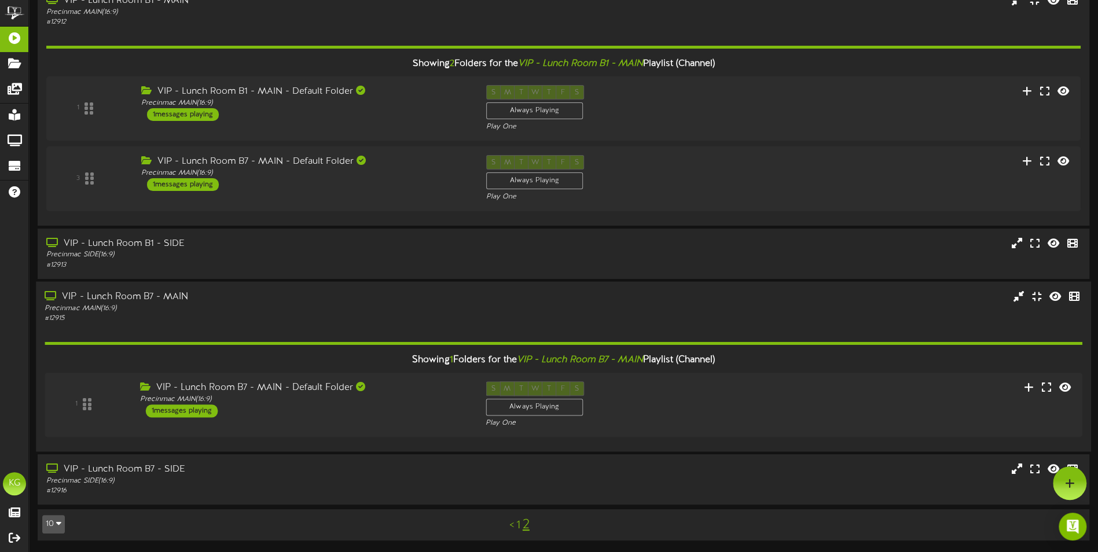
scroll to position [56, 0]
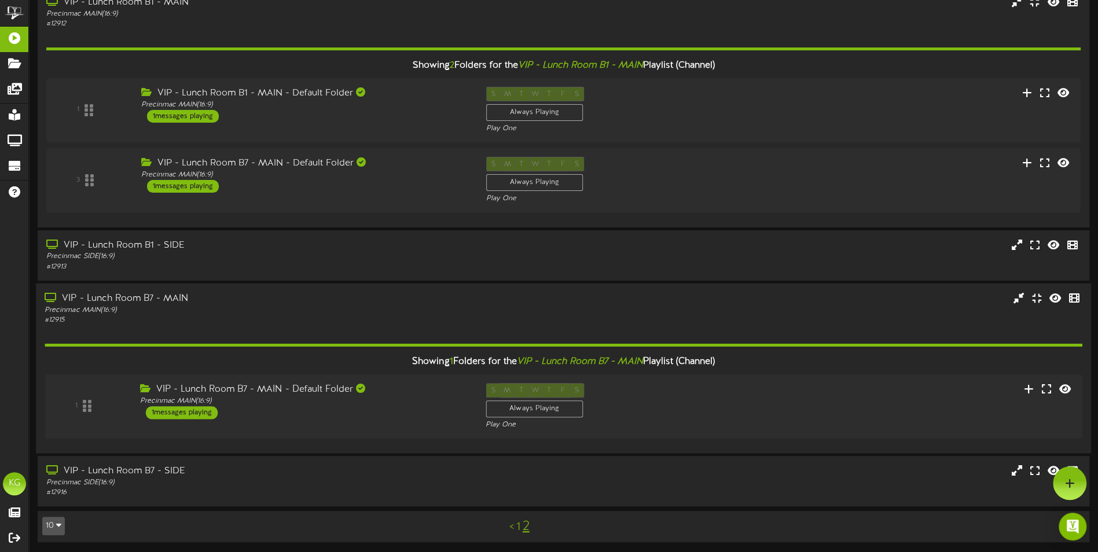
click at [400, 292] on div "VIP - Lunch Room B7 - MAIN" at bounding box center [256, 298] width 422 height 13
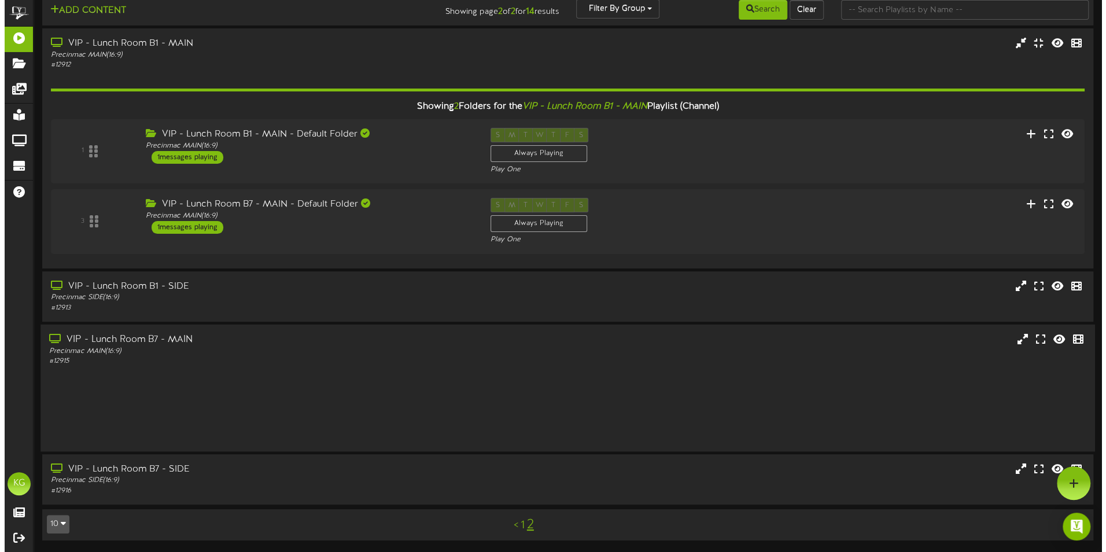
scroll to position [0, 0]
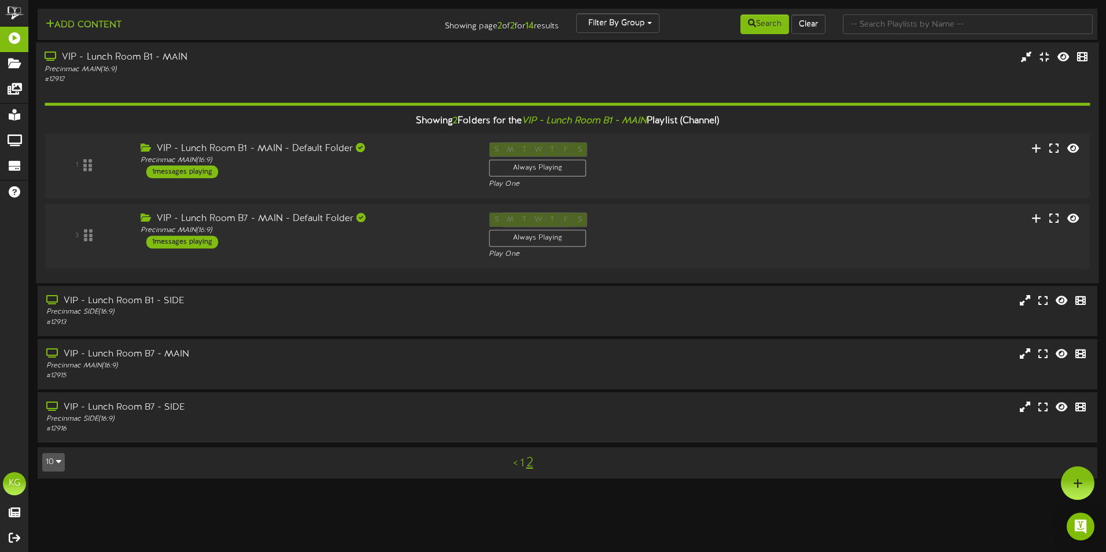
click at [425, 82] on div "# 12912" at bounding box center [258, 80] width 426 height 10
